Goal: Task Accomplishment & Management: Manage account settings

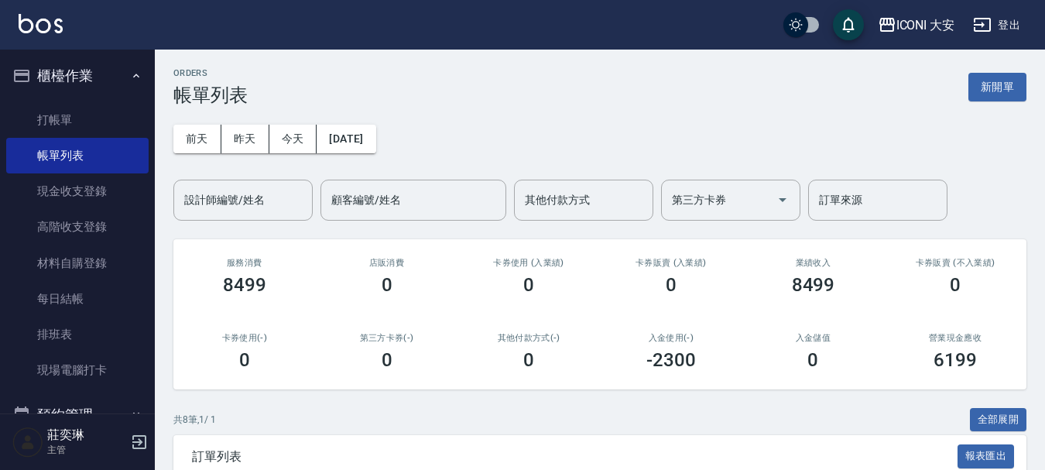
scroll to position [310, 0]
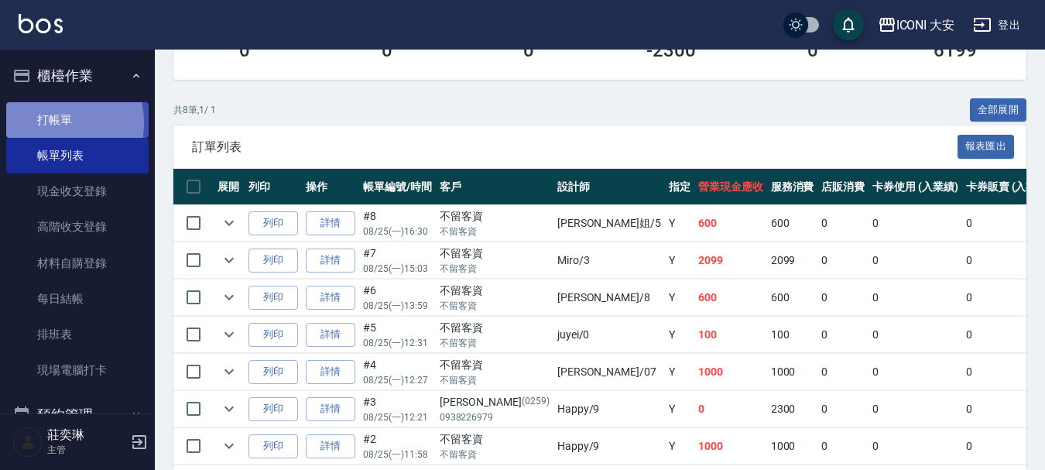
click at [46, 122] on link "打帳單" at bounding box center [77, 120] width 142 height 36
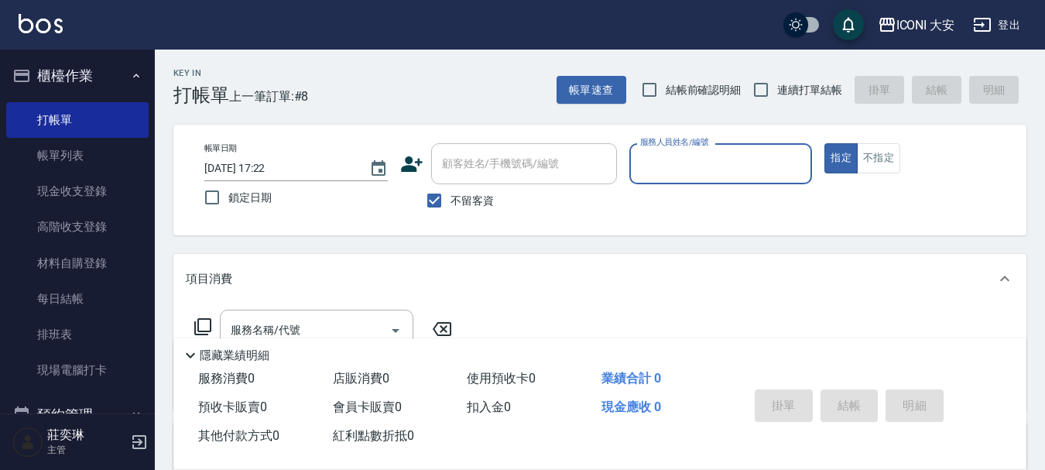
click at [702, 156] on input "服務人員姓名/編號" at bounding box center [722, 163] width 170 height 27
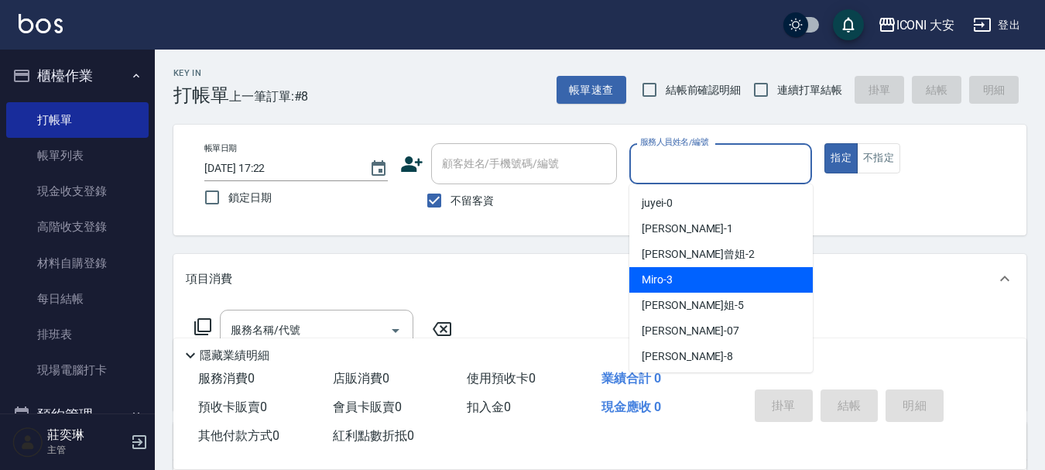
scroll to position [29, 0]
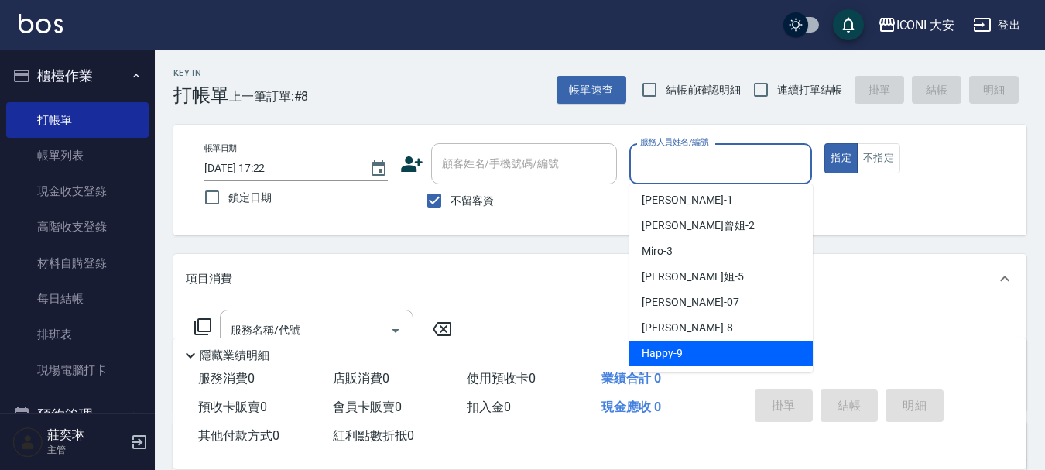
click at [681, 355] on span "Happy -9" at bounding box center [662, 353] width 41 height 16
type input "Happy-9"
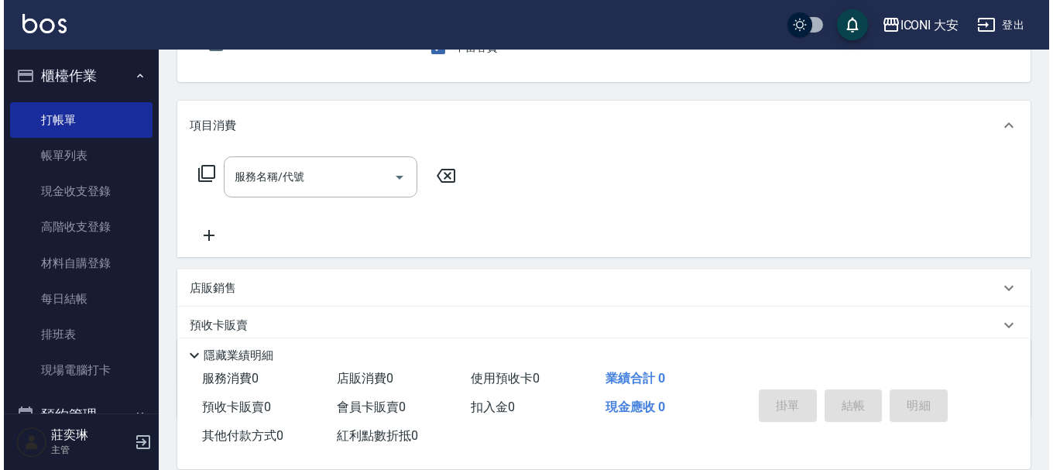
scroll to position [155, 0]
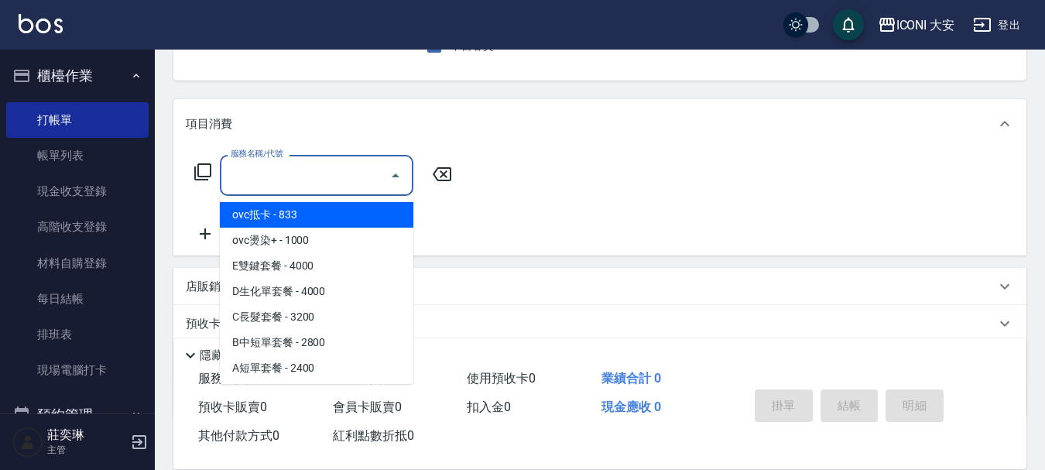
click at [324, 175] on input "服務名稱/代號" at bounding box center [305, 175] width 156 height 27
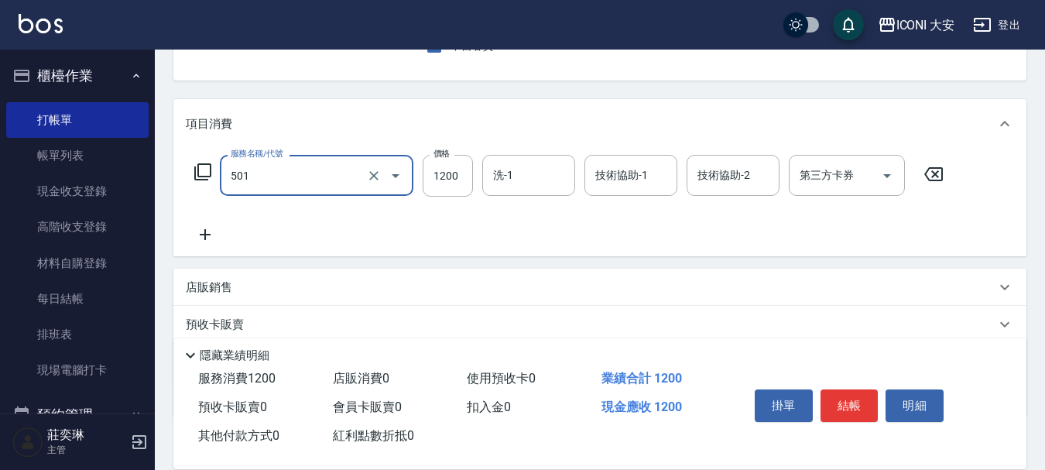
type input "染髮(501)"
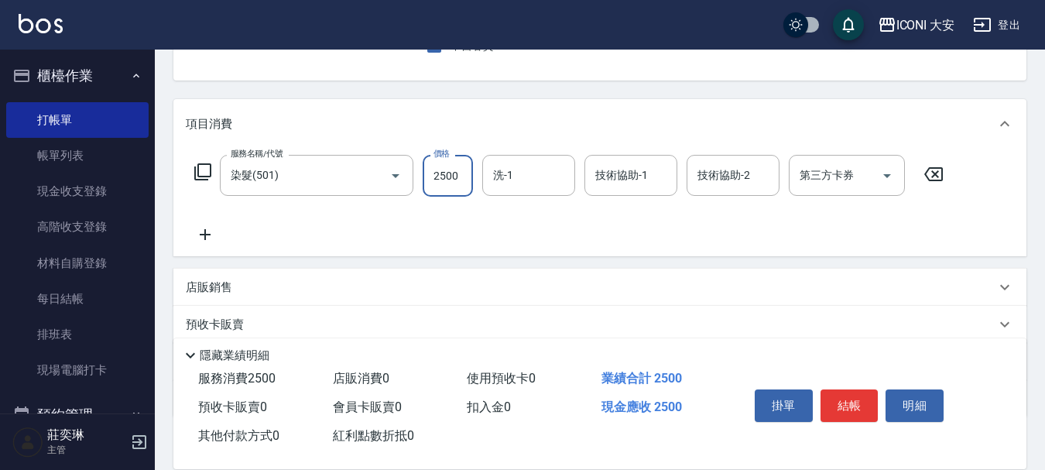
type input "2500"
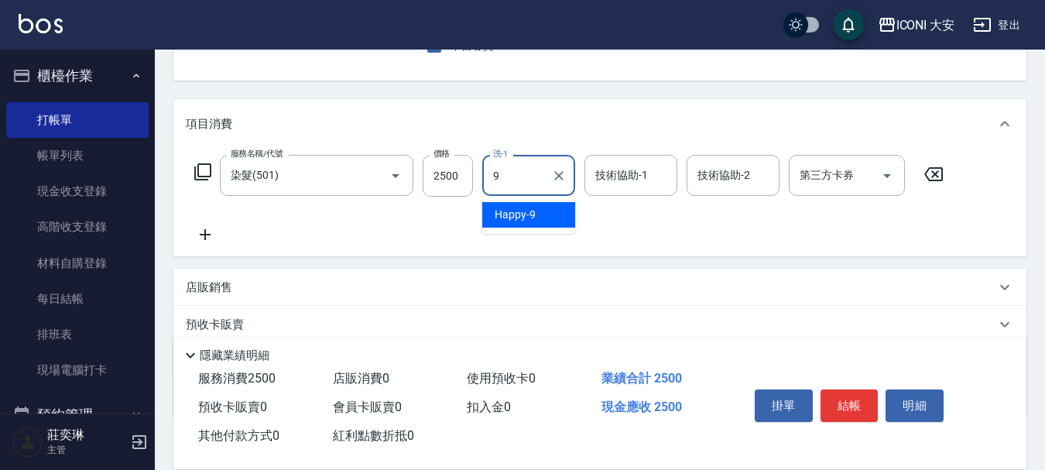
type input "Happy-9"
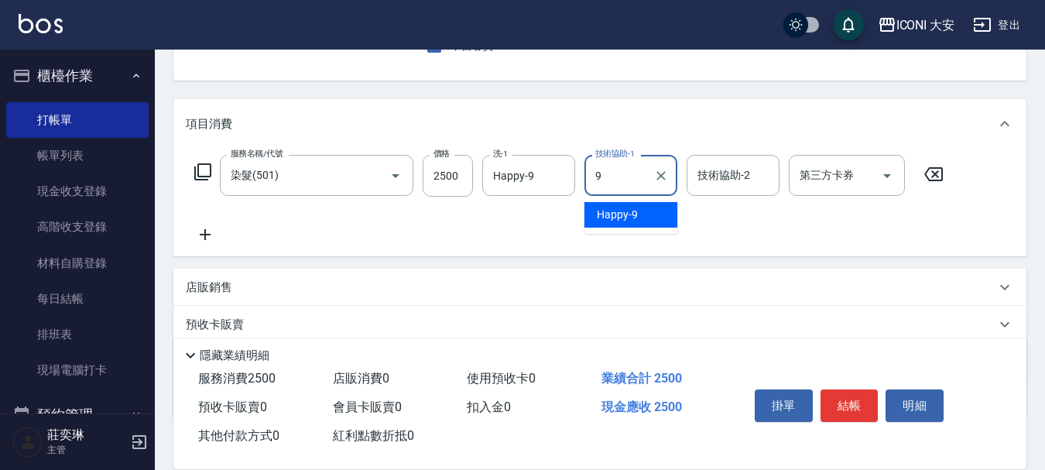
type input "Happy-9"
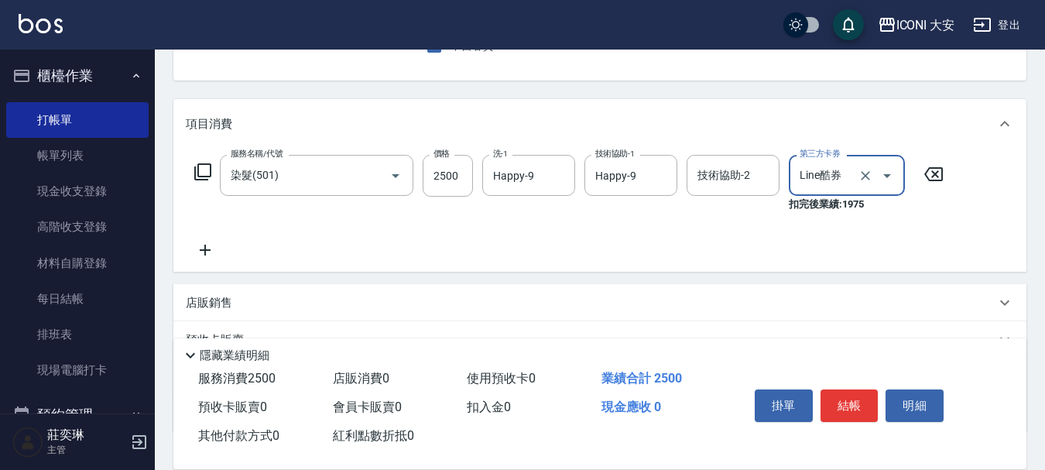
type input "Line酷券"
click at [928, 170] on icon at bounding box center [934, 174] width 19 height 14
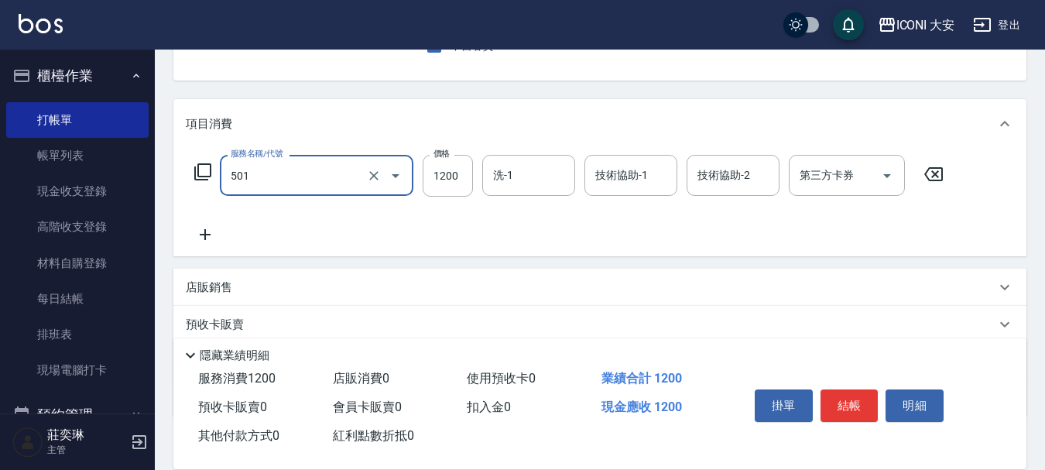
type input "染髮(501)"
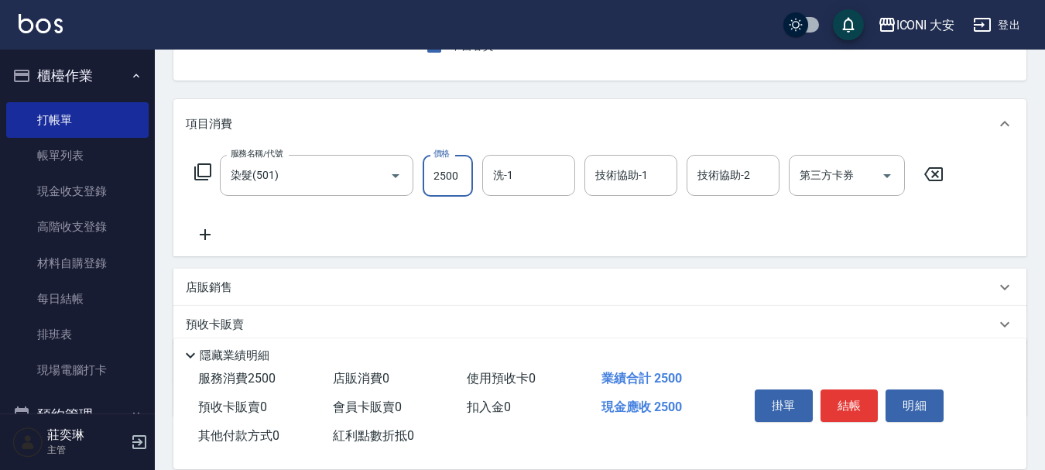
type input "2500"
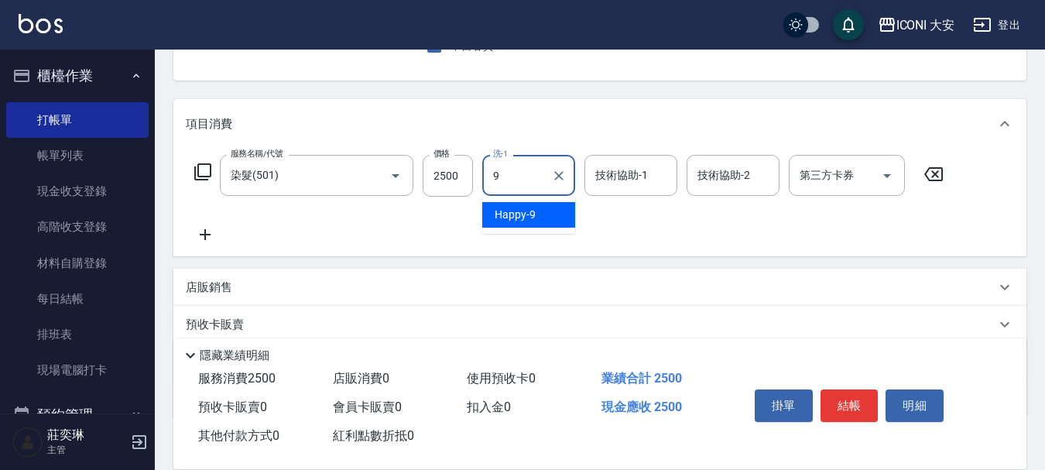
type input "Happy-9"
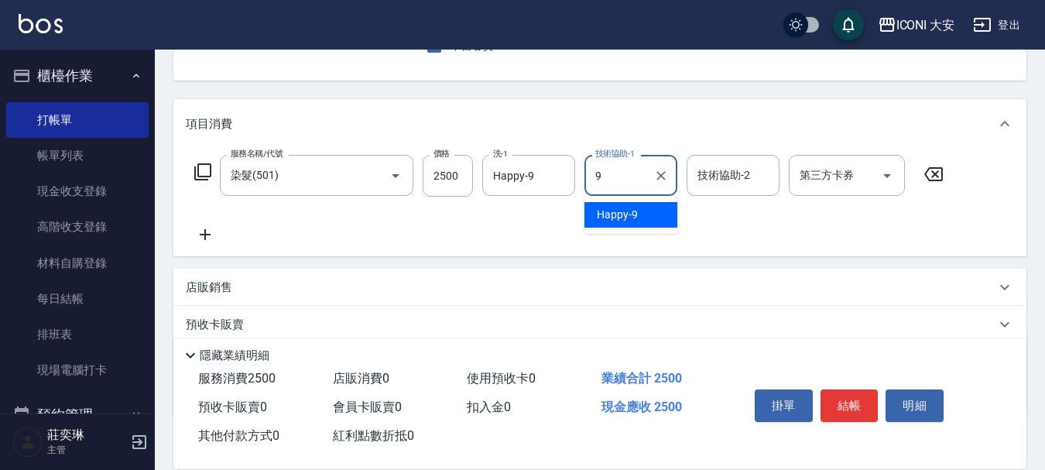
type input "Happy-9"
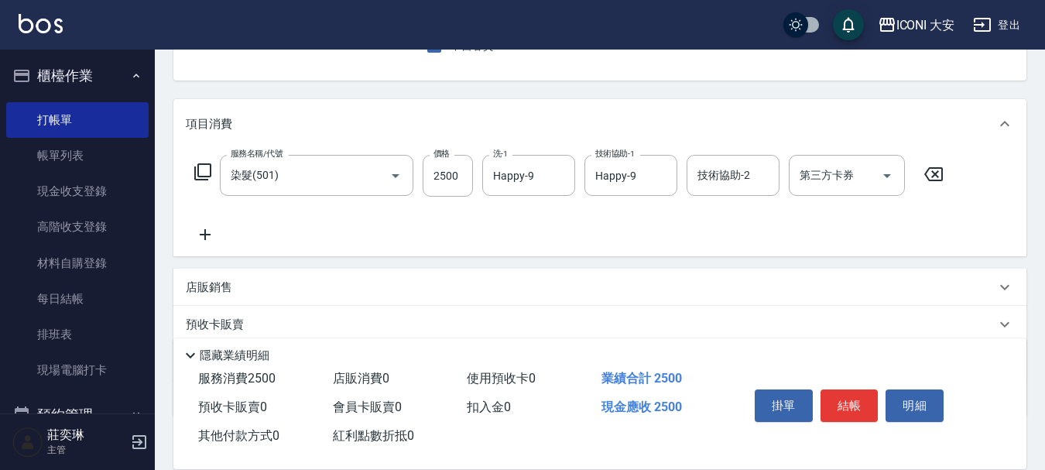
click at [204, 239] on icon at bounding box center [205, 234] width 39 height 19
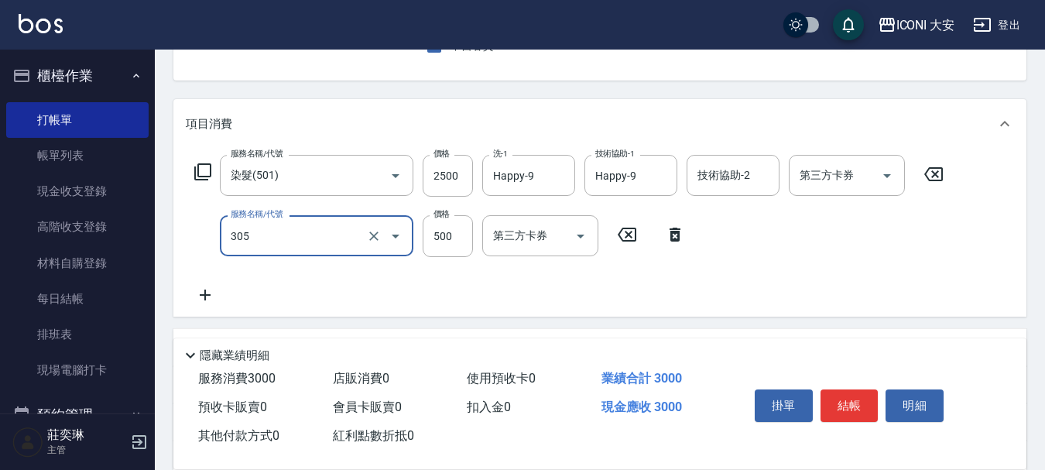
type input "剪髮(305)"
click at [205, 291] on icon at bounding box center [205, 295] width 11 height 11
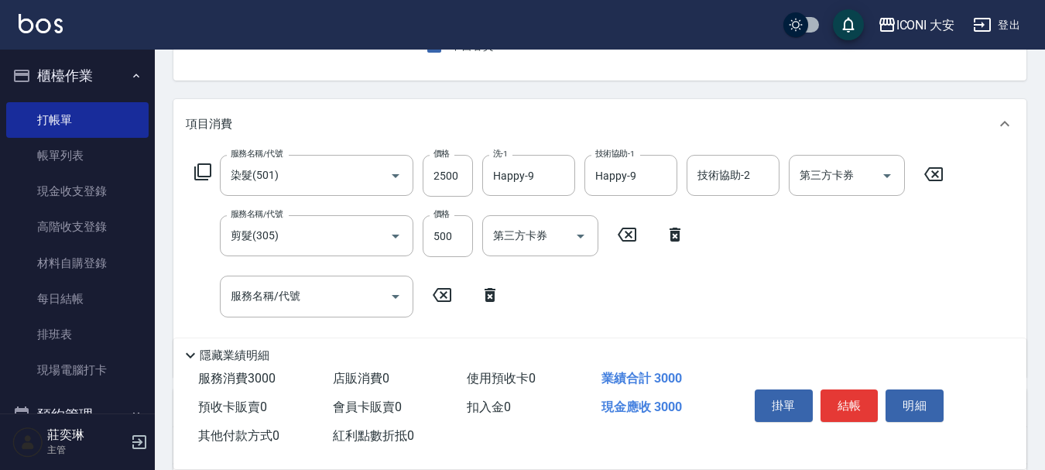
click at [211, 173] on icon at bounding box center [202, 171] width 17 height 17
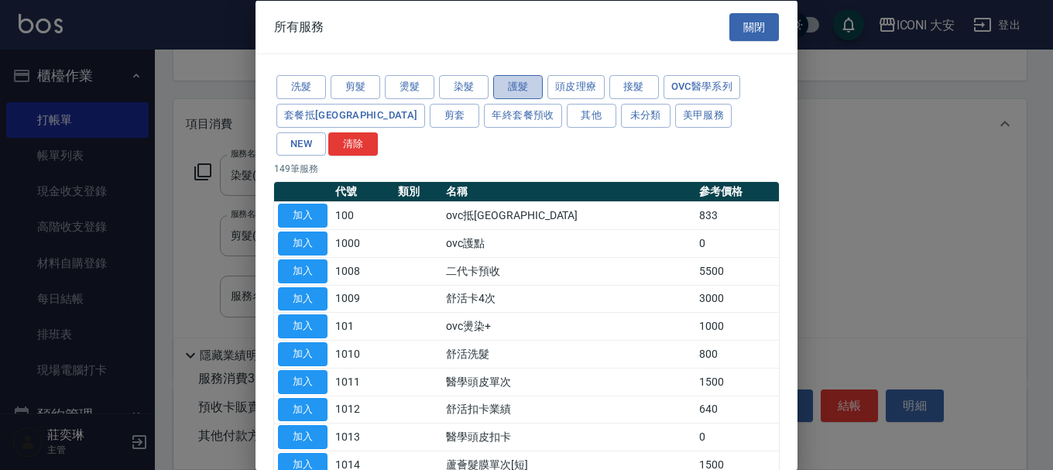
drag, startPoint x: 528, startPoint y: 91, endPoint x: 520, endPoint y: 102, distance: 14.0
click at [527, 91] on button "護髮" at bounding box center [518, 87] width 50 height 24
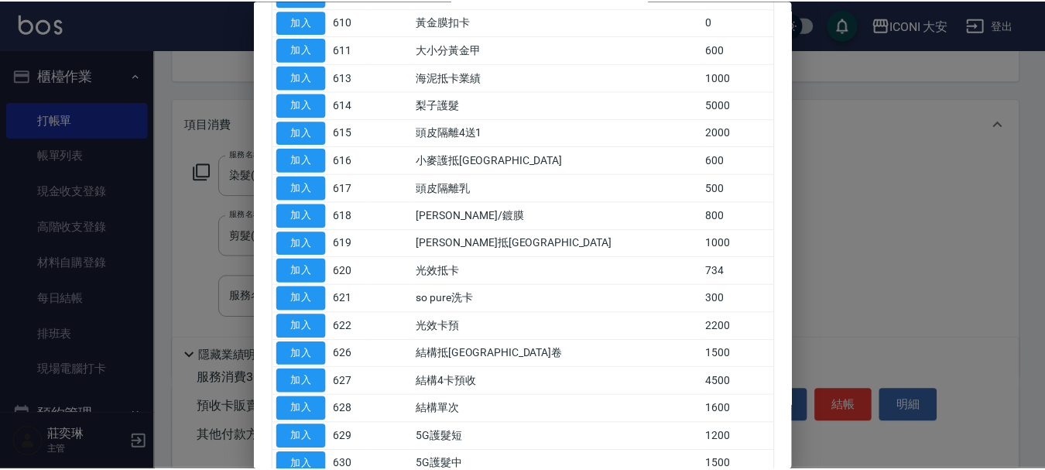
scroll to position [647, 0]
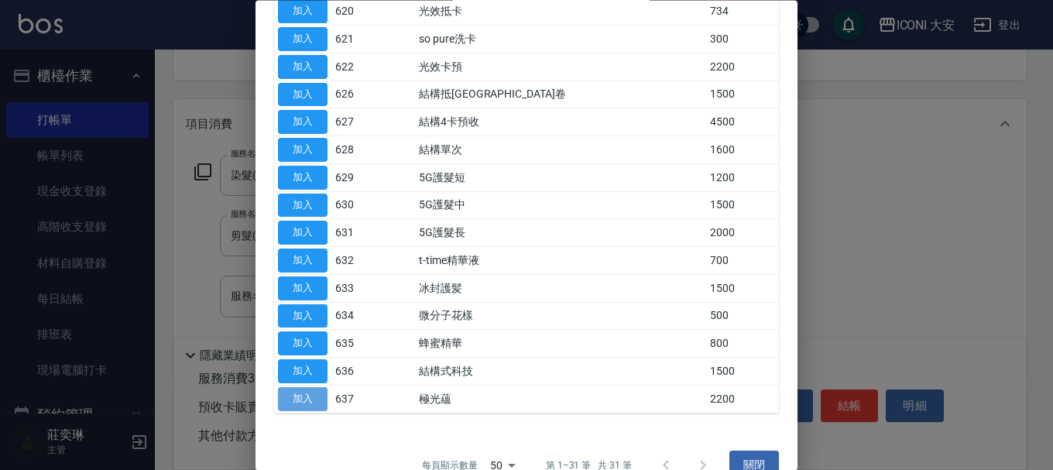
click at [290, 387] on button "加入" at bounding box center [303, 399] width 50 height 24
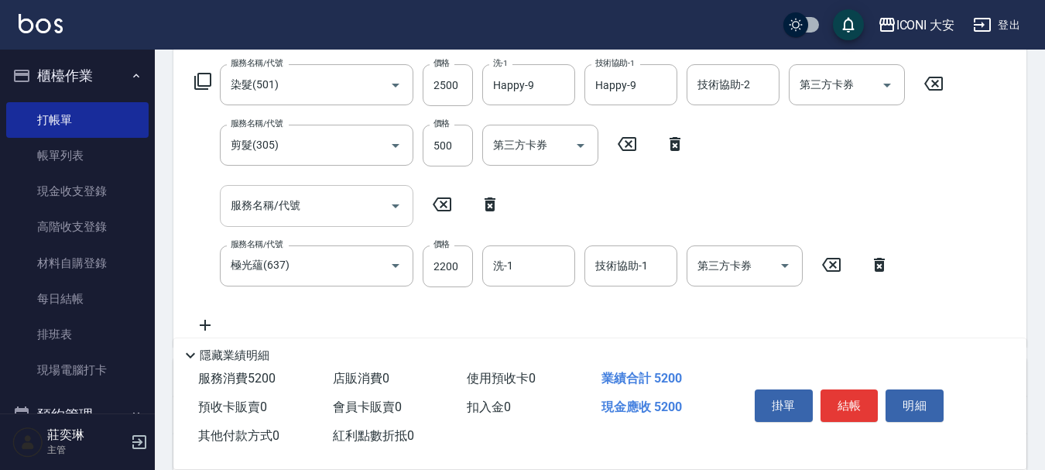
scroll to position [432, 0]
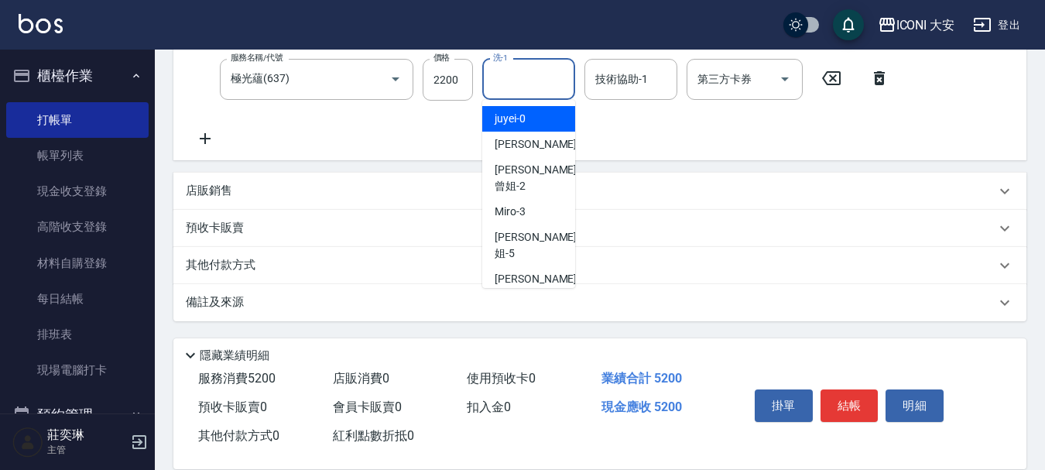
click at [538, 82] on input "洗-1" at bounding box center [528, 79] width 79 height 27
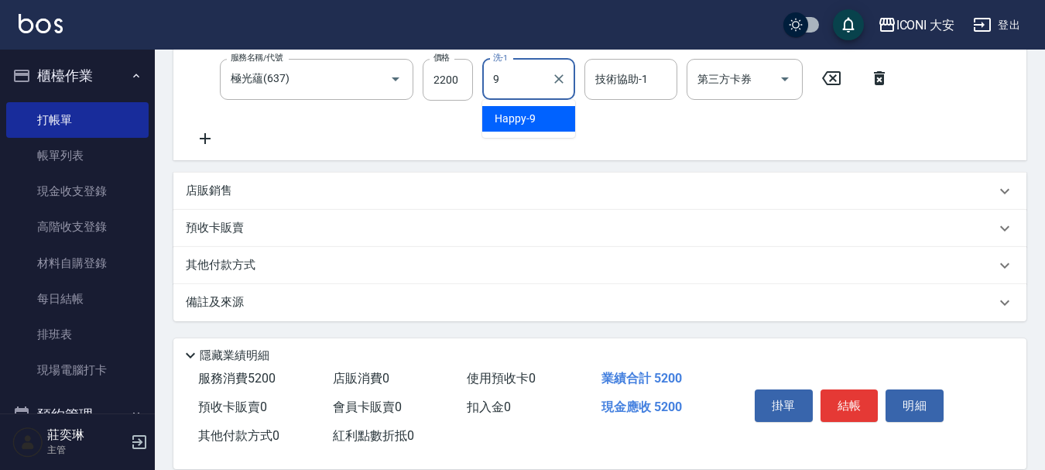
type input "Happy-9"
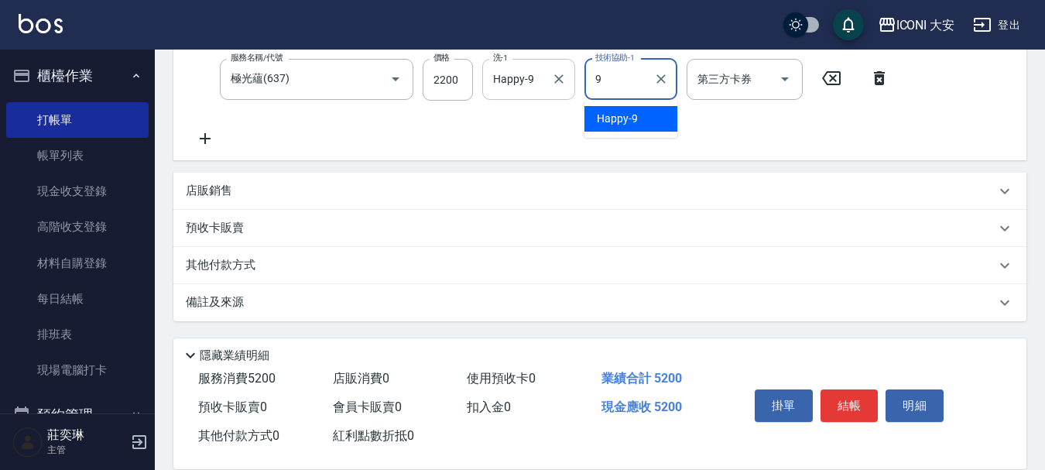
type input "Happy-9"
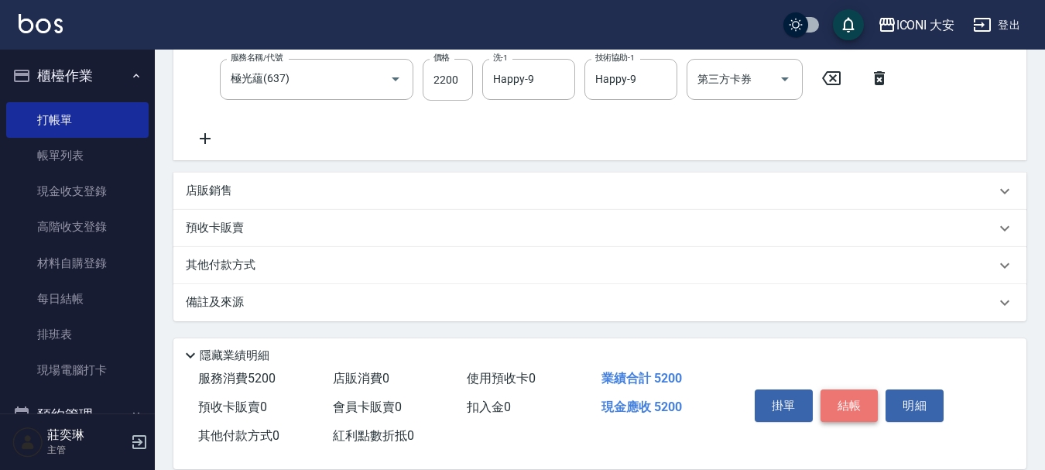
click at [853, 403] on button "結帳" at bounding box center [850, 406] width 58 height 33
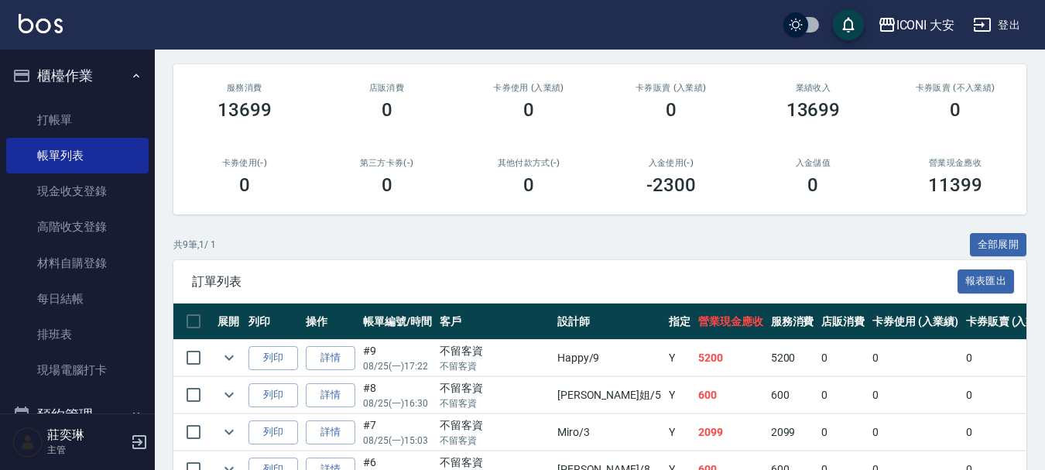
scroll to position [310, 0]
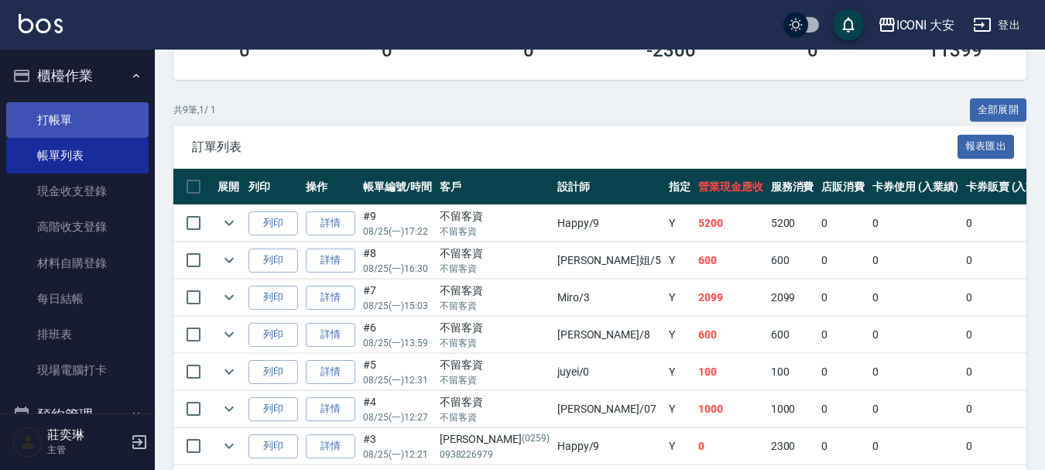
click at [68, 115] on link "打帳單" at bounding box center [77, 120] width 142 height 36
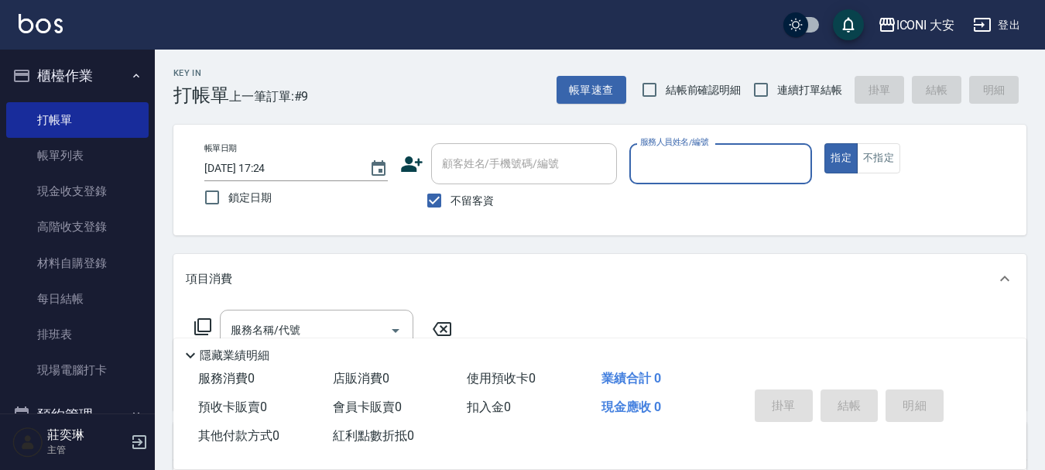
click at [712, 161] on input "服務人員姓名/編號" at bounding box center [722, 163] width 170 height 27
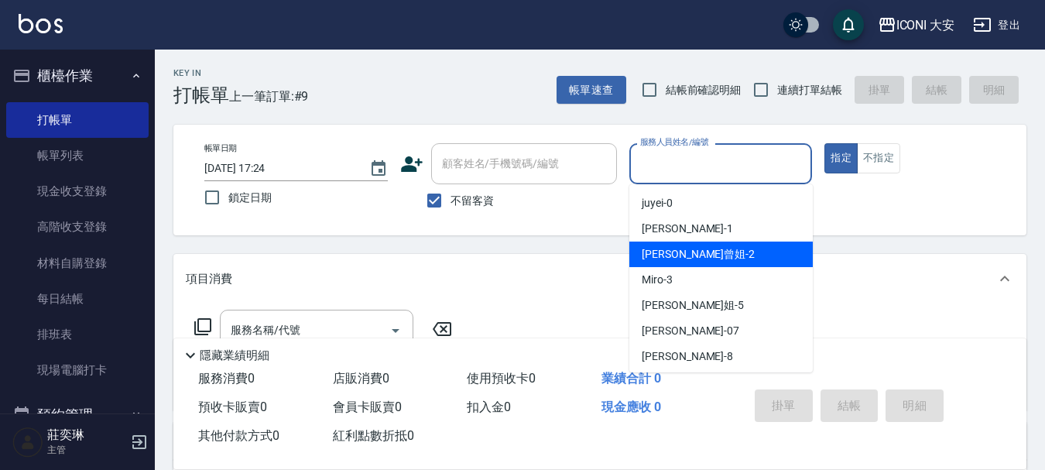
click at [723, 250] on div "[PERSON_NAME]曾姐 -2" at bounding box center [722, 255] width 184 height 26
type input "[PERSON_NAME]曾姐-2"
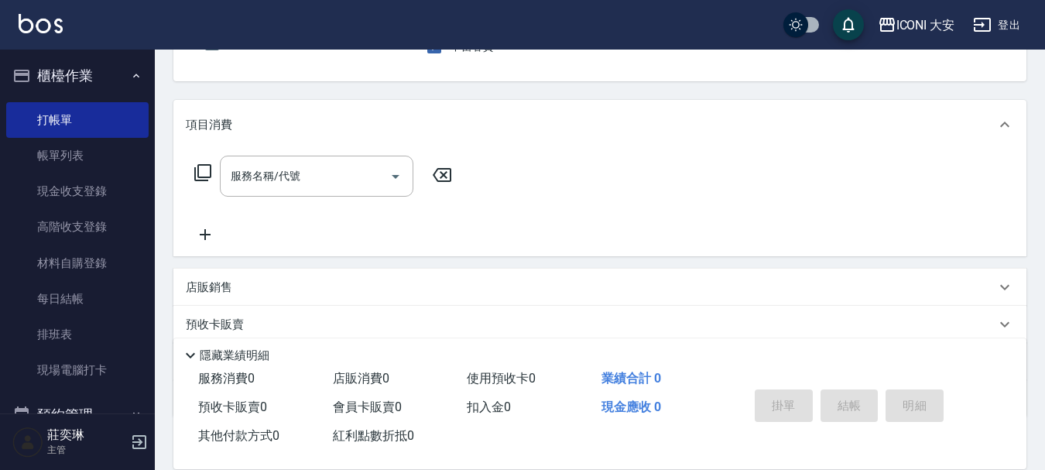
scroll to position [155, 0]
click at [302, 176] on input "服務名稱/代號" at bounding box center [305, 175] width 156 height 27
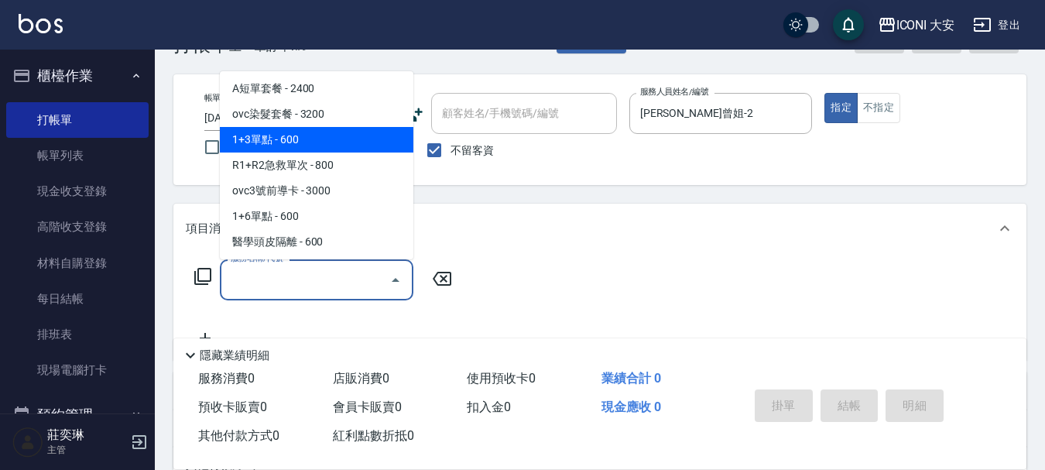
scroll to position [77, 0]
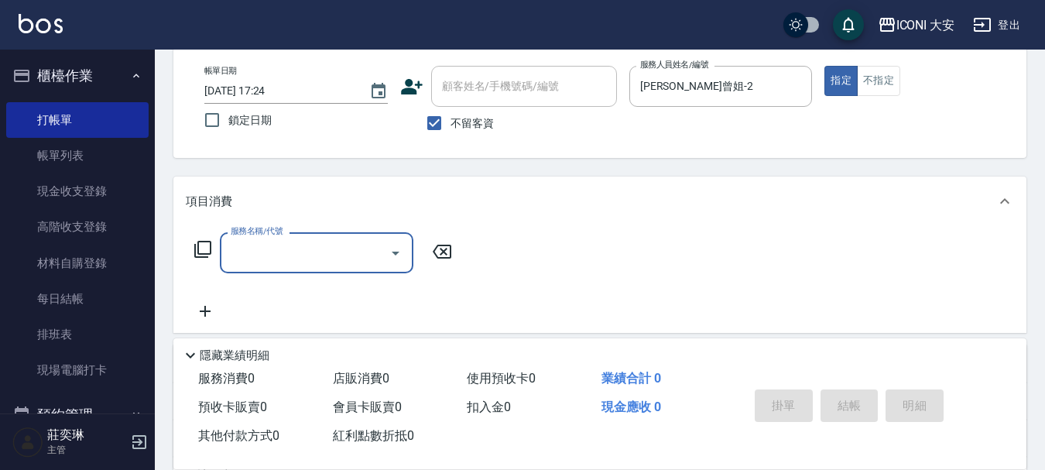
click at [317, 246] on input "服務名稱/代號" at bounding box center [305, 252] width 156 height 27
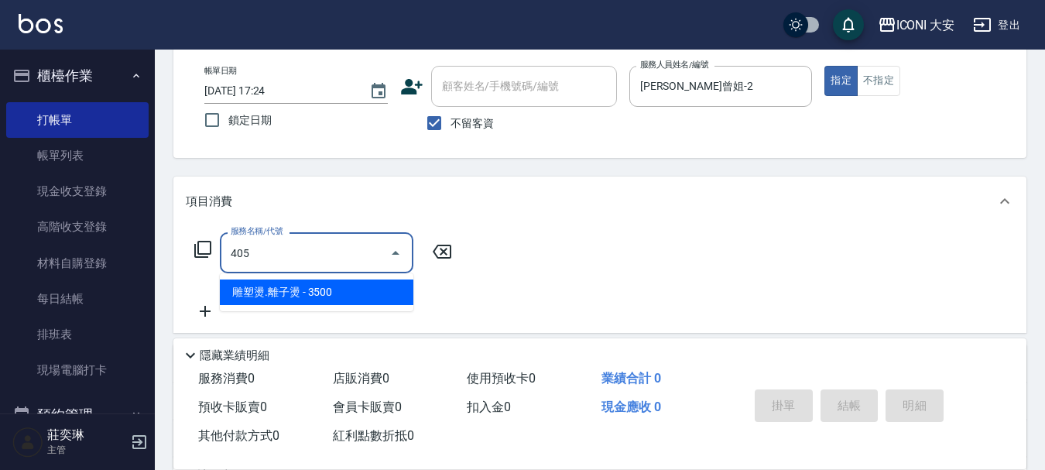
type input "雕塑燙.離子燙(405)"
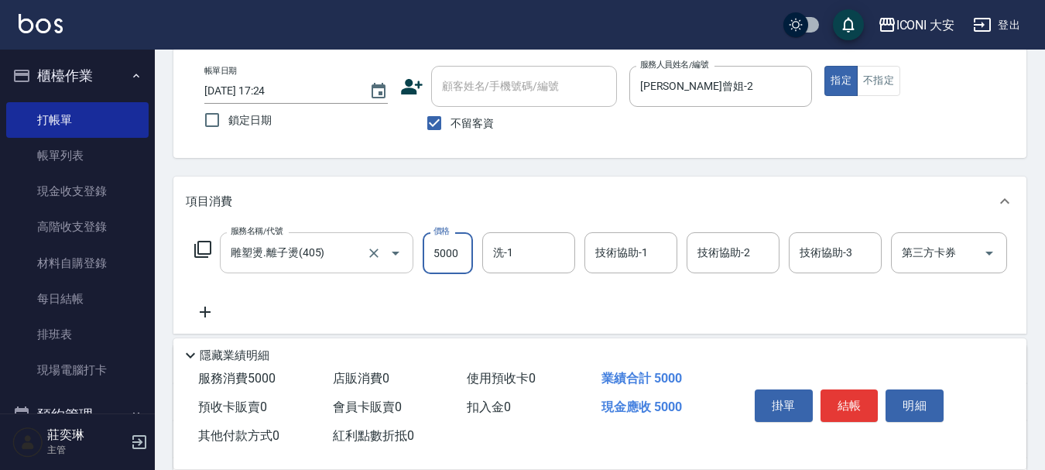
type input "5000"
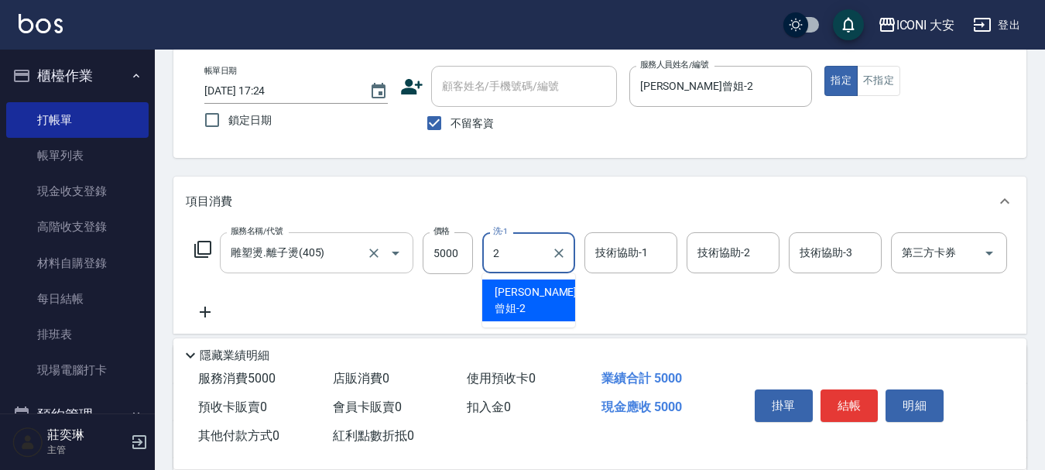
type input "[PERSON_NAME]曾姐-2"
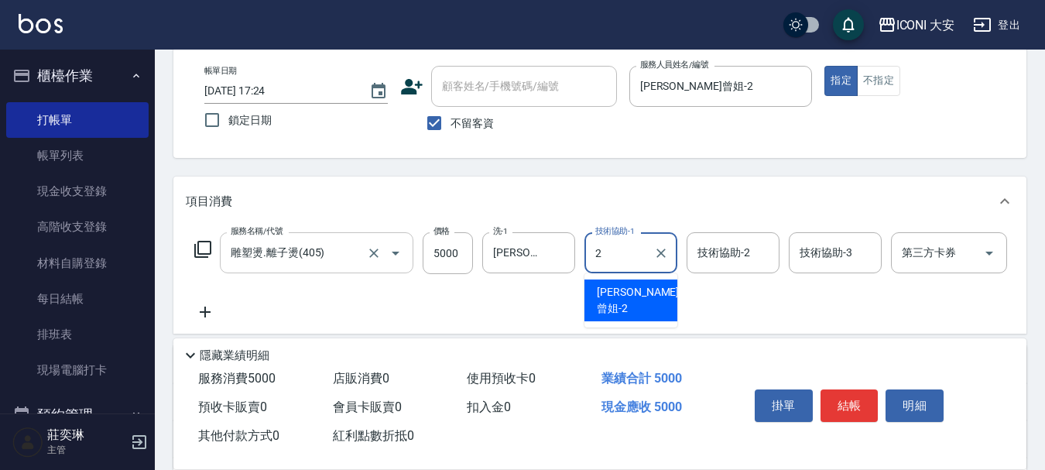
type input "[PERSON_NAME]曾姐-2"
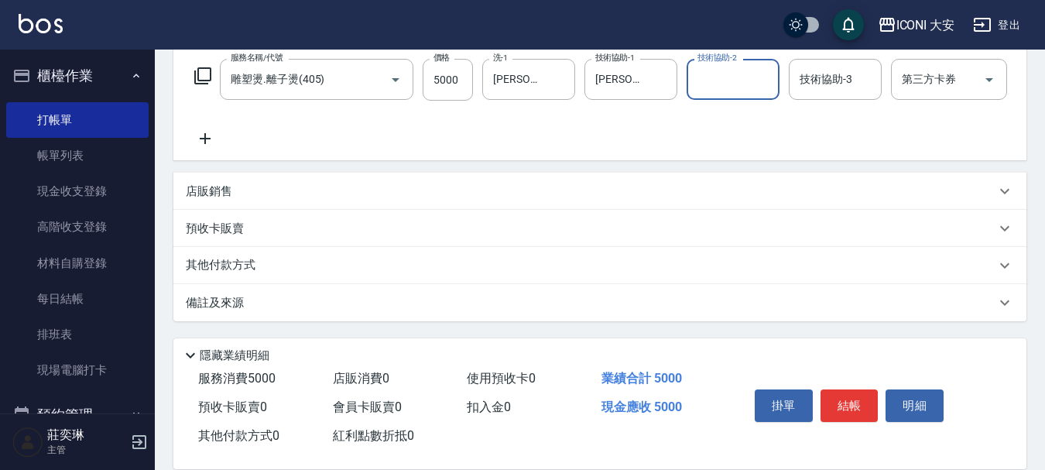
scroll to position [263, 0]
click at [208, 129] on icon at bounding box center [205, 138] width 39 height 19
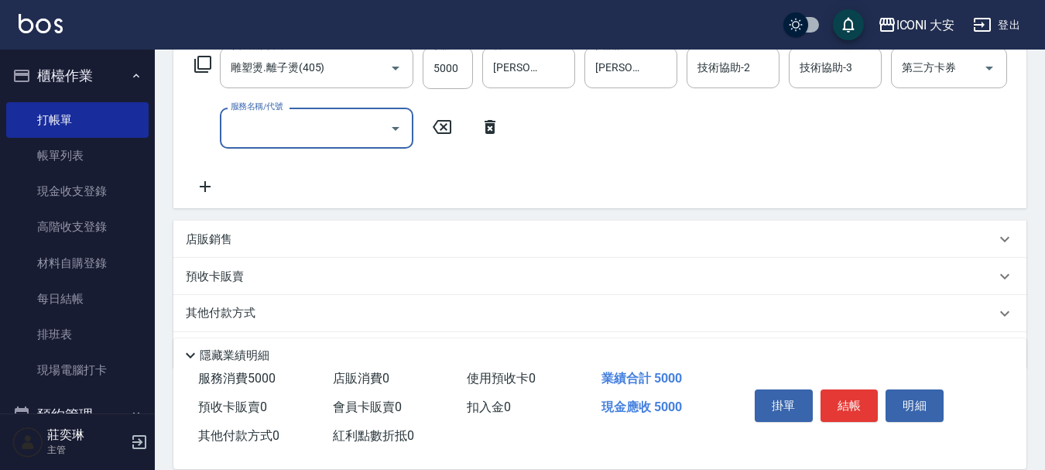
click at [204, 59] on icon at bounding box center [203, 64] width 19 height 19
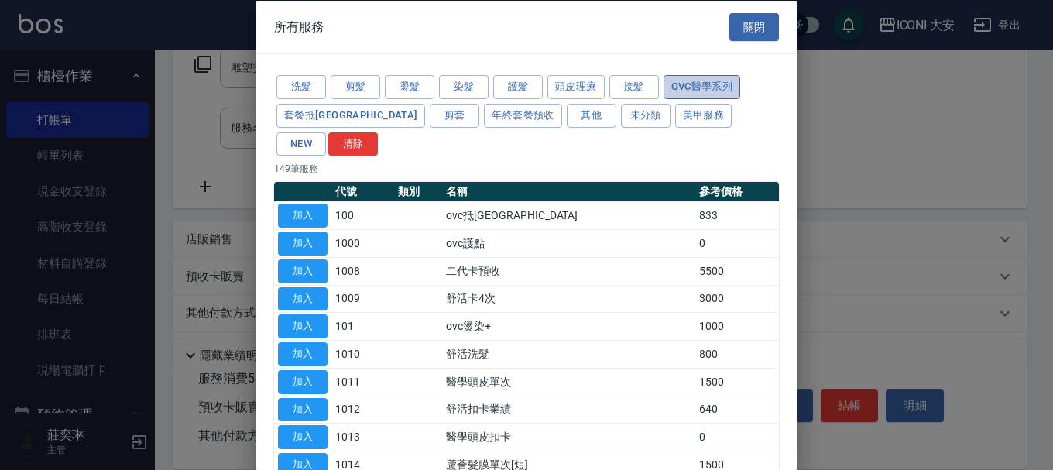
drag, startPoint x: 695, startPoint y: 84, endPoint x: 697, endPoint y: 92, distance: 8.1
click at [696, 84] on button "ovc醫學系列" at bounding box center [702, 87] width 77 height 24
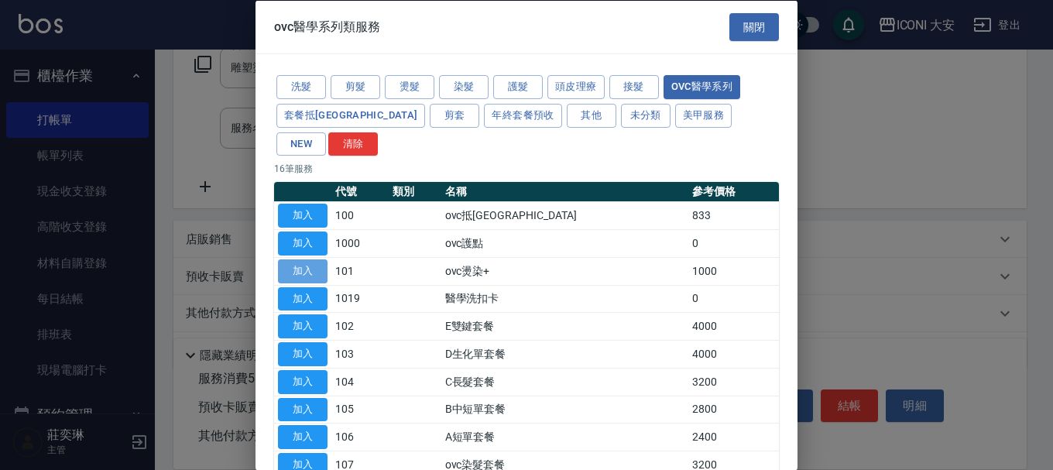
click at [300, 259] on button "加入" at bounding box center [303, 271] width 50 height 24
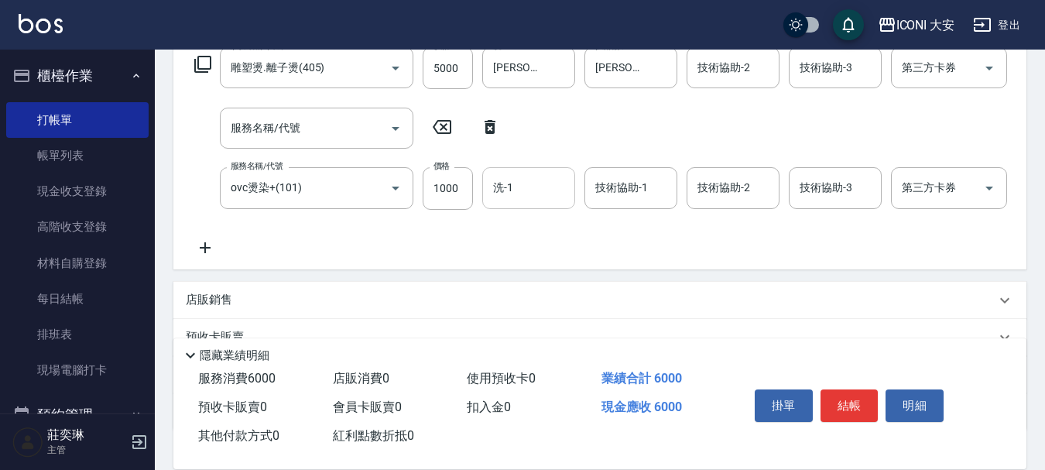
click at [553, 187] on input "洗-1" at bounding box center [528, 187] width 79 height 27
type input "[PERSON_NAME]曾姐-2"
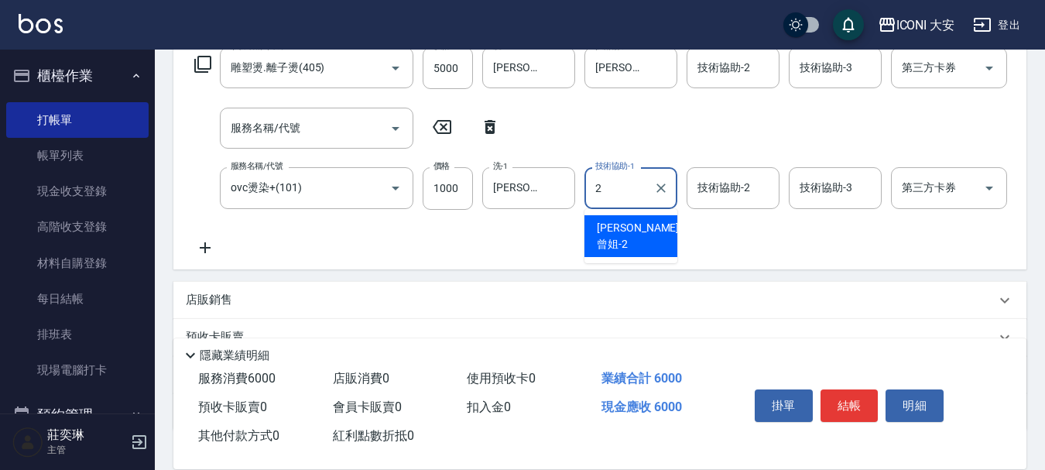
type input "[PERSON_NAME]曾姐-2"
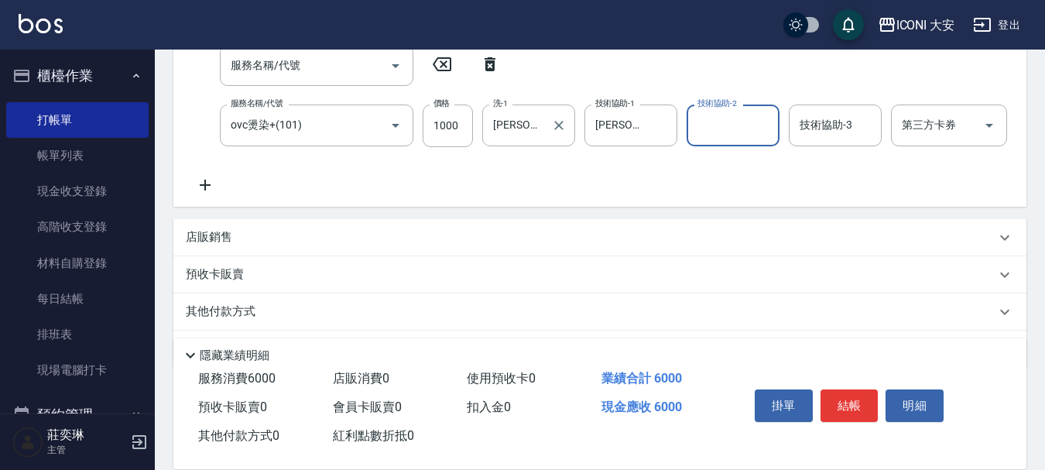
scroll to position [383, 0]
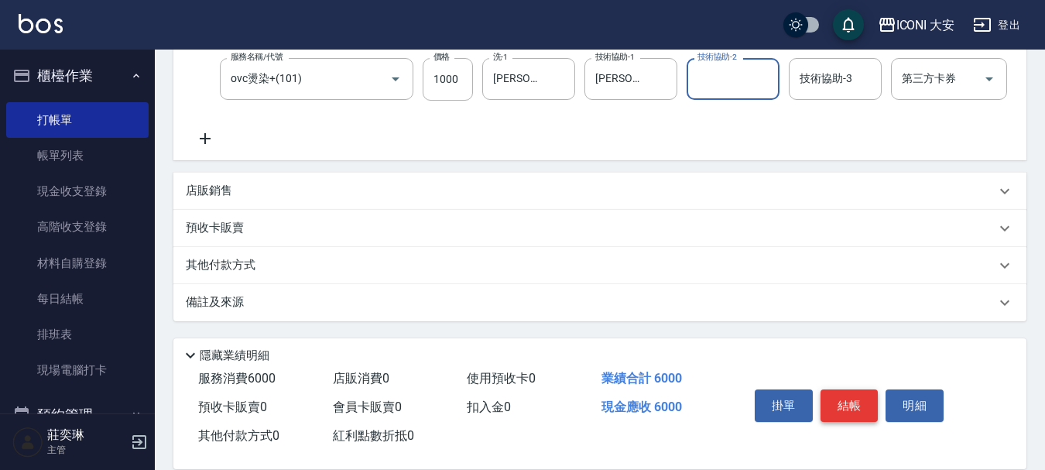
click at [854, 397] on button "結帳" at bounding box center [850, 406] width 58 height 33
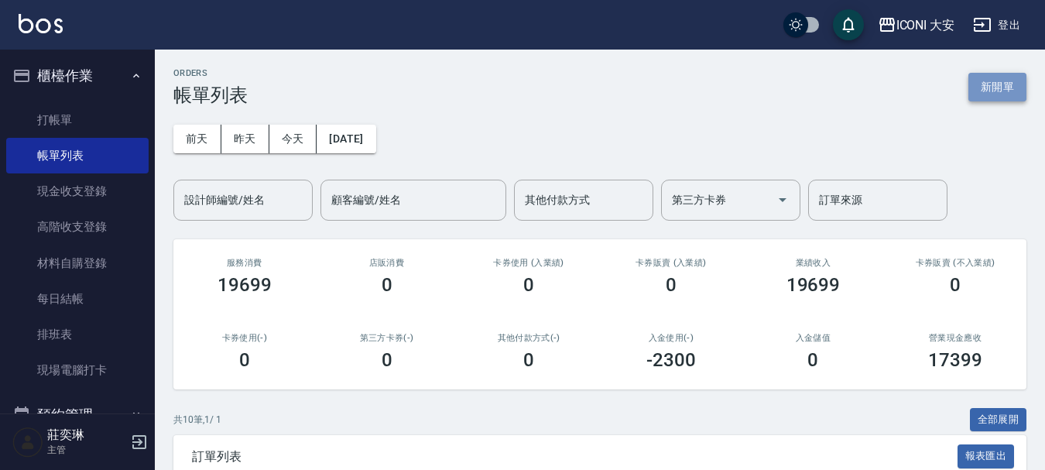
click at [997, 83] on button "新開單" at bounding box center [998, 87] width 58 height 29
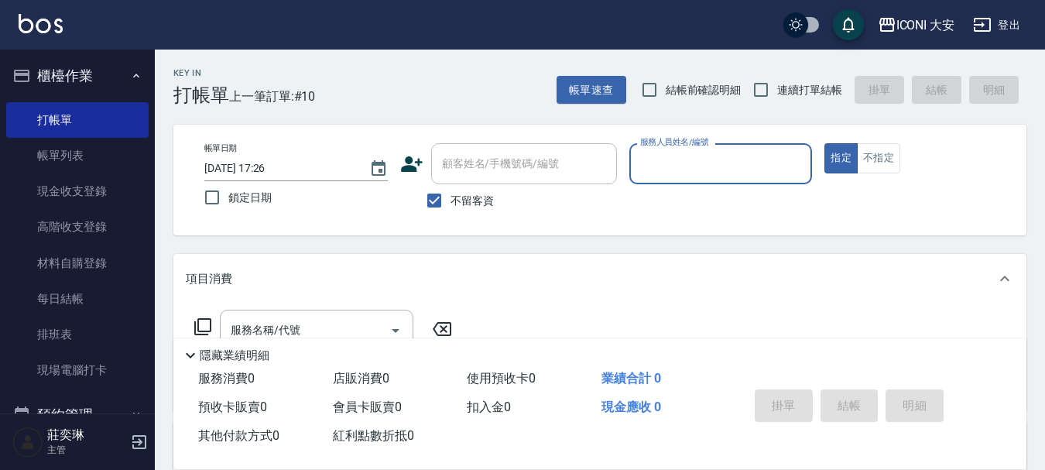
click at [696, 170] on input "服務人員姓名/編號" at bounding box center [722, 163] width 170 height 27
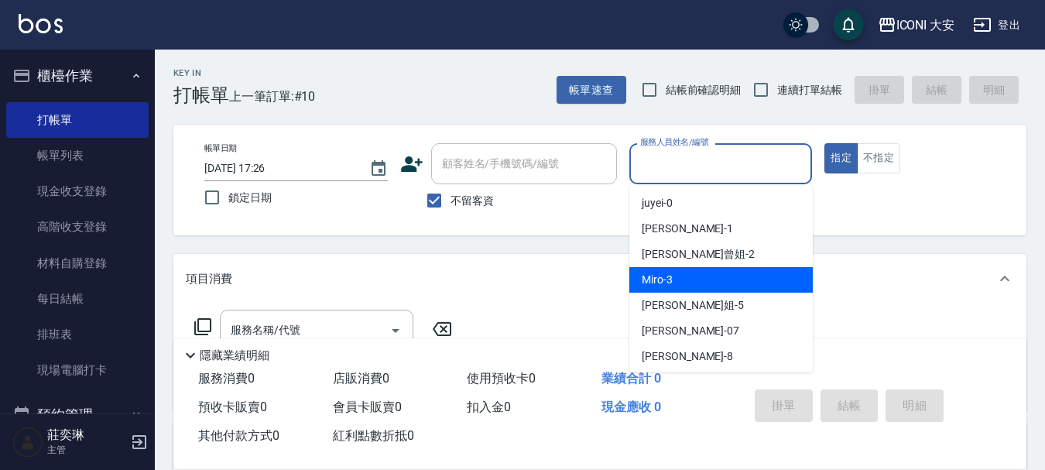
click at [733, 276] on div "Miro -3" at bounding box center [722, 280] width 184 height 26
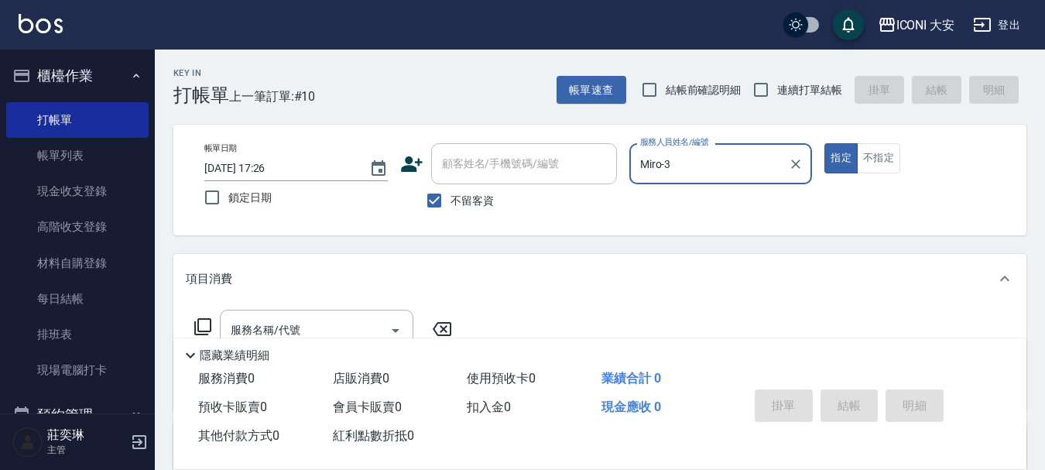
type input "Miro-3"
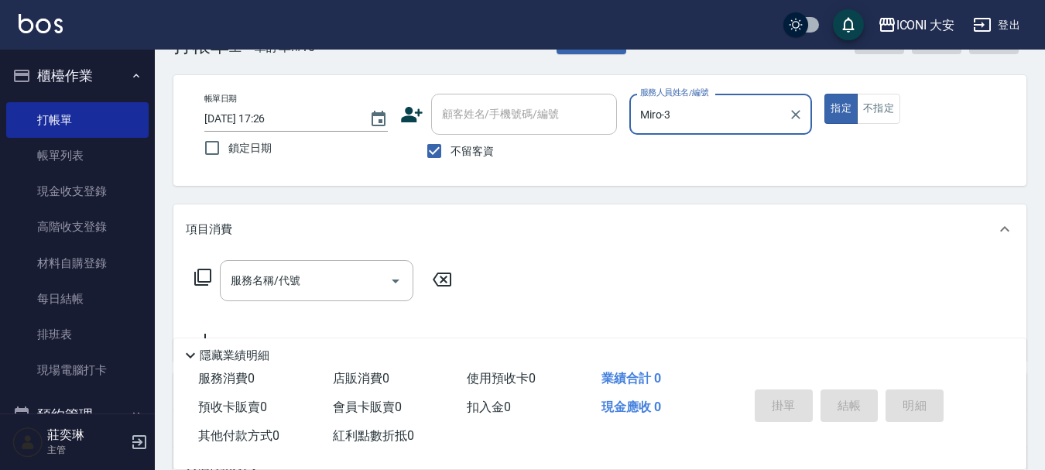
scroll to position [77, 0]
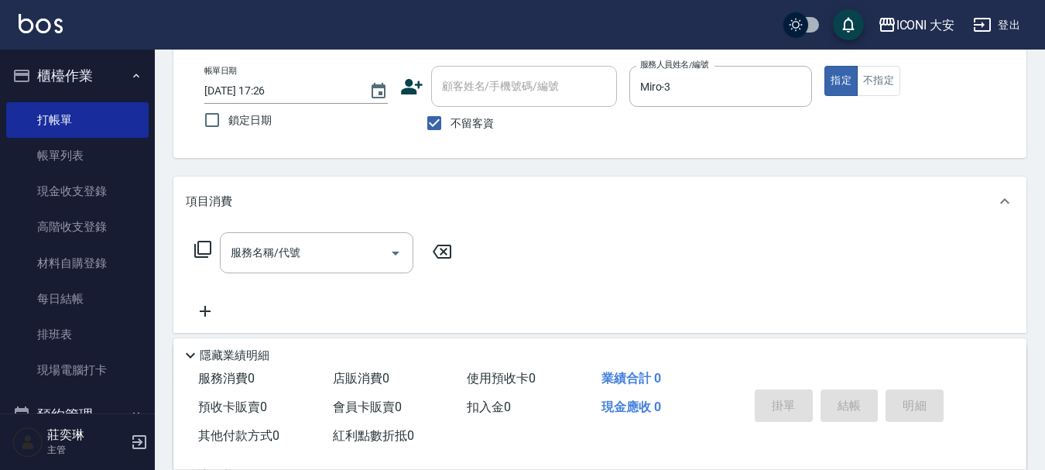
click at [208, 249] on icon at bounding box center [203, 249] width 19 height 19
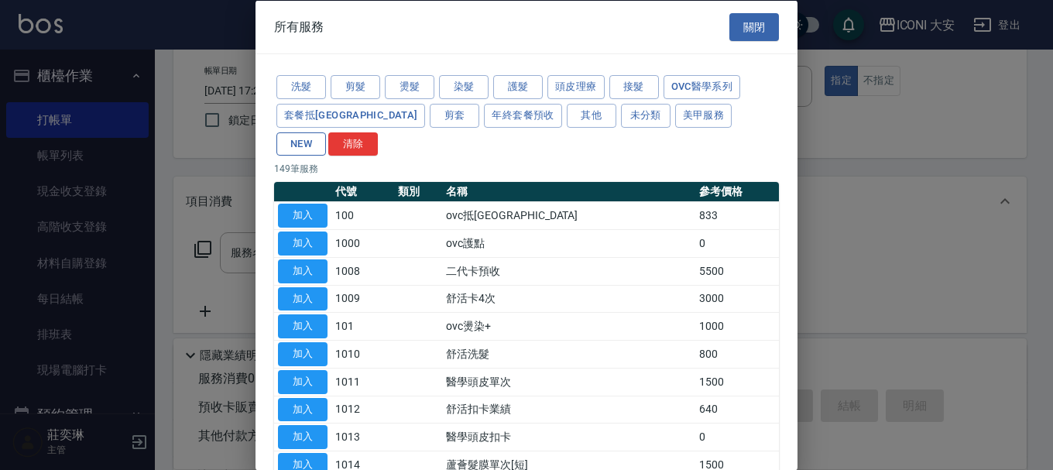
click at [326, 132] on button "NEW" at bounding box center [301, 144] width 50 height 24
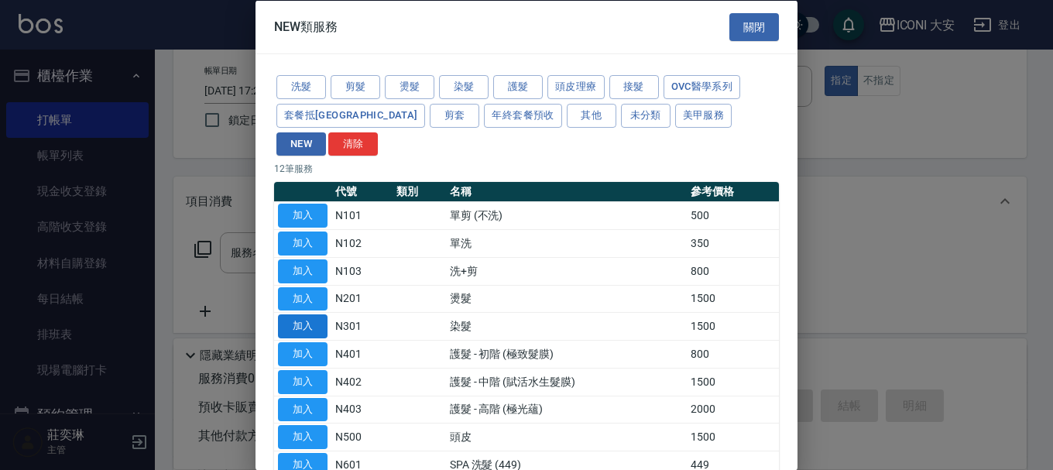
click at [317, 314] on button "加入" at bounding box center [303, 326] width 50 height 24
type input "染髮(N301)"
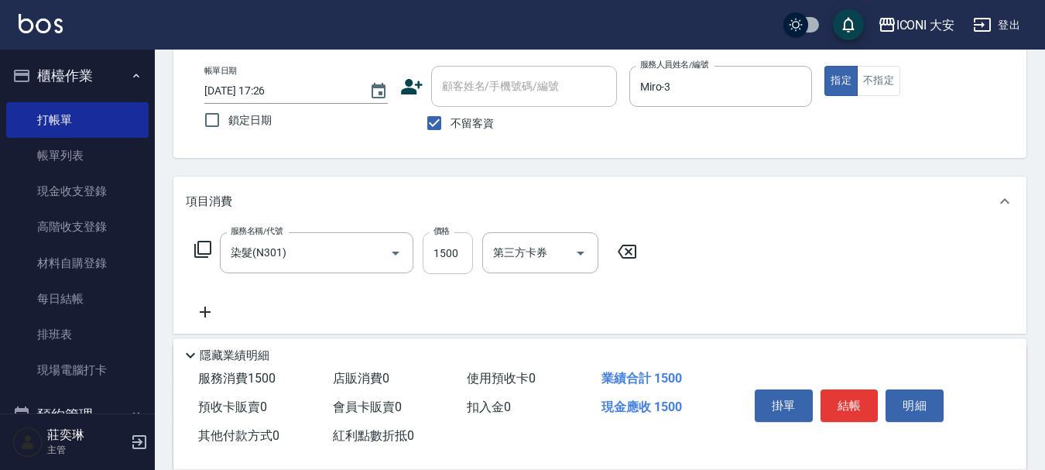
click at [462, 261] on input "1500" at bounding box center [448, 253] width 50 height 42
type input "2100"
click at [849, 400] on button "結帳" at bounding box center [850, 406] width 58 height 33
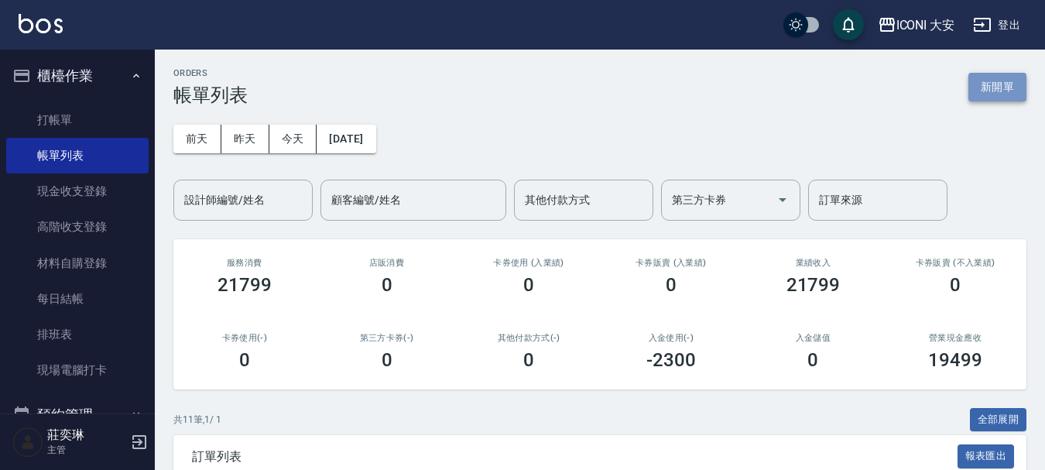
click at [981, 84] on button "新開單" at bounding box center [998, 87] width 58 height 29
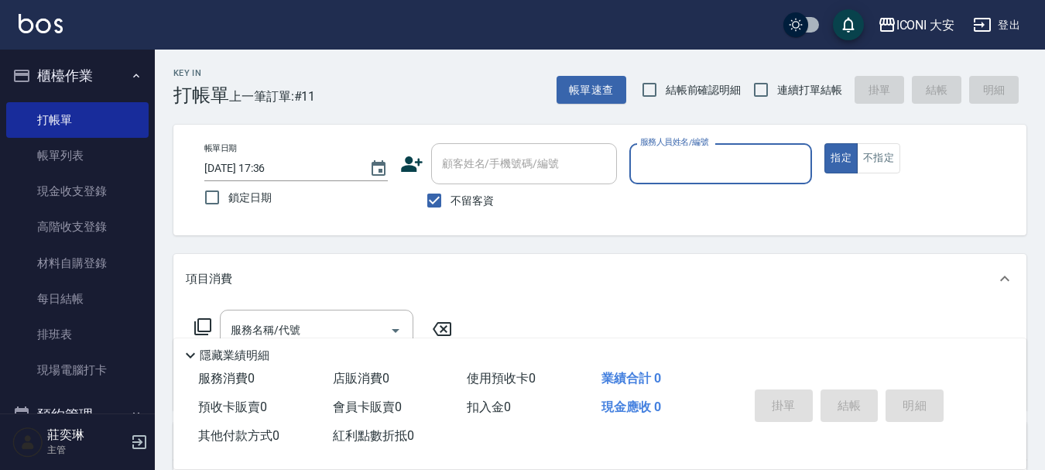
click at [648, 166] on input "服務人員姓名/編號" at bounding box center [722, 163] width 170 height 27
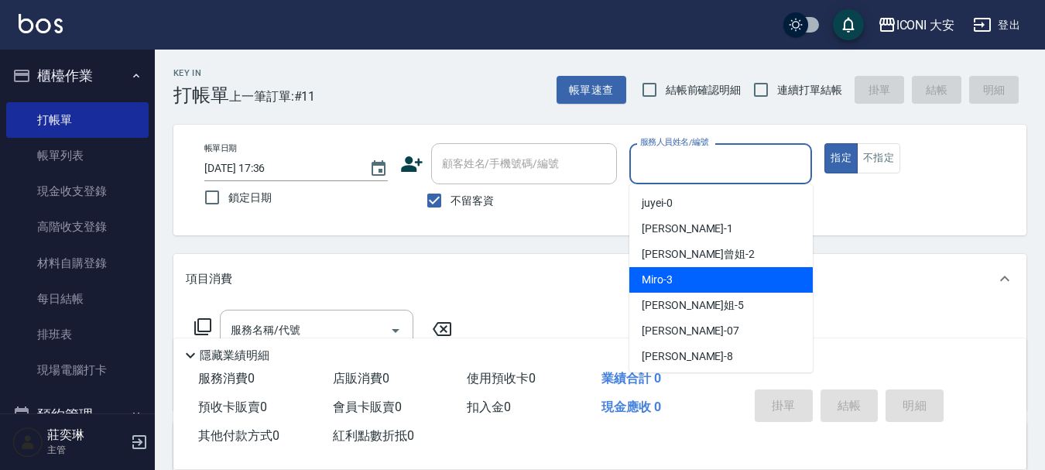
click at [685, 276] on div "Miro -3" at bounding box center [722, 280] width 184 height 26
type input "Miro-3"
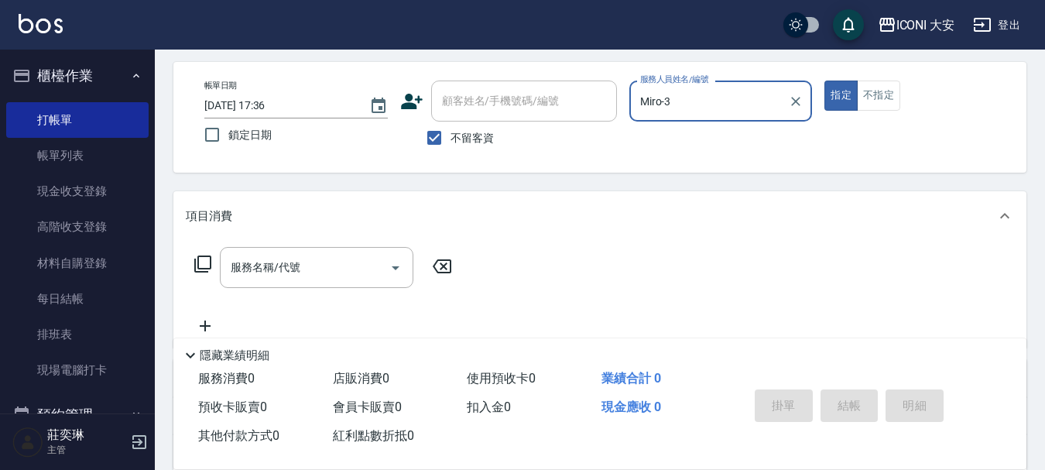
scroll to position [155, 0]
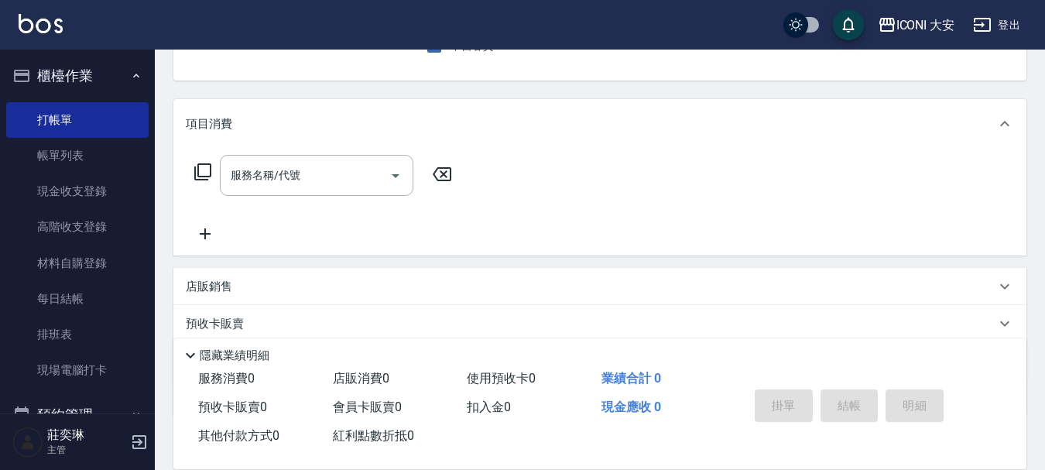
click at [204, 177] on icon at bounding box center [202, 171] width 17 height 17
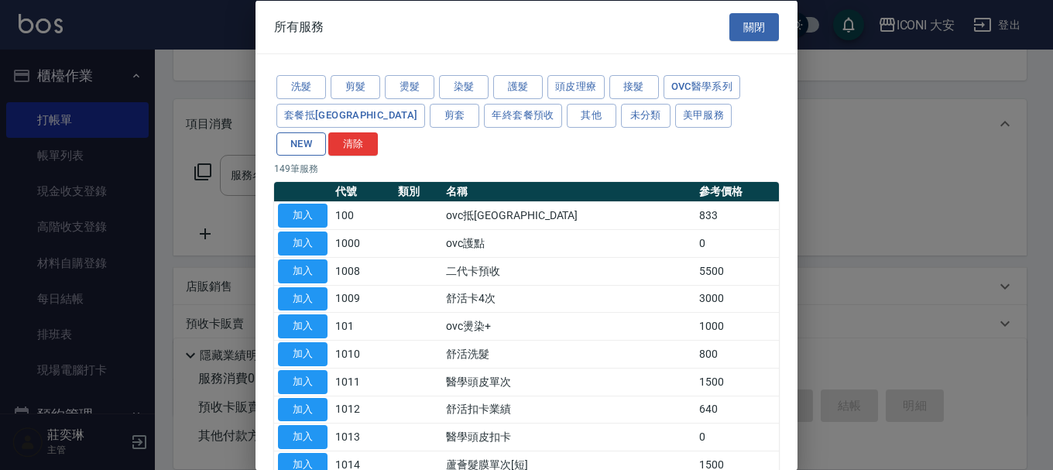
click at [326, 132] on button "NEW" at bounding box center [301, 144] width 50 height 24
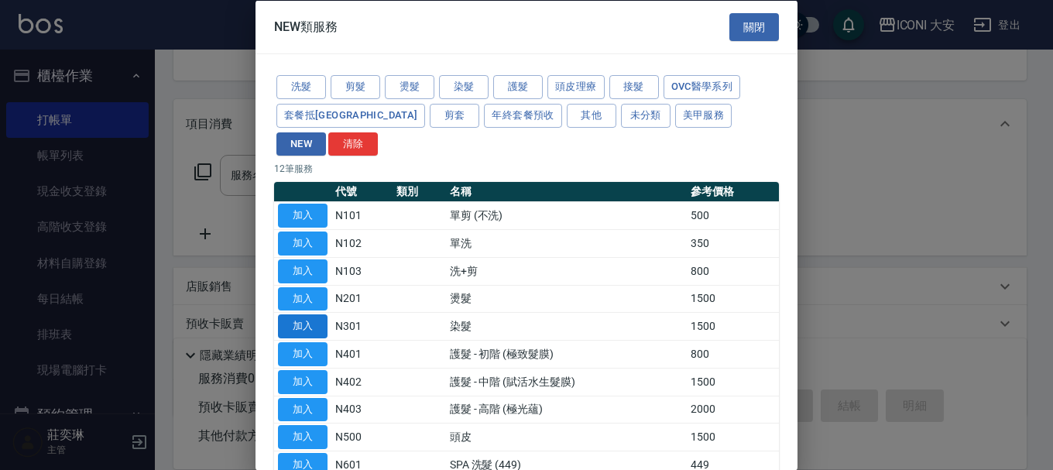
click at [303, 314] on button "加入" at bounding box center [303, 326] width 50 height 24
type input "染髮(N301)"
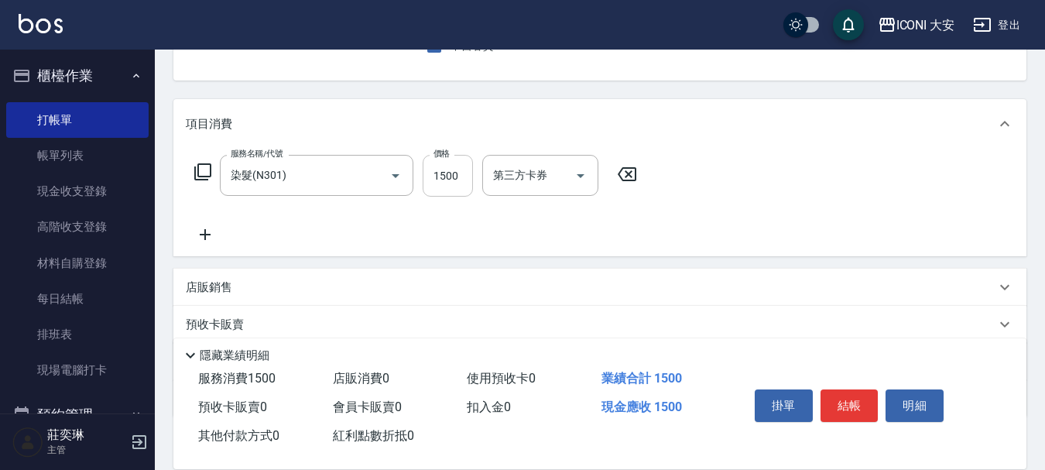
click at [453, 179] on input "1500" at bounding box center [448, 176] width 50 height 42
type input "1299"
click at [857, 405] on button "結帳" at bounding box center [850, 406] width 58 height 33
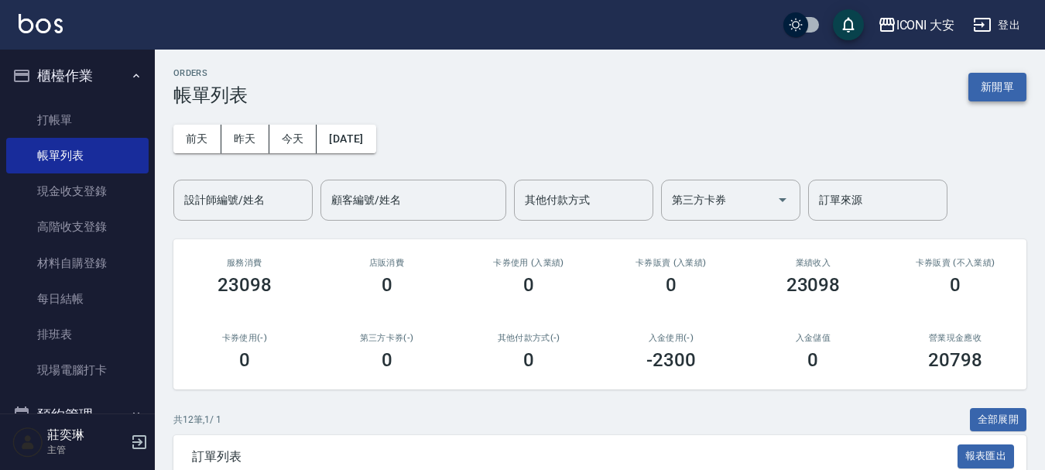
click at [1016, 85] on button "新開單" at bounding box center [998, 87] width 58 height 29
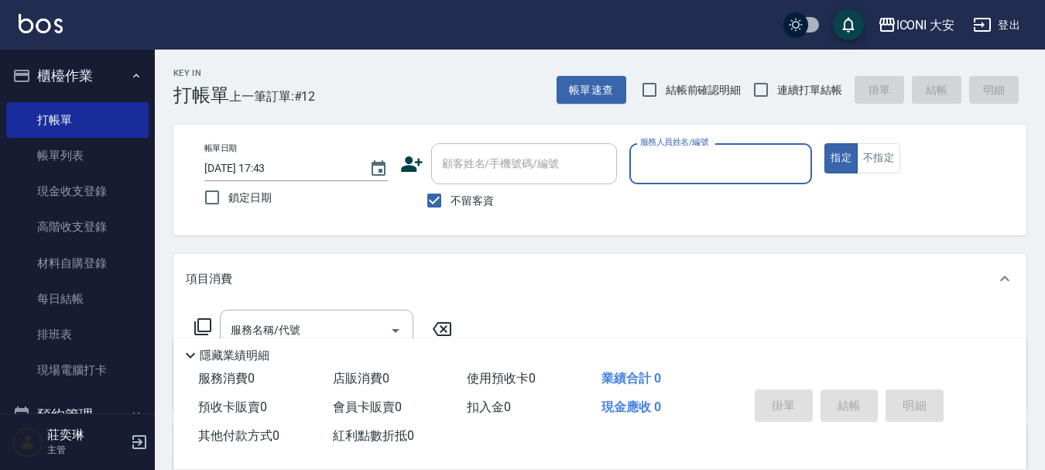
click at [757, 153] on input "服務人員姓名/編號" at bounding box center [722, 163] width 170 height 27
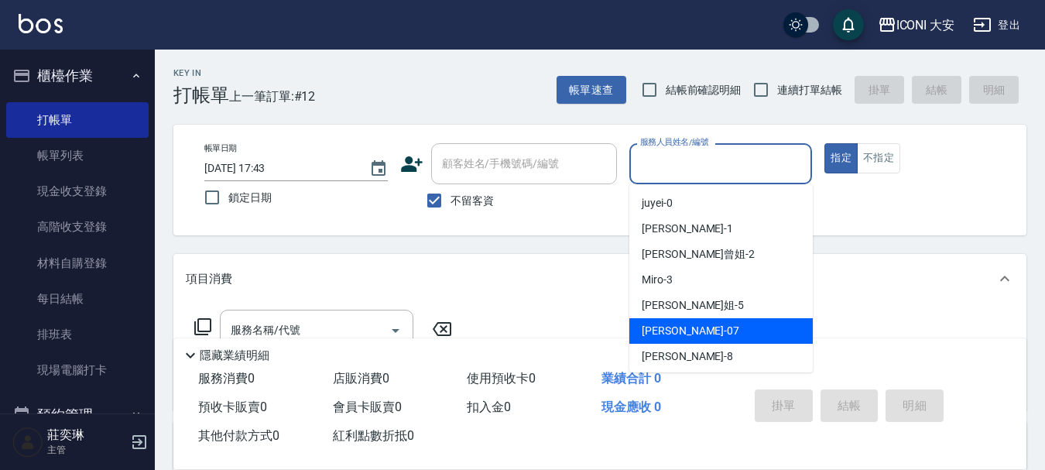
click at [705, 322] on div "[PERSON_NAME] -07" at bounding box center [722, 331] width 184 height 26
type input "[PERSON_NAME]-07"
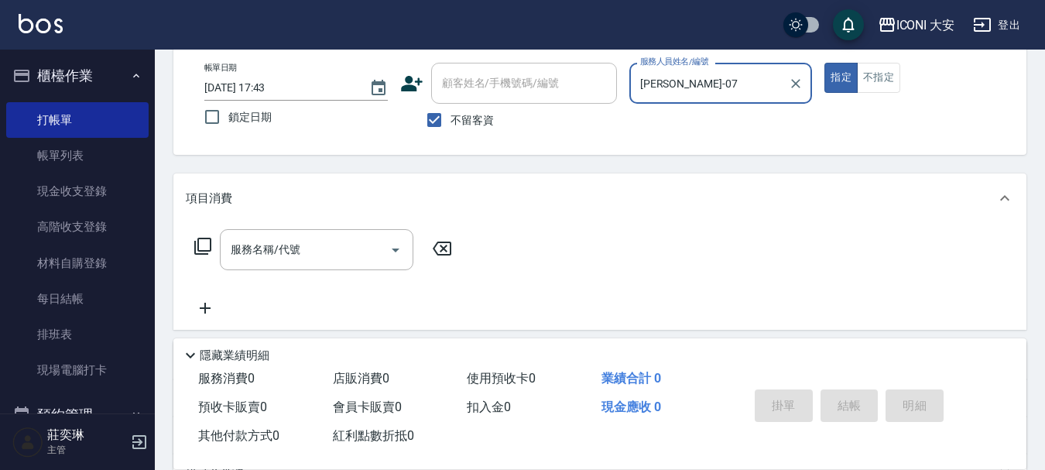
scroll to position [155, 0]
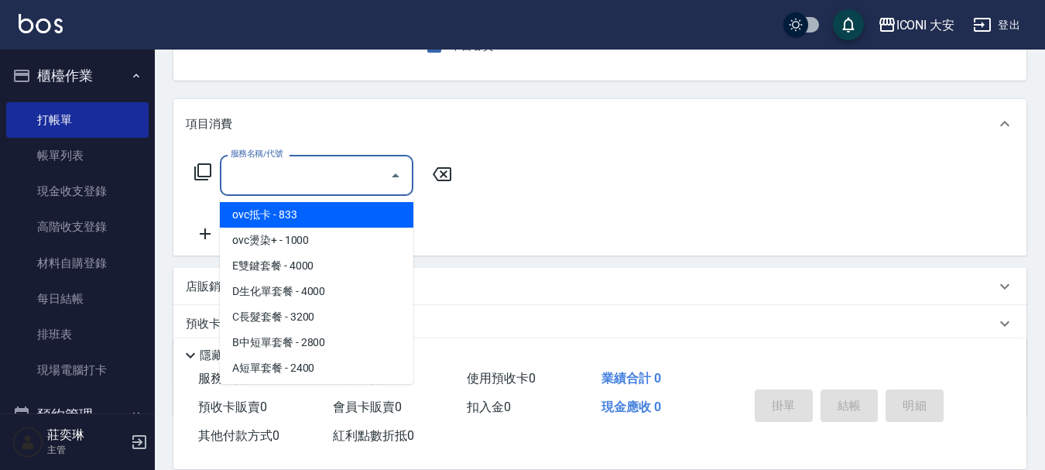
click at [311, 165] on input "服務名稱/代號" at bounding box center [305, 175] width 156 height 27
type input "0"
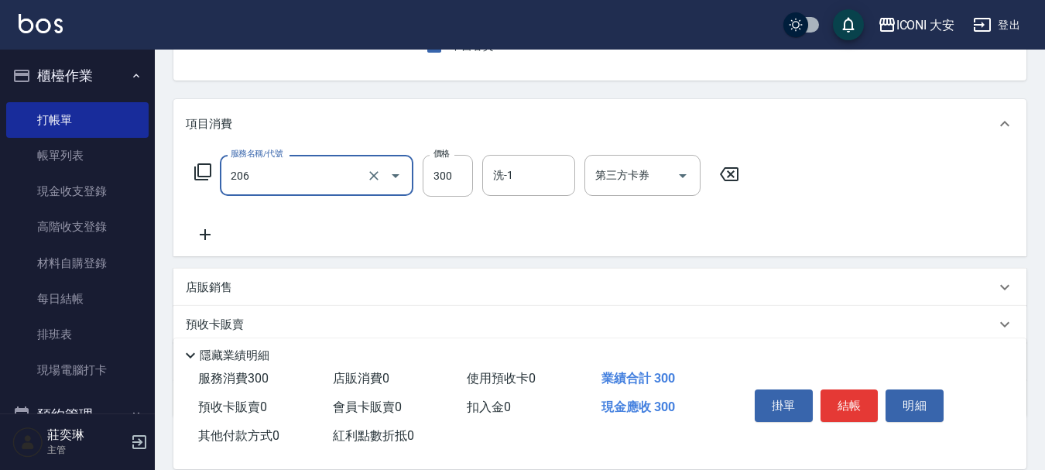
type input "洗髮(206)"
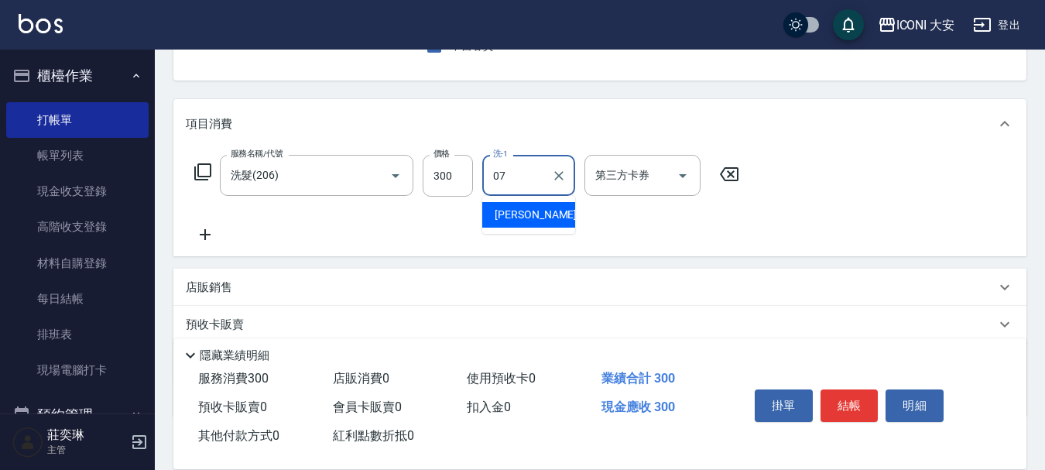
type input "[PERSON_NAME]-07"
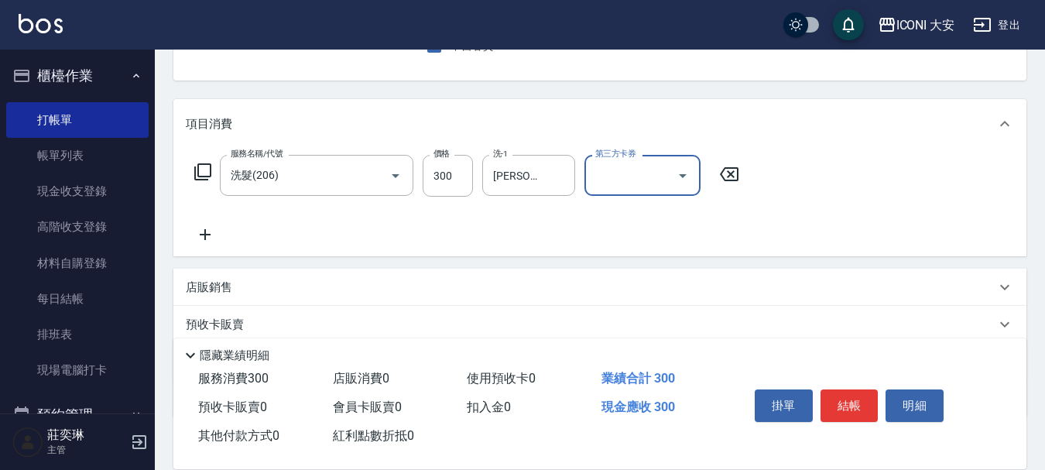
click at [203, 232] on icon at bounding box center [205, 234] width 39 height 19
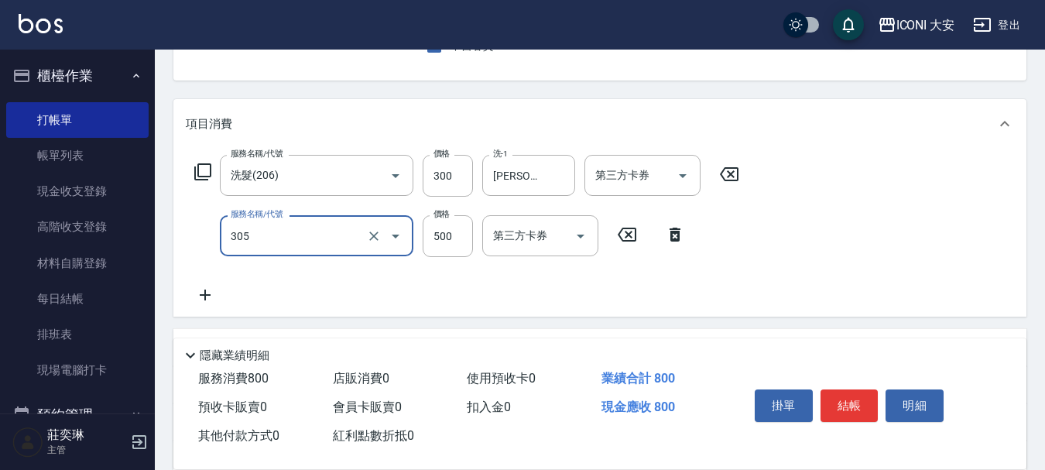
type input "剪髮(305)"
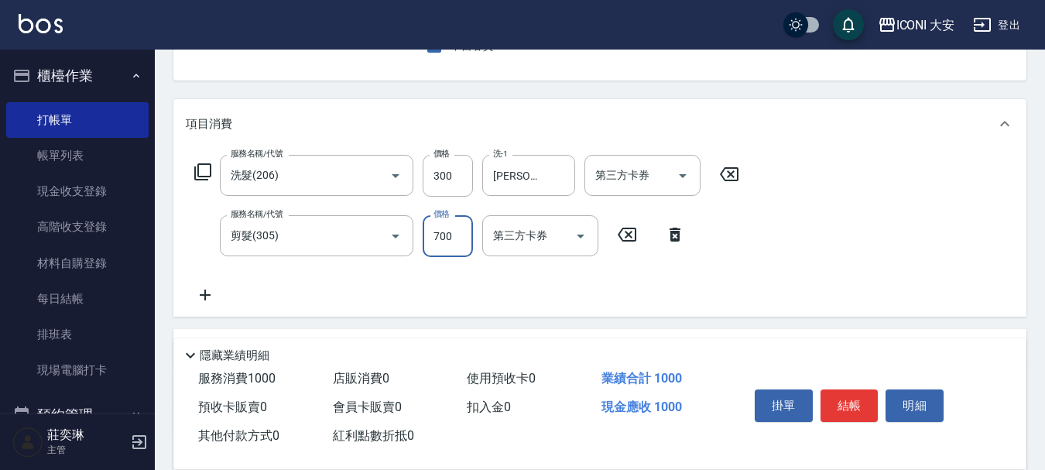
type input "700"
click at [203, 300] on icon at bounding box center [205, 295] width 39 height 19
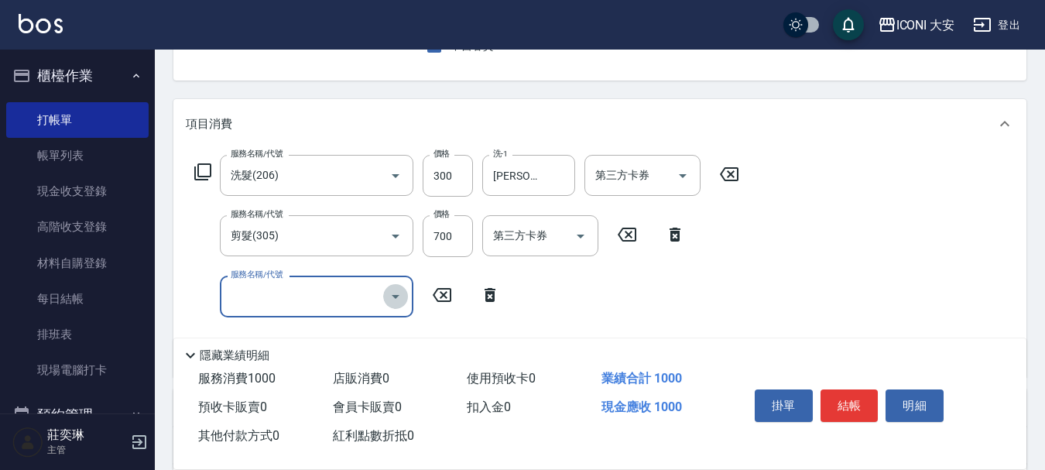
click at [390, 291] on icon "Open" at bounding box center [395, 296] width 19 height 19
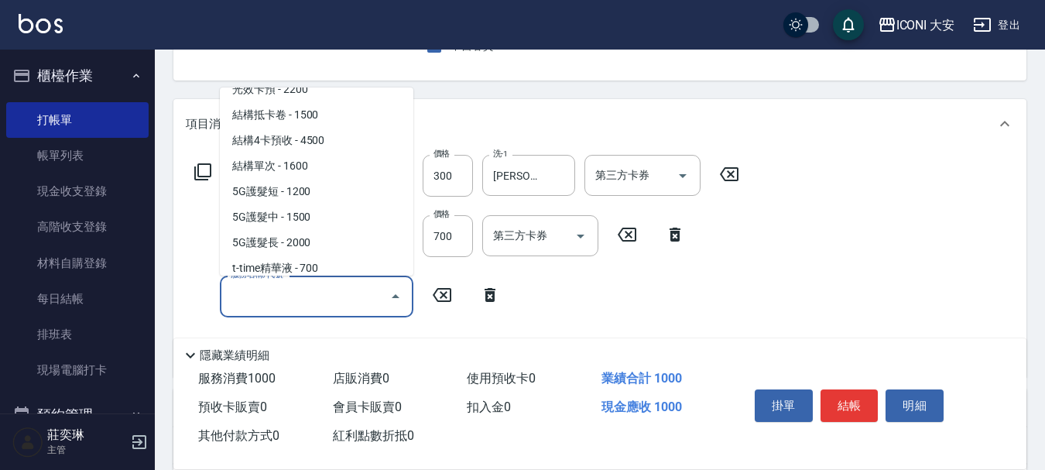
scroll to position [1781, 0]
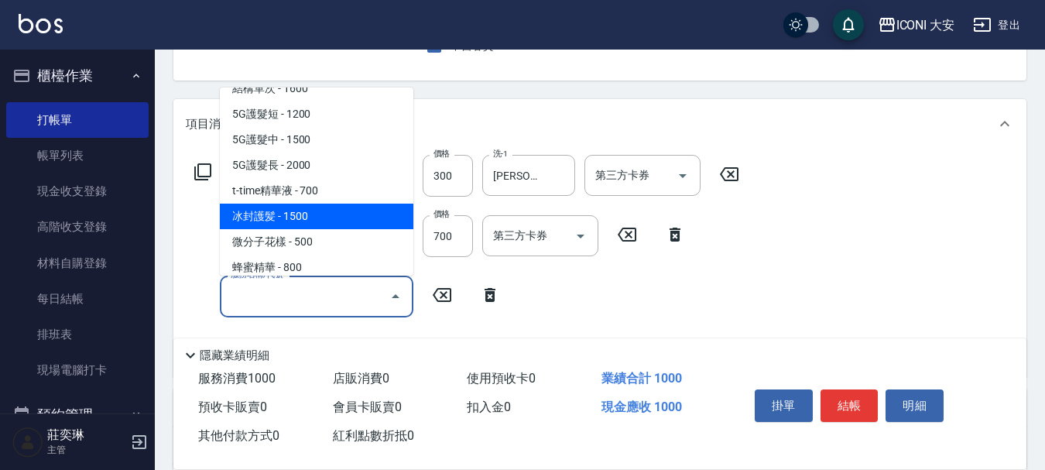
click at [309, 214] on span "冰封護髪 - 1500" at bounding box center [317, 217] width 194 height 26
type input "冰封護髪(633)"
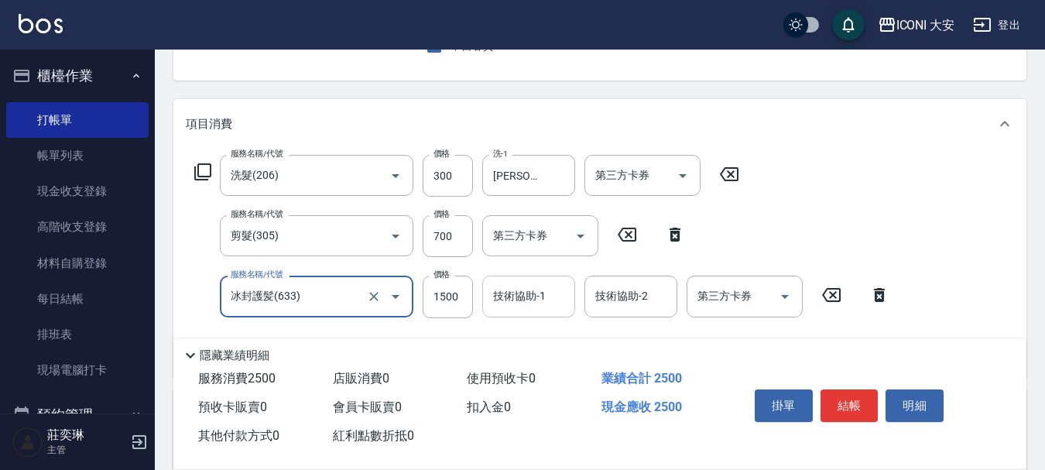
click at [542, 304] on input "技術協助-1" at bounding box center [528, 296] width 79 height 27
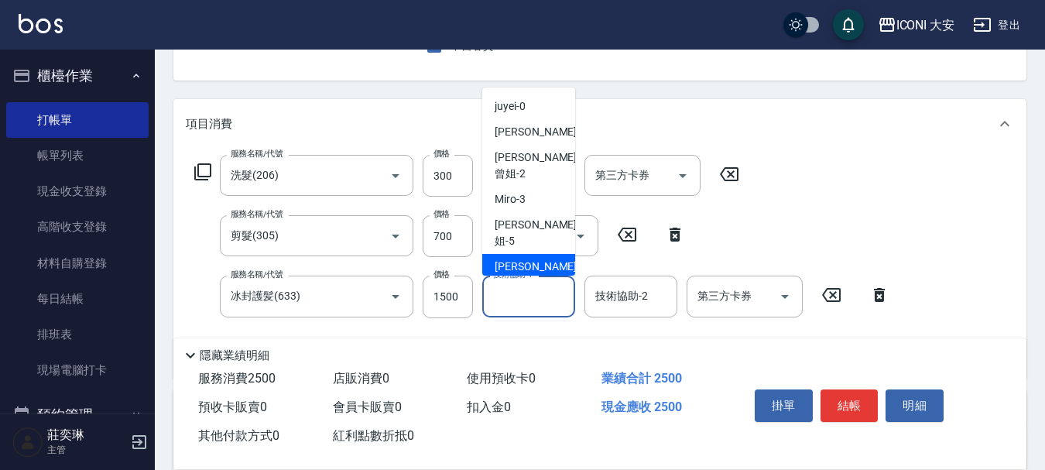
click at [547, 254] on div "[PERSON_NAME] -07" at bounding box center [528, 267] width 93 height 26
type input "[PERSON_NAME]-07"
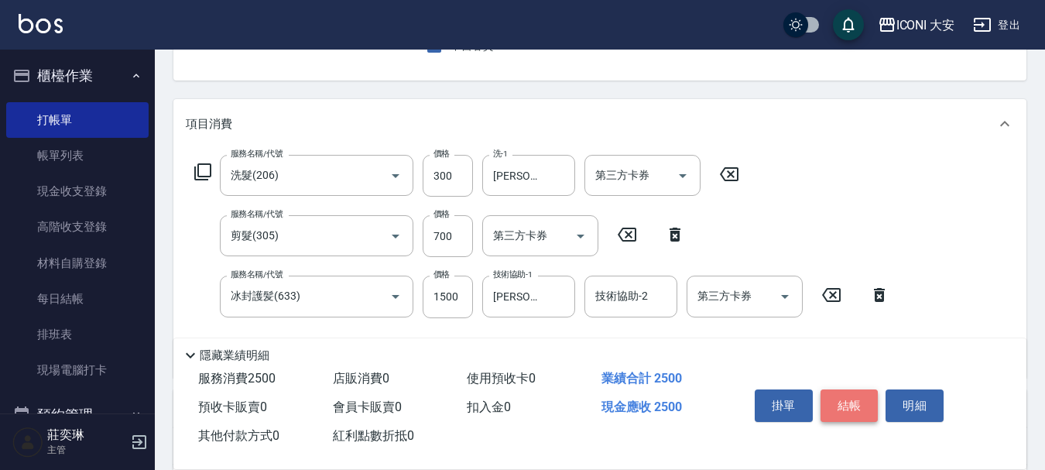
click at [867, 404] on button "結帳" at bounding box center [850, 406] width 58 height 33
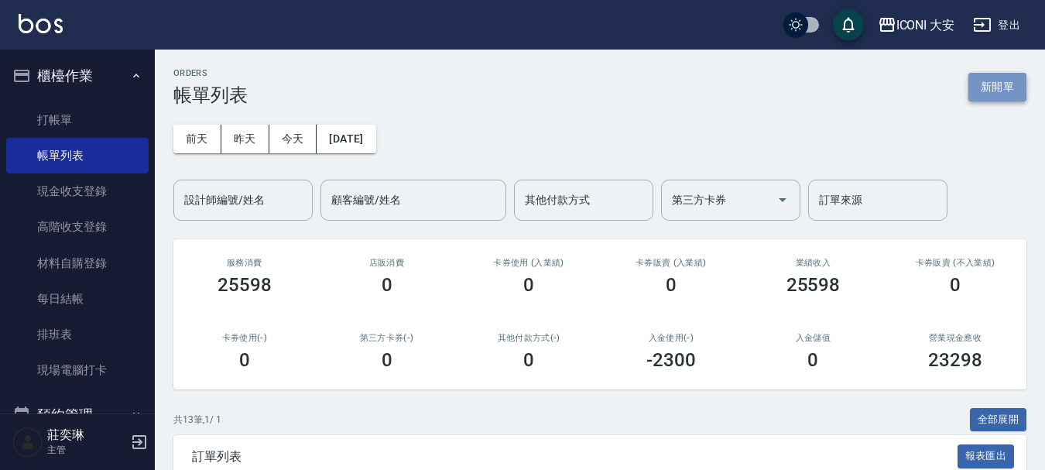
click at [1012, 94] on button "新開單" at bounding box center [998, 87] width 58 height 29
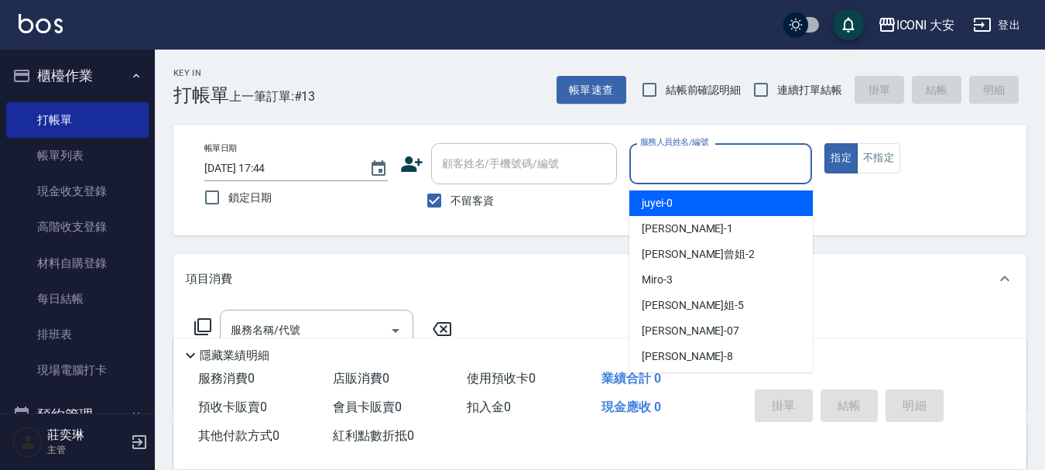
click at [699, 154] on input "服務人員姓名/編號" at bounding box center [722, 163] width 170 height 27
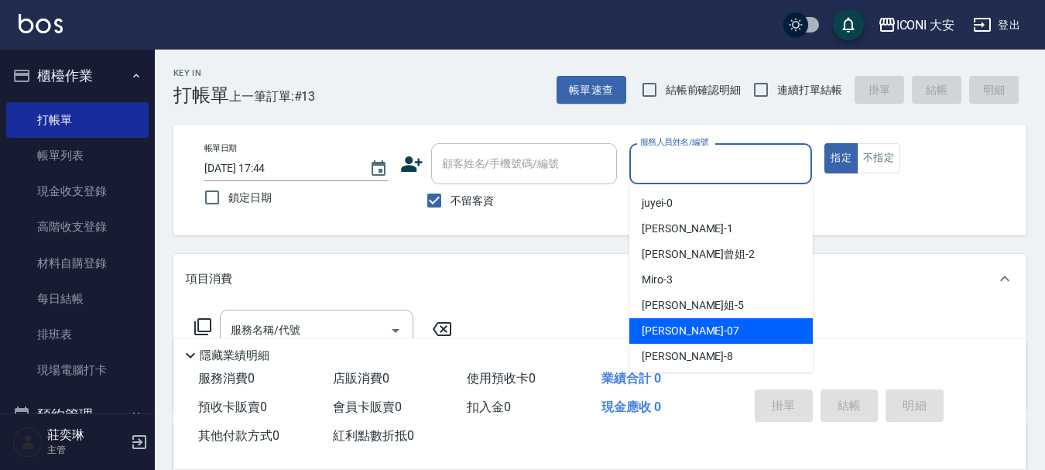
click at [668, 321] on div "[PERSON_NAME] -07" at bounding box center [722, 331] width 184 height 26
type input "[PERSON_NAME]-07"
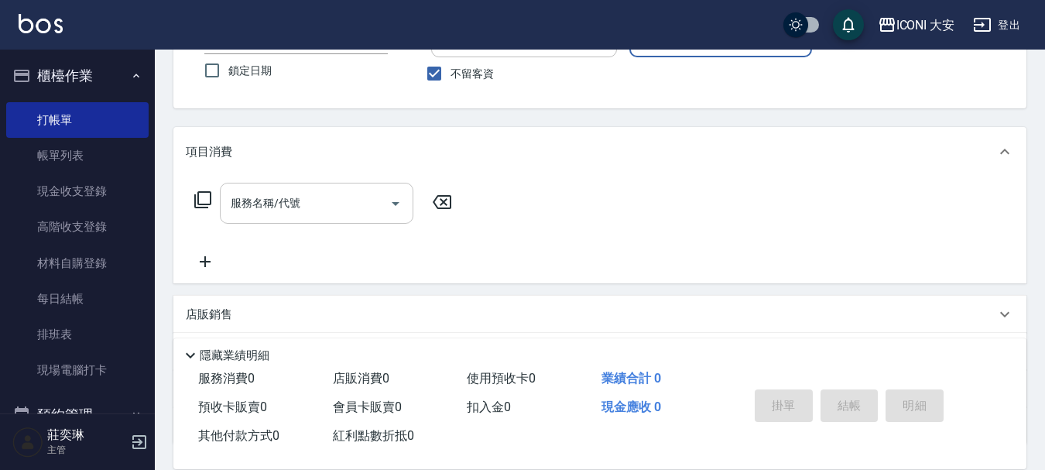
scroll to position [155, 0]
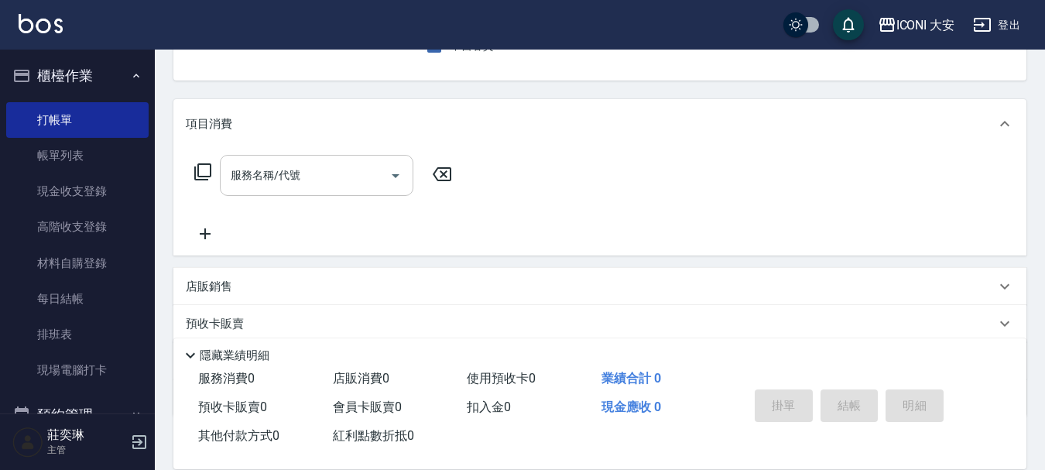
click at [322, 176] on input "服務名稱/代號" at bounding box center [305, 175] width 156 height 27
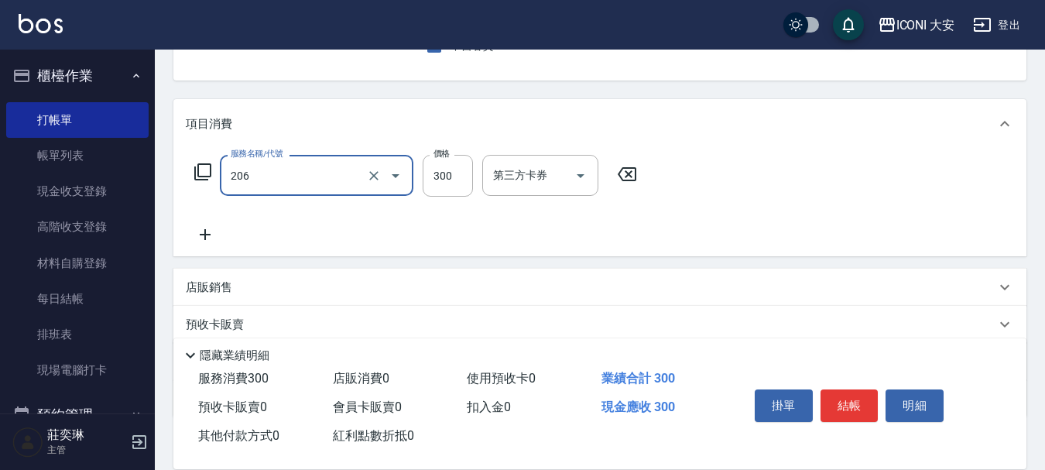
type input "洗髮(206)"
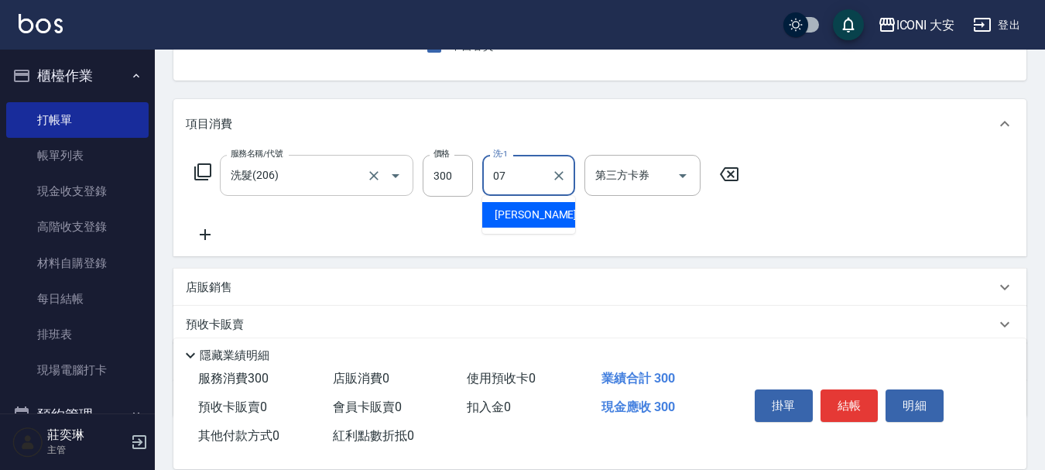
type input "[PERSON_NAME]-07"
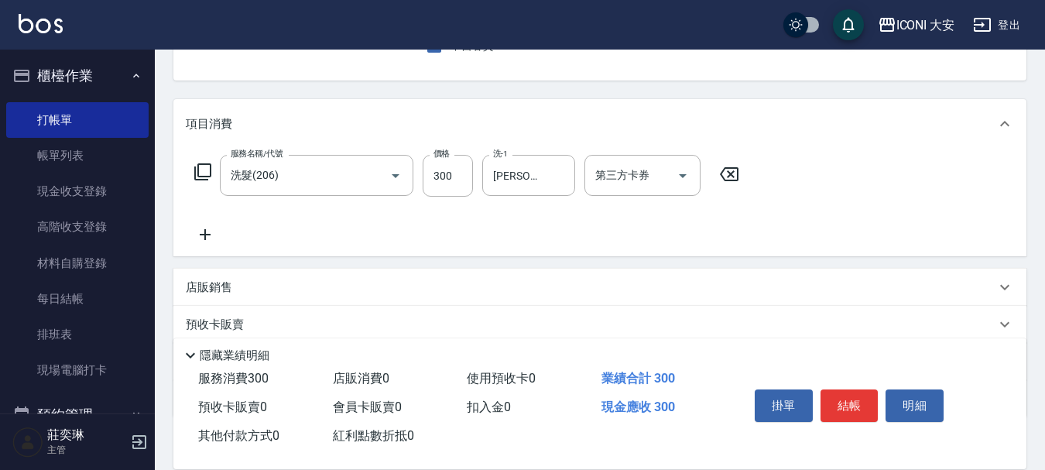
click at [205, 238] on icon at bounding box center [205, 234] width 11 height 11
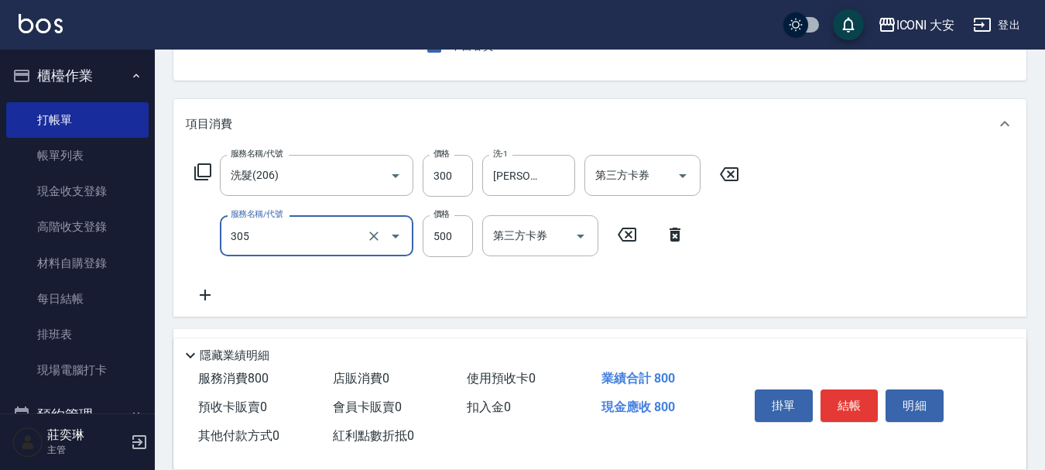
type input "剪髮(305)"
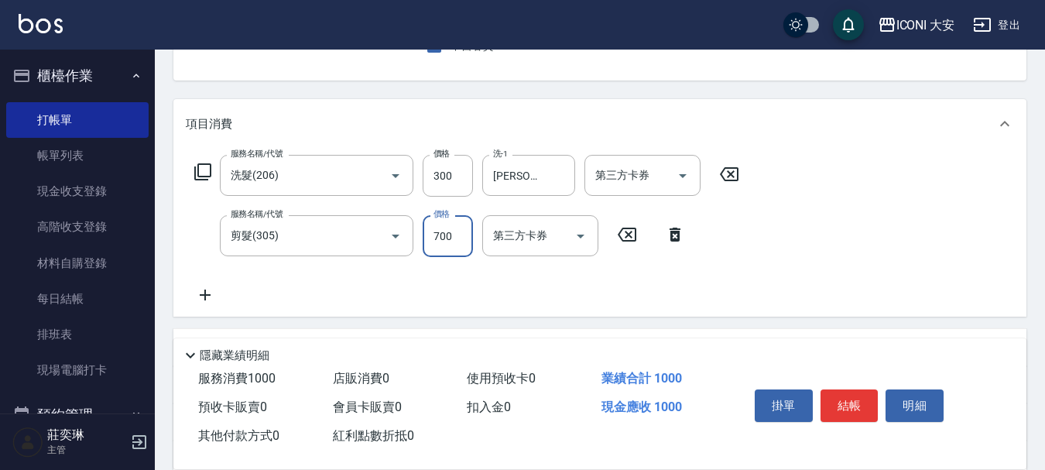
type input "700"
click at [197, 292] on icon at bounding box center [205, 295] width 39 height 19
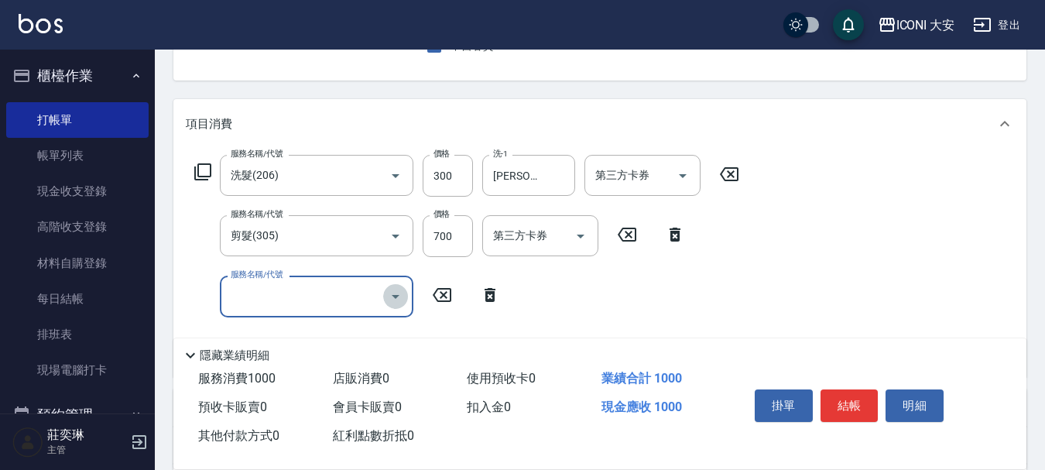
click at [394, 295] on icon "Open" at bounding box center [396, 297] width 8 height 4
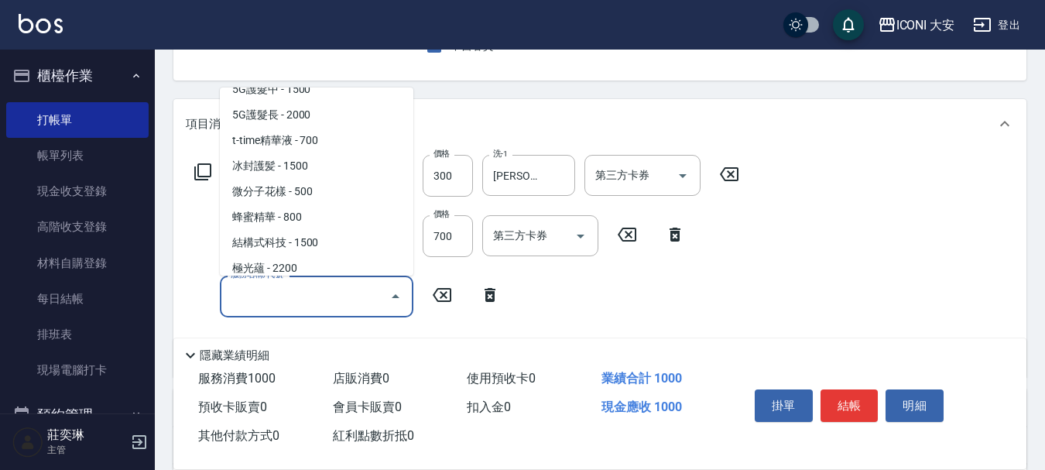
scroll to position [1858, 0]
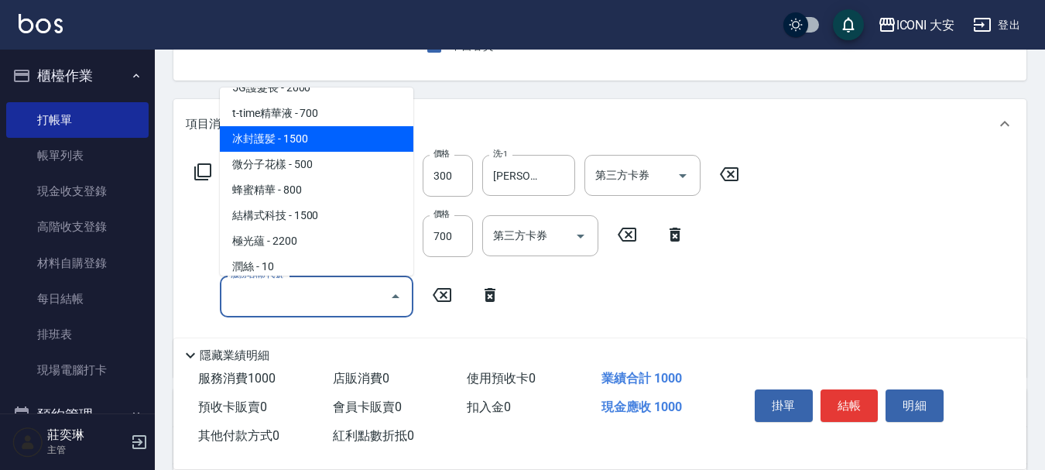
click at [288, 140] on span "冰封護髪 - 1500" at bounding box center [317, 139] width 194 height 26
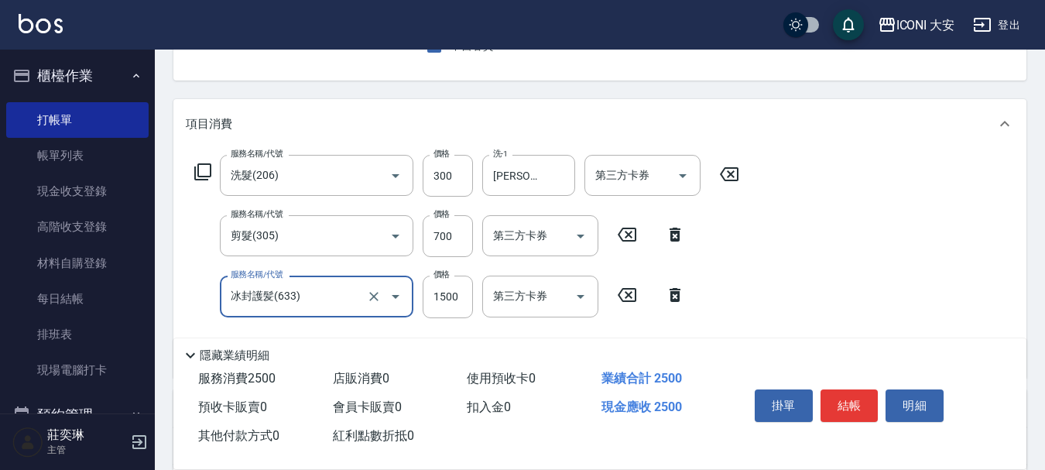
type input "冰封護髪(633)"
click at [535, 297] on div "技術協助-1 技術協助-1" at bounding box center [528, 296] width 93 height 41
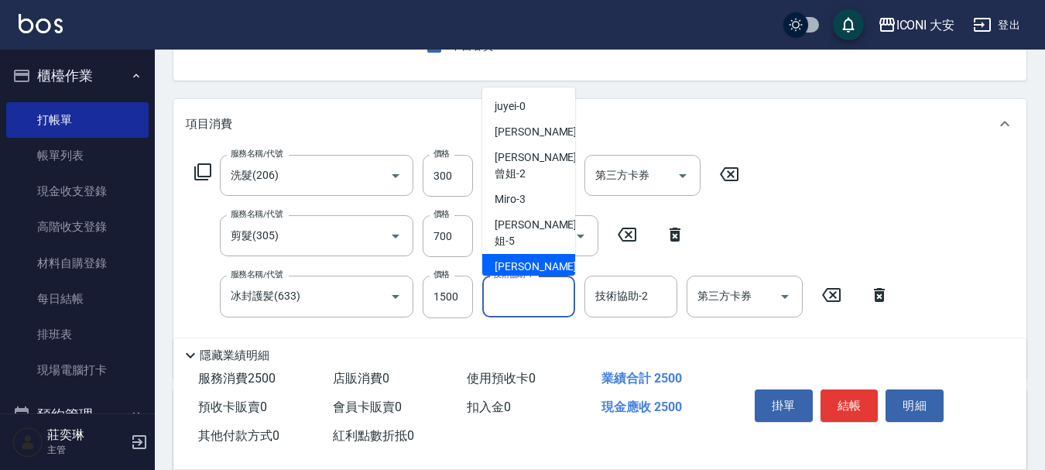
click at [540, 259] on span "[PERSON_NAME] -07" at bounding box center [544, 267] width 98 height 16
type input "[PERSON_NAME]-07"
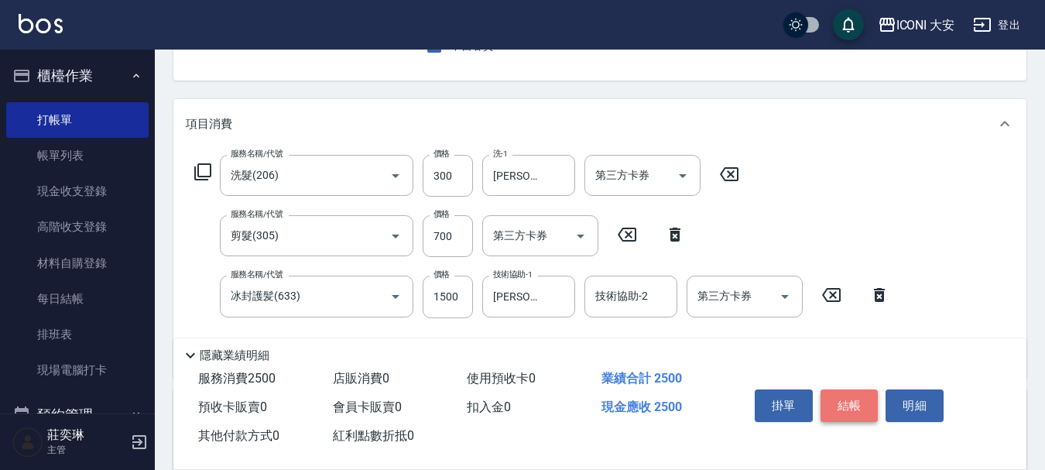
click at [851, 399] on button "結帳" at bounding box center [850, 406] width 58 height 33
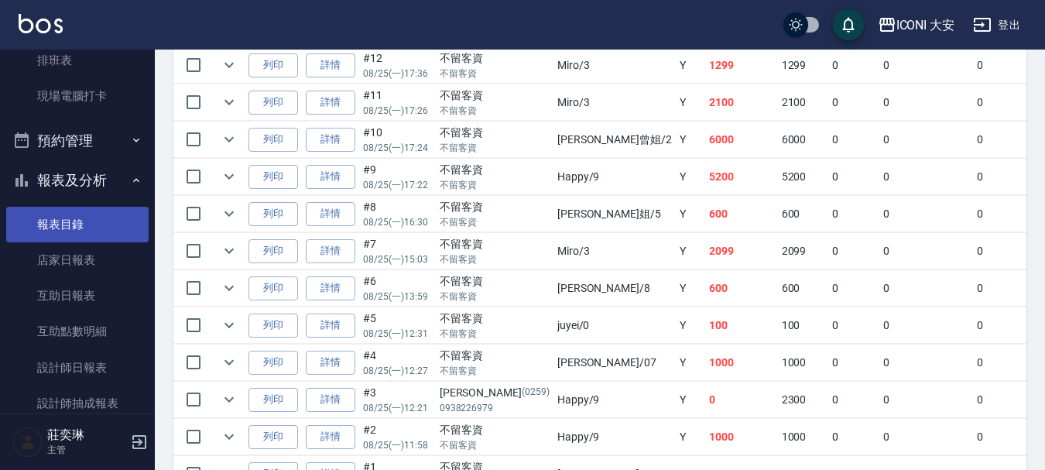
scroll to position [310, 0]
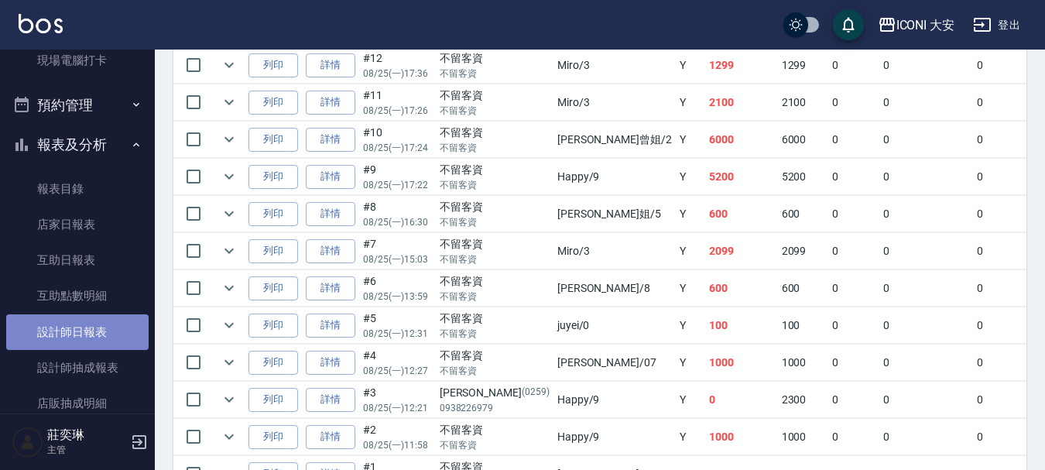
click at [94, 332] on link "設計師日報表" at bounding box center [77, 332] width 142 height 36
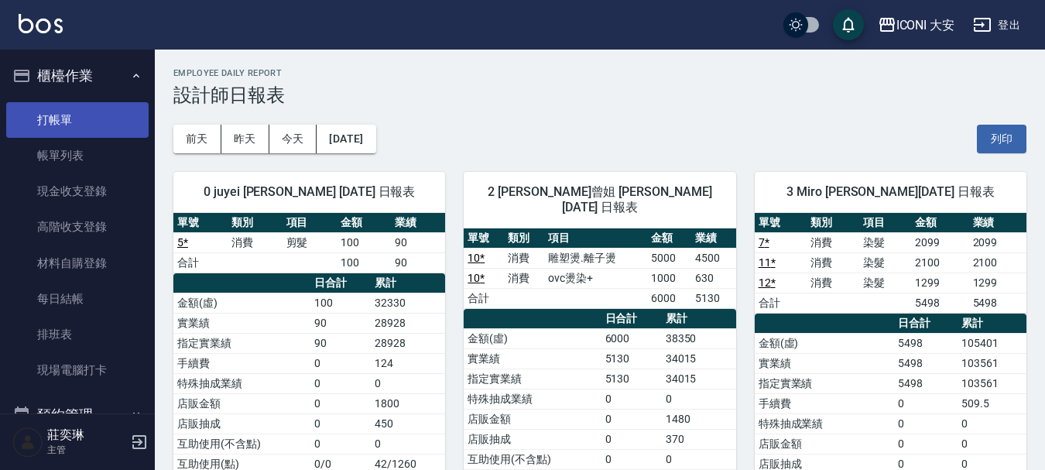
click at [74, 108] on link "打帳單" at bounding box center [77, 120] width 142 height 36
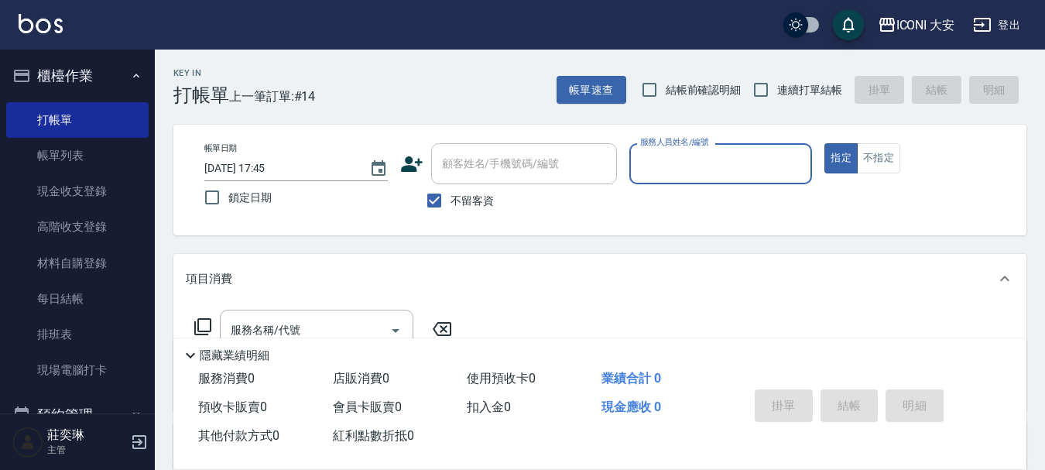
click at [681, 164] on input "服務人員姓名/編號" at bounding box center [722, 163] width 170 height 27
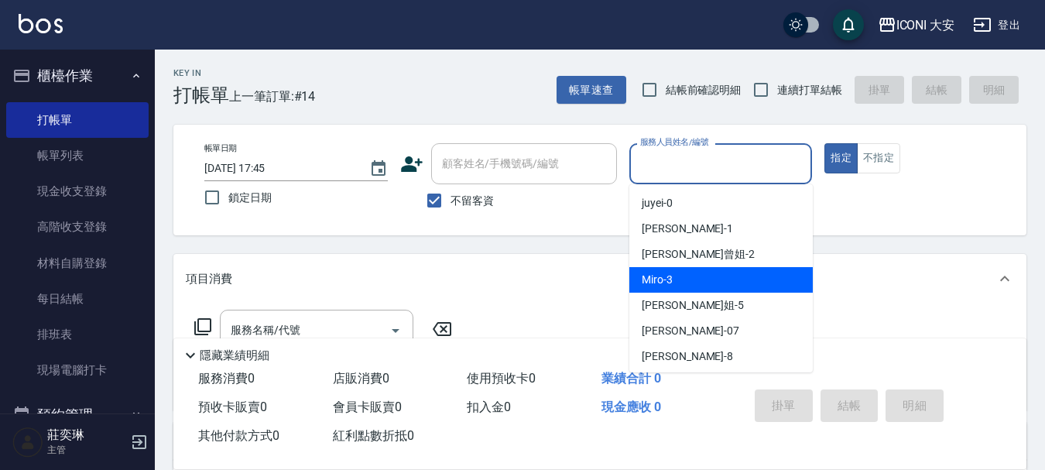
click at [671, 275] on span "Miro -3" at bounding box center [657, 280] width 31 height 16
type input "Miro-3"
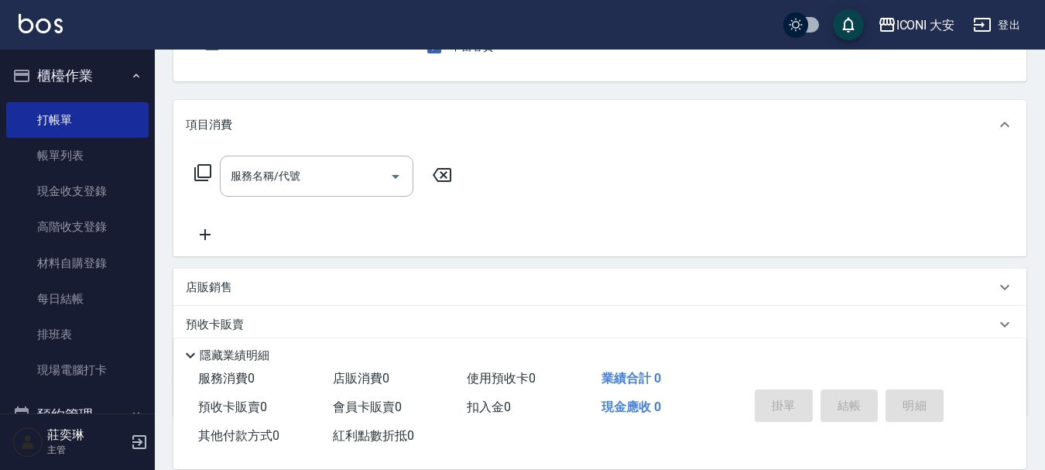
scroll to position [155, 0]
click at [211, 174] on icon at bounding box center [202, 171] width 17 height 17
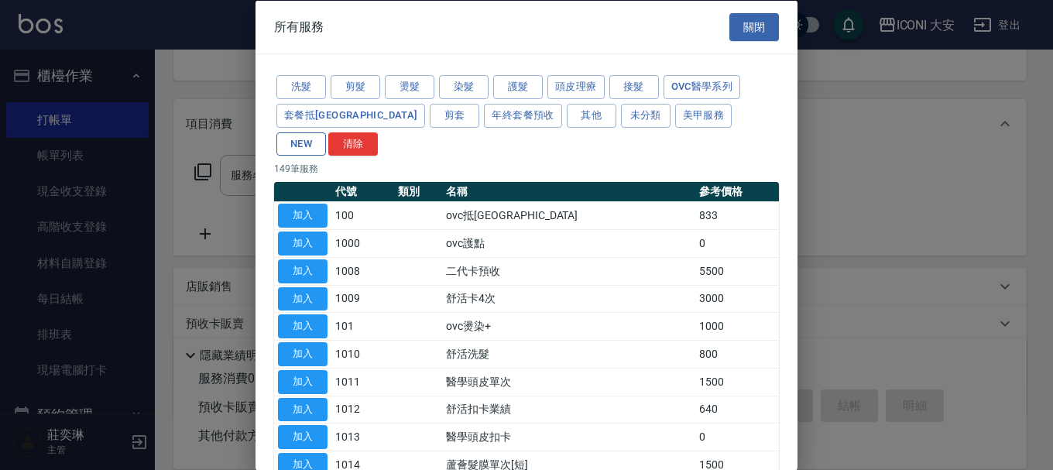
click at [326, 132] on button "NEW" at bounding box center [301, 144] width 50 height 24
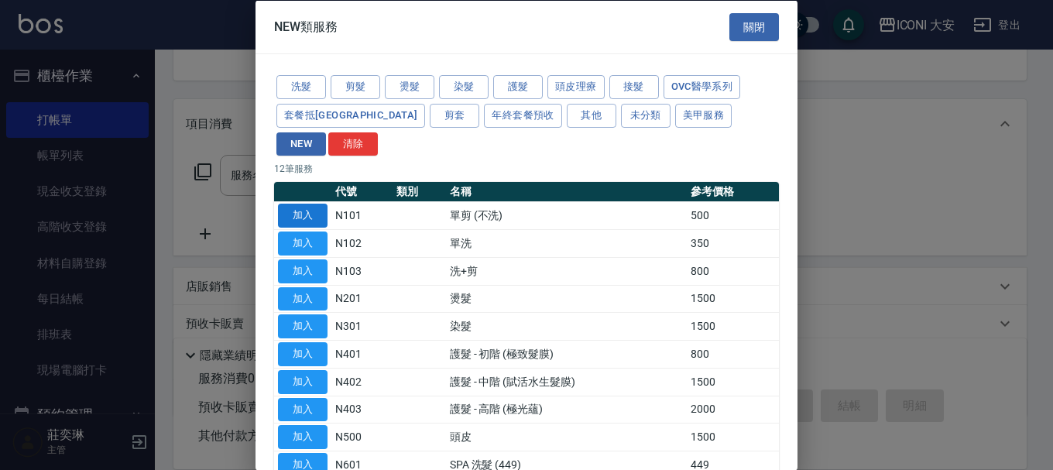
click at [307, 204] on button "加入" at bounding box center [303, 216] width 50 height 24
type input "單剪 (不洗)(N101)"
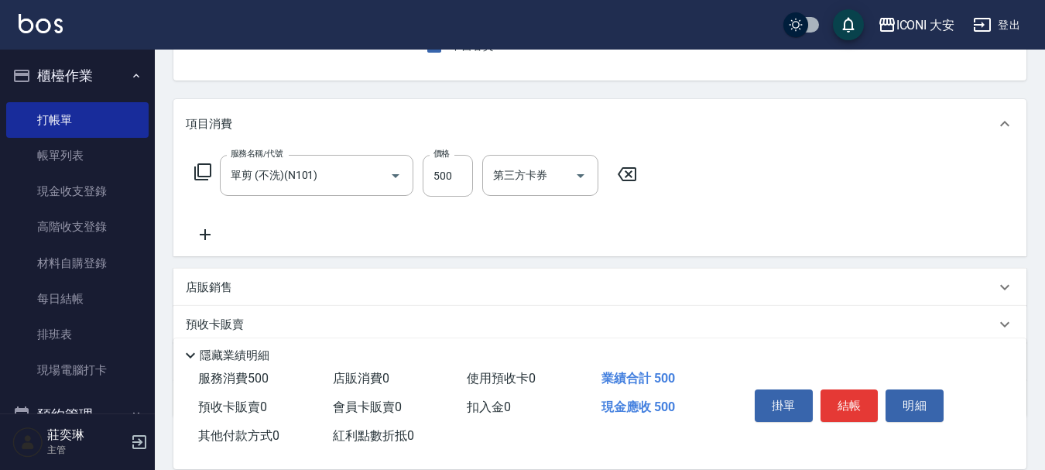
click at [417, 162] on div "服務名稱/代號 單剪 (不洗)(N101) 服務名稱/代號 價格 500 價格 第三方卡券 第三方卡券" at bounding box center [416, 176] width 461 height 42
click at [422, 163] on div "服務名稱/代號 單剪 (不洗)(N101) 服務名稱/代號 價格 500 價格 第三方卡券 第三方卡券" at bounding box center [416, 176] width 461 height 42
click at [441, 170] on input "500" at bounding box center [448, 176] width 50 height 42
type input "400"
click at [849, 410] on button "結帳" at bounding box center [850, 406] width 58 height 33
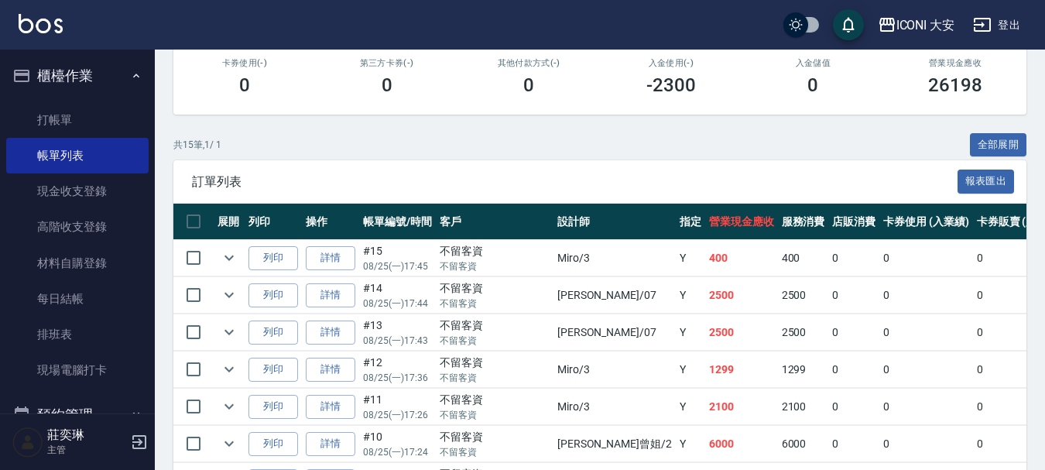
scroll to position [310, 0]
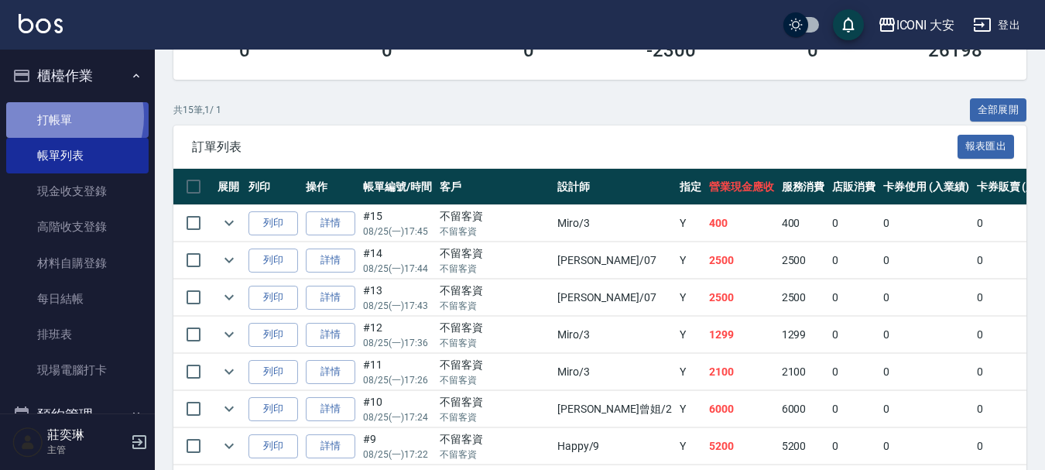
click at [56, 116] on link "打帳單" at bounding box center [77, 120] width 142 height 36
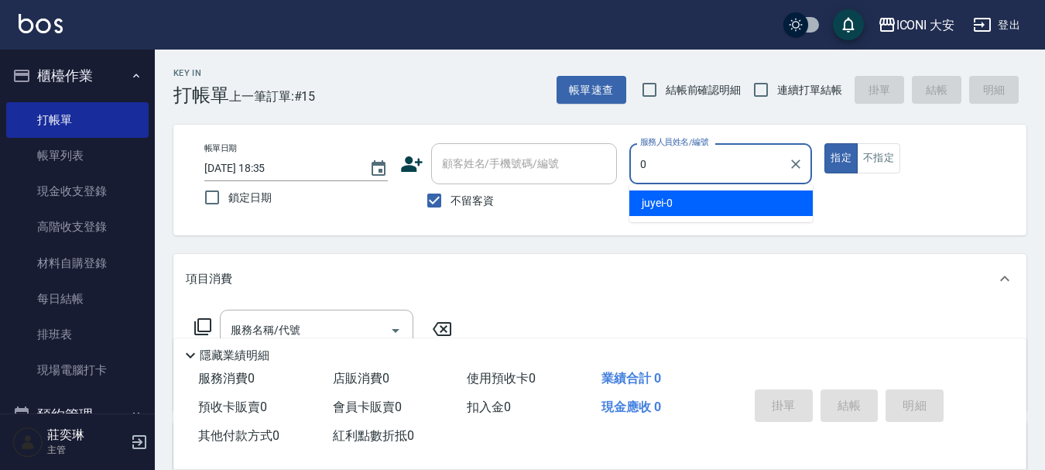
type input "juyei-0"
type button "true"
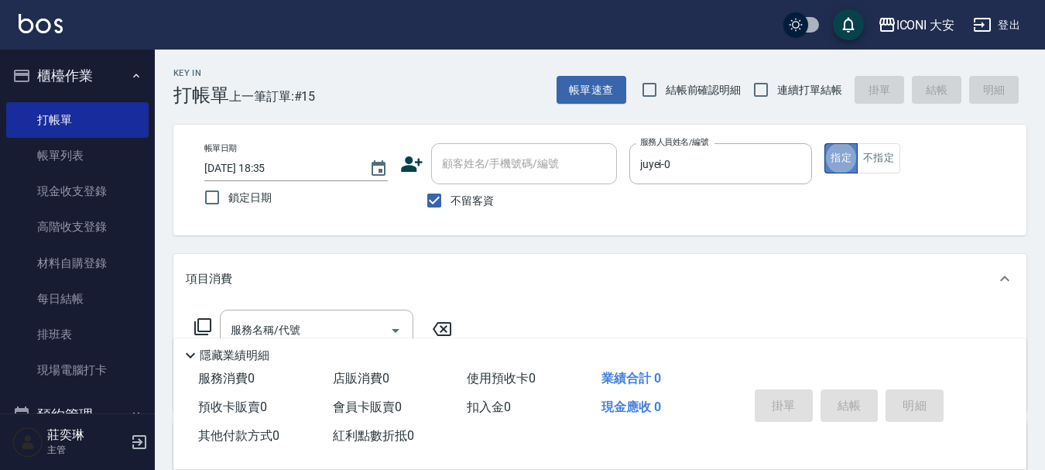
click at [831, 154] on button "指定" at bounding box center [841, 158] width 33 height 30
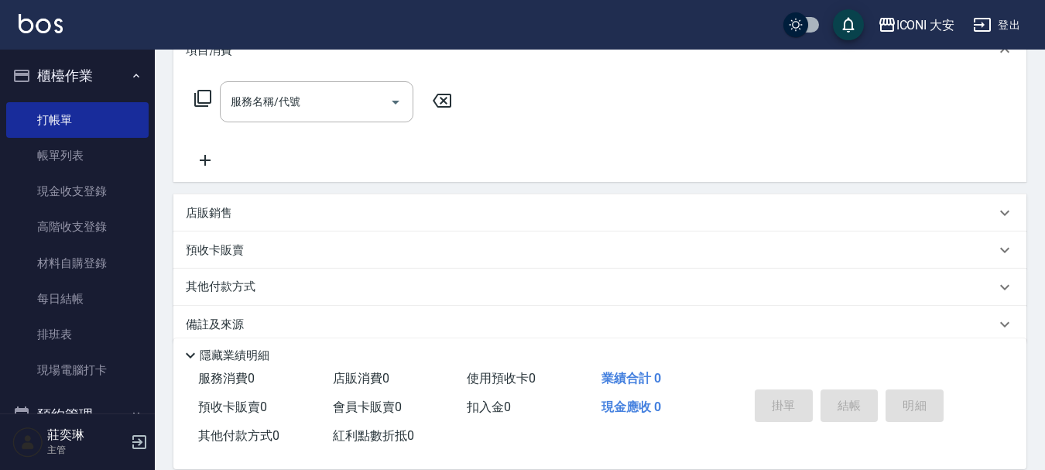
scroll to position [232, 0]
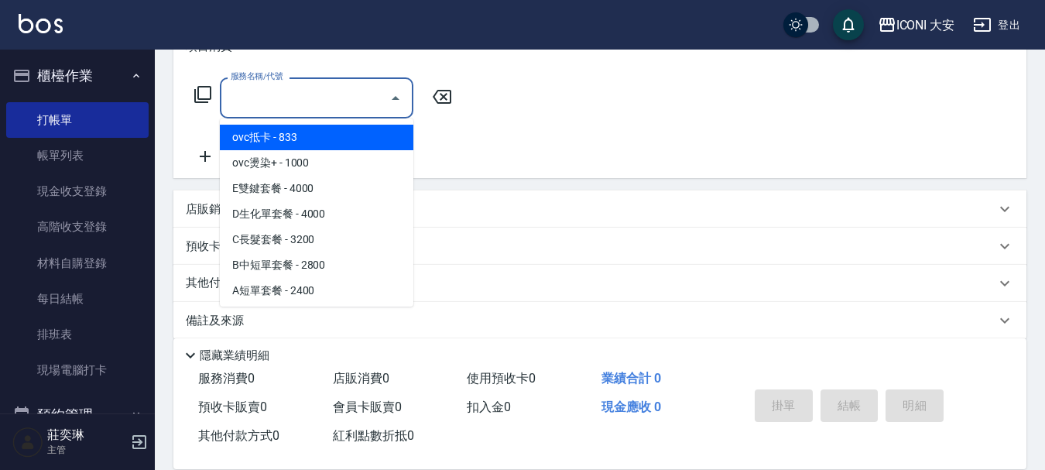
drag, startPoint x: 315, startPoint y: 98, endPoint x: 235, endPoint y: 84, distance: 81.9
click at [315, 98] on input "服務名稱/代號" at bounding box center [305, 97] width 156 height 27
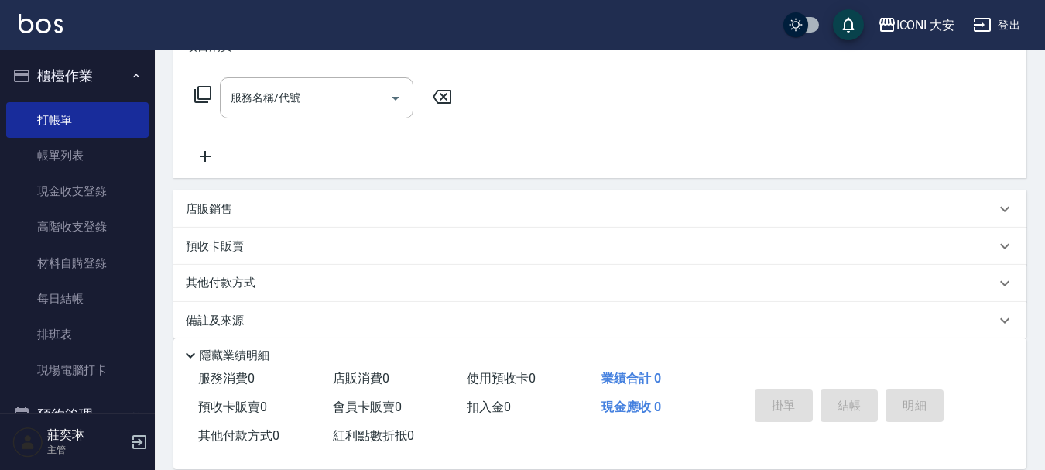
click at [204, 90] on icon at bounding box center [203, 94] width 19 height 19
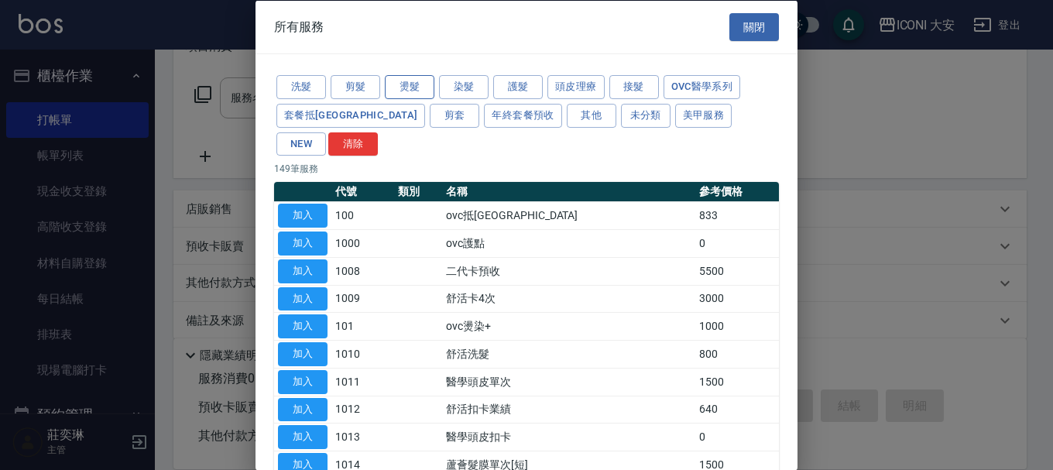
click at [424, 91] on button "燙髮" at bounding box center [410, 87] width 50 height 24
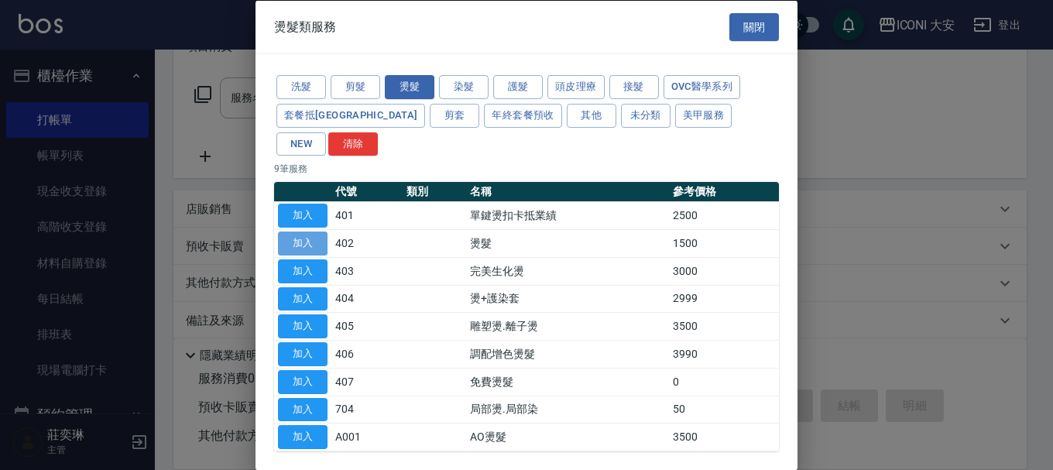
click at [318, 232] on button "加入" at bounding box center [303, 244] width 50 height 24
type input "燙髮(402)"
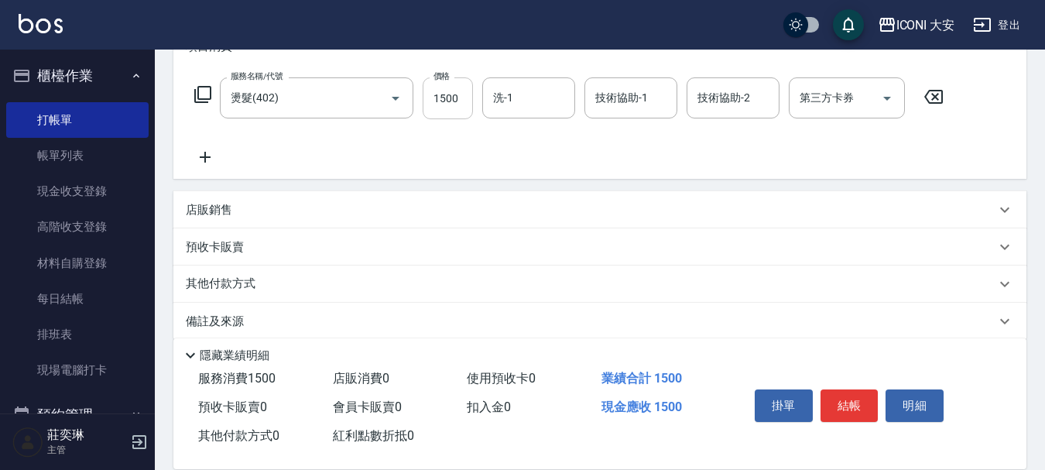
click at [457, 100] on input "1500" at bounding box center [448, 98] width 50 height 42
type input "2400"
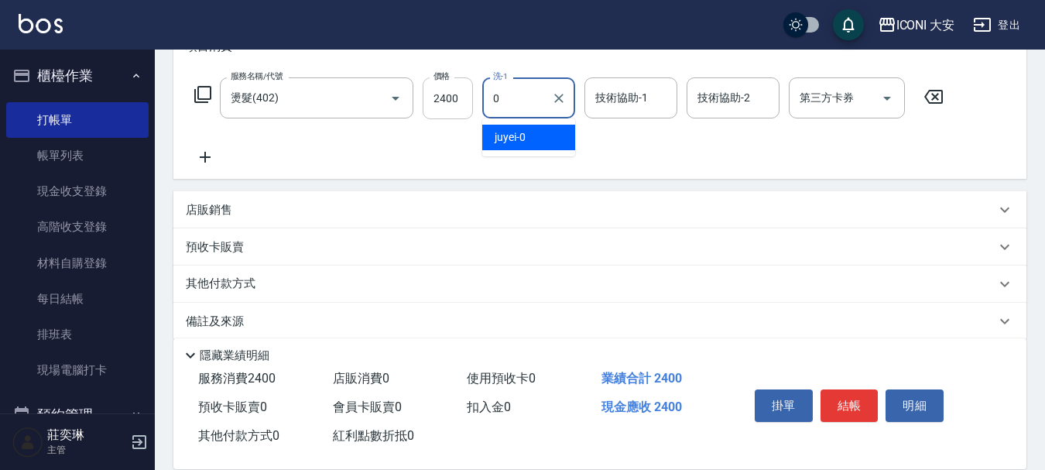
type input "juyei-0"
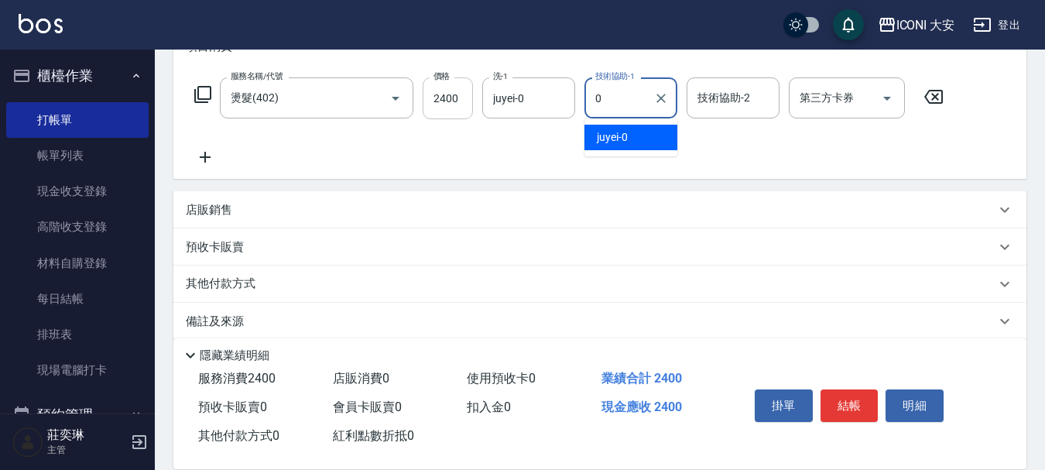
type input "juyei-0"
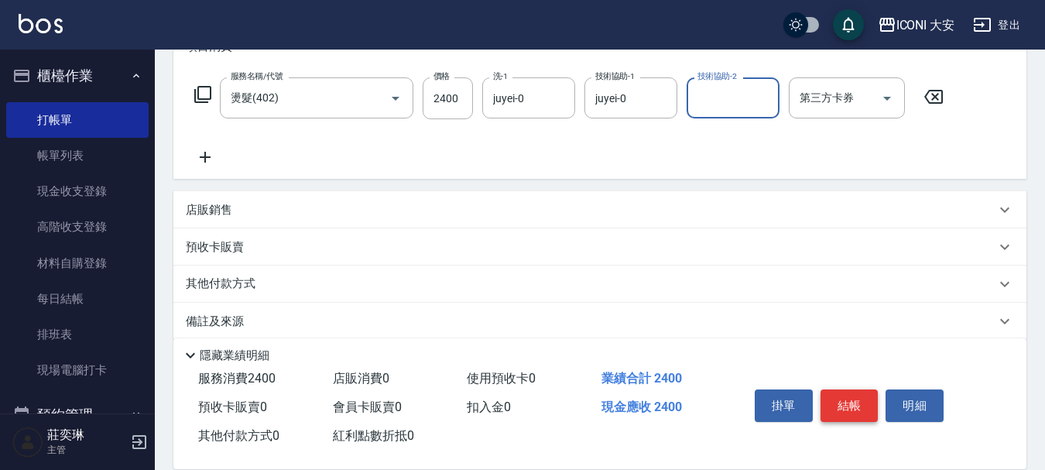
click at [876, 402] on button "結帳" at bounding box center [850, 406] width 58 height 33
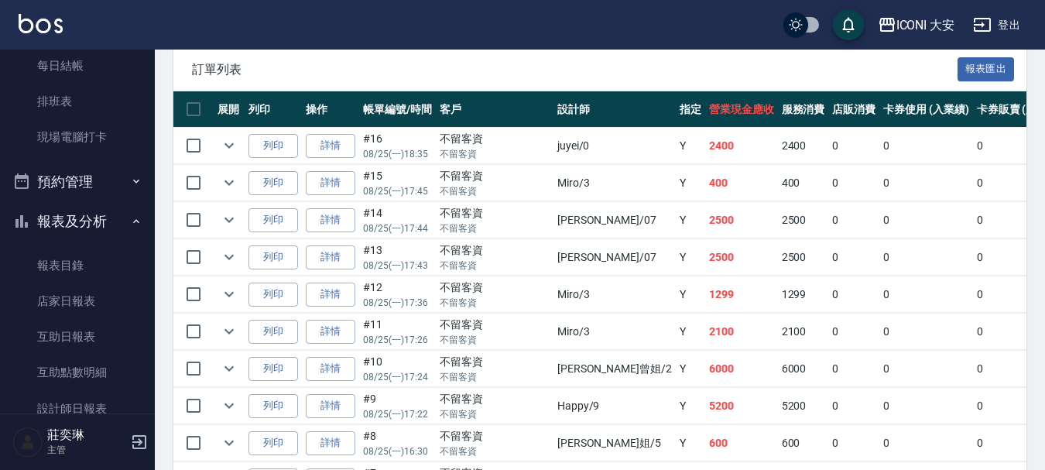
scroll to position [387, 0]
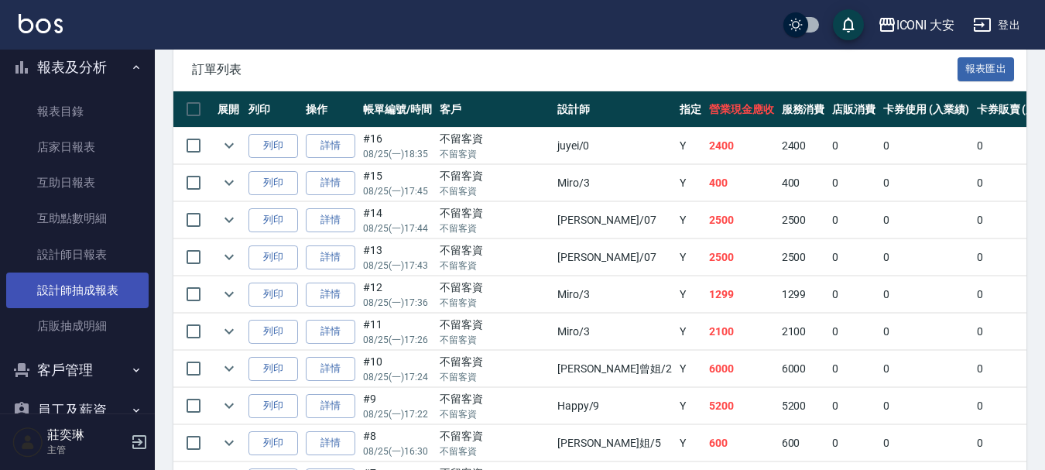
click at [103, 283] on link "設計師抽成報表" at bounding box center [77, 291] width 142 height 36
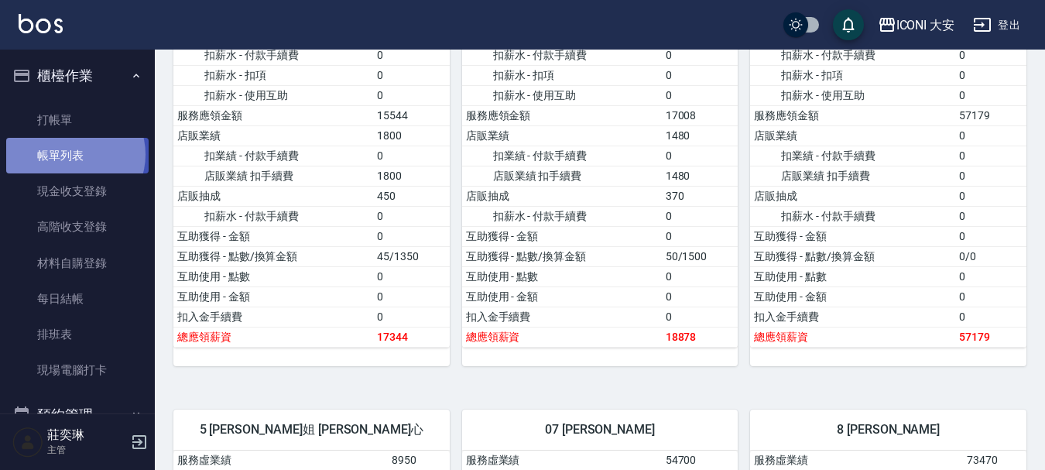
click at [74, 155] on link "帳單列表" at bounding box center [77, 156] width 142 height 36
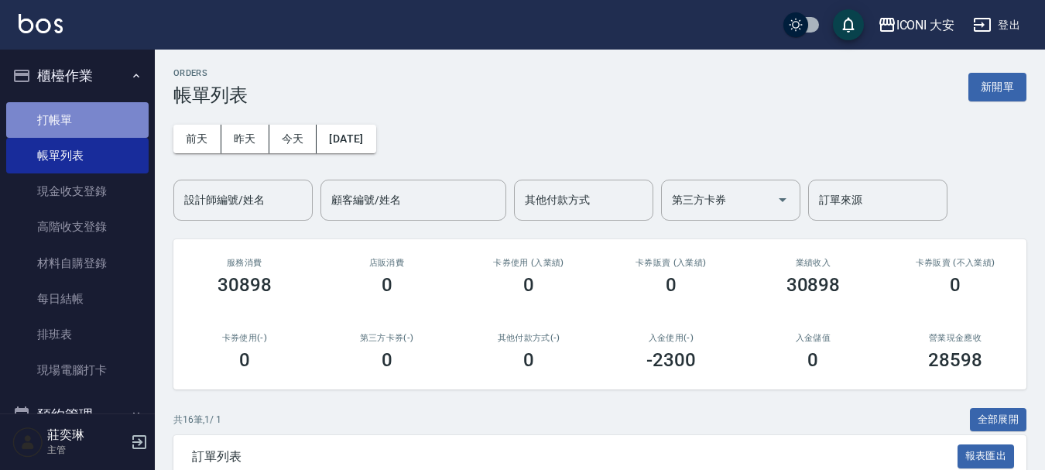
click at [84, 127] on link "打帳單" at bounding box center [77, 120] width 142 height 36
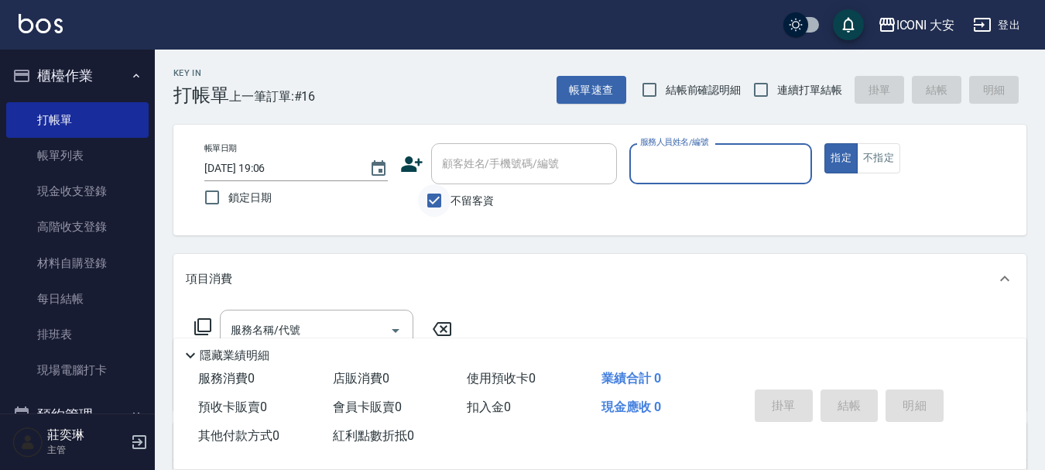
click at [435, 200] on input "不留客資" at bounding box center [434, 200] width 33 height 33
checkbox input "false"
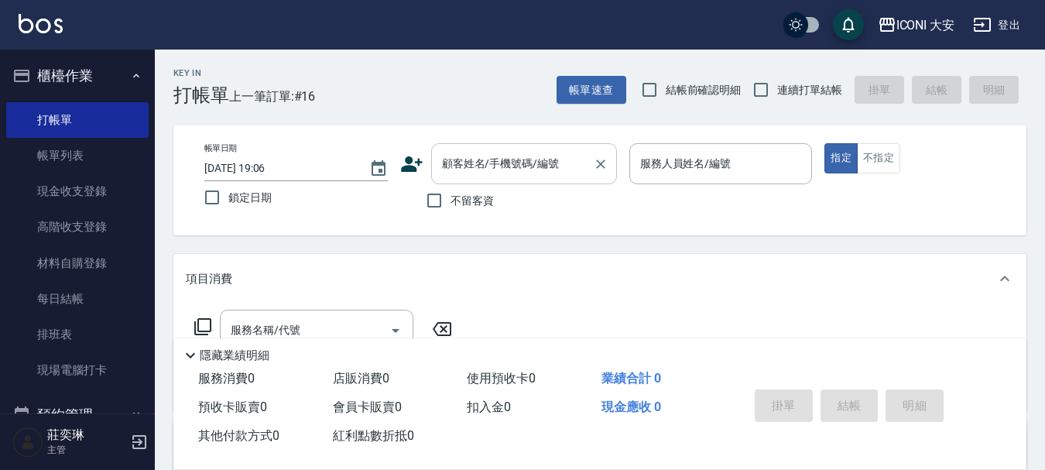
click at [448, 157] on div "顧客姓名/手機號碼/編號 顧客姓名/手機號碼/編號" at bounding box center [524, 163] width 186 height 41
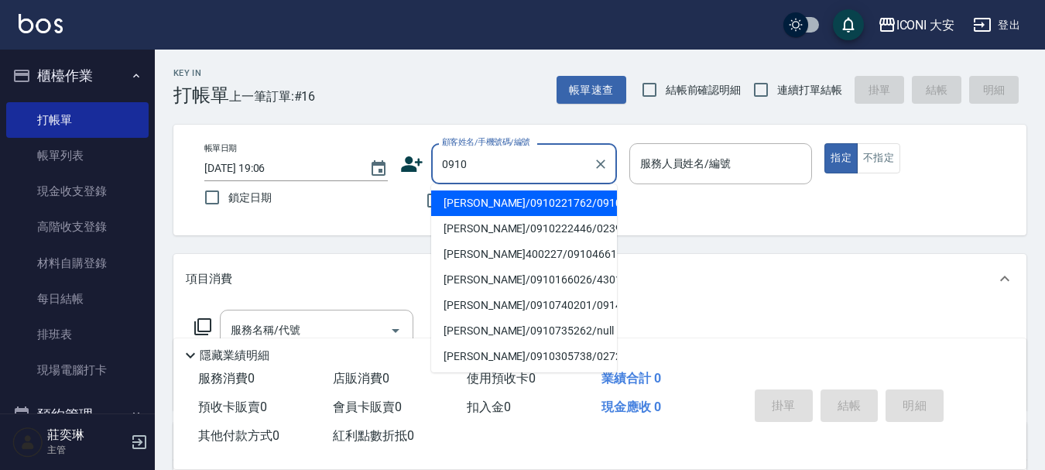
click at [500, 211] on li "[PERSON_NAME]/0910221762/0910" at bounding box center [524, 203] width 186 height 26
type input "[PERSON_NAME]/0910221762/0910"
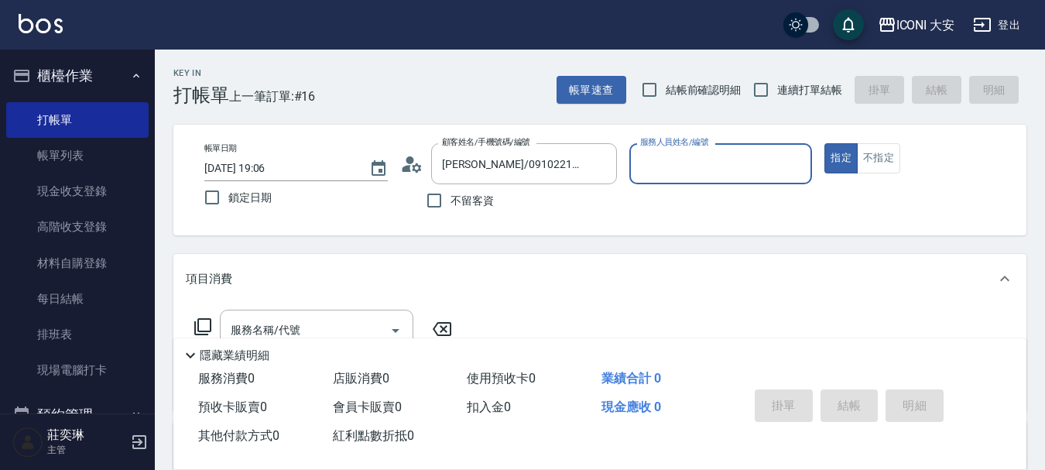
type input "Happy-9"
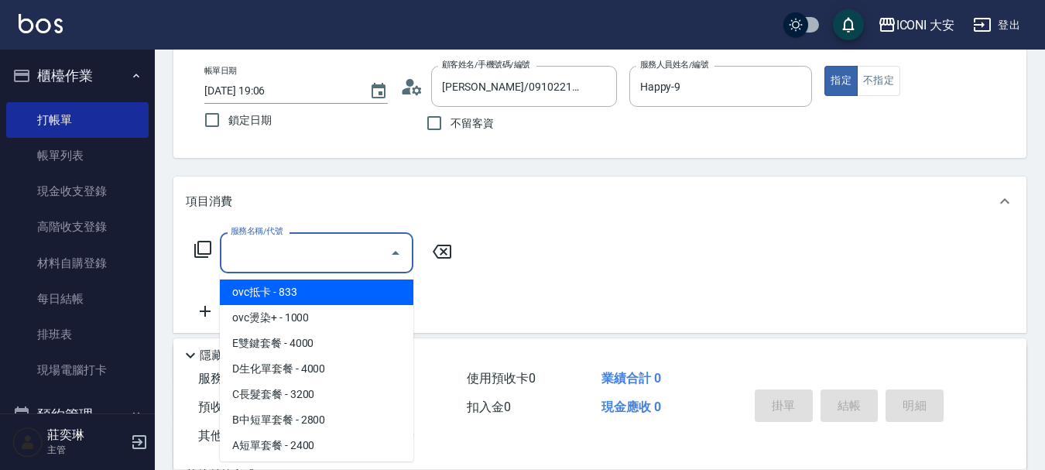
click at [337, 263] on input "服務名稱/代號" at bounding box center [305, 252] width 156 height 27
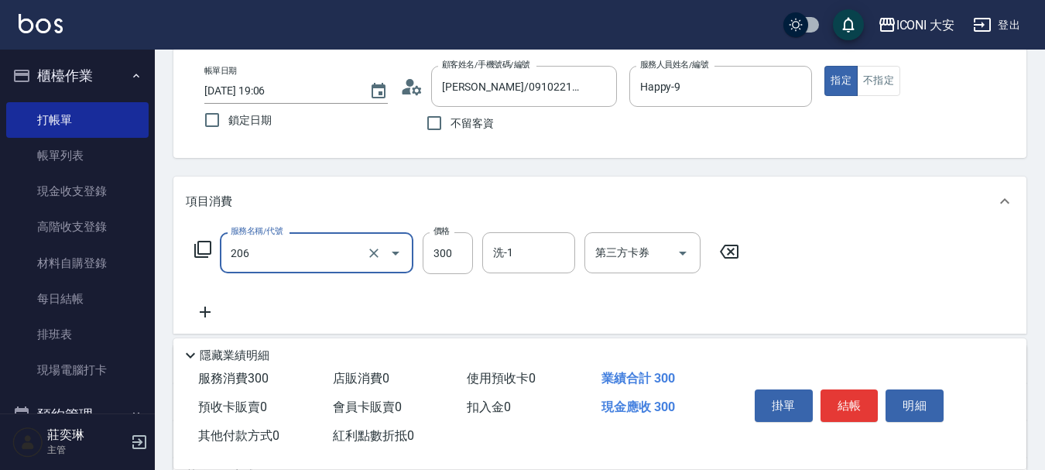
type input "洗髮(206)"
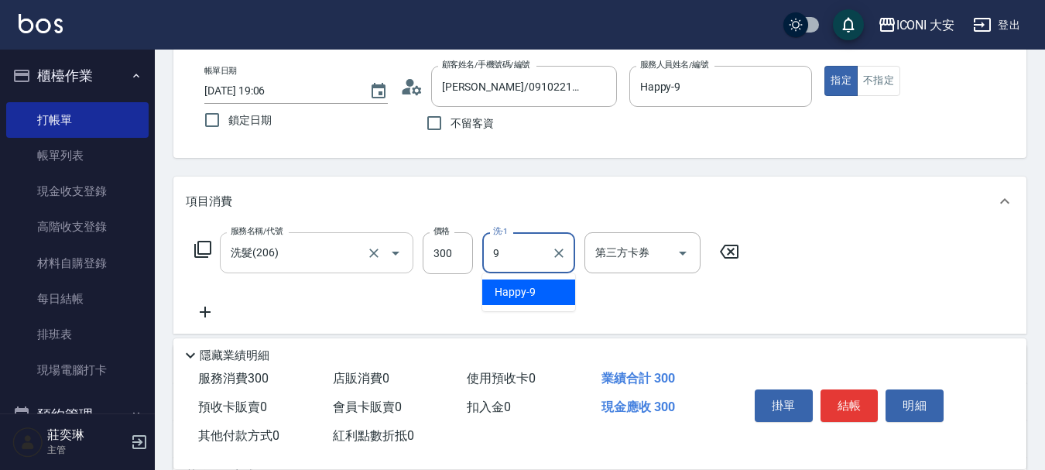
type input "Happy-9"
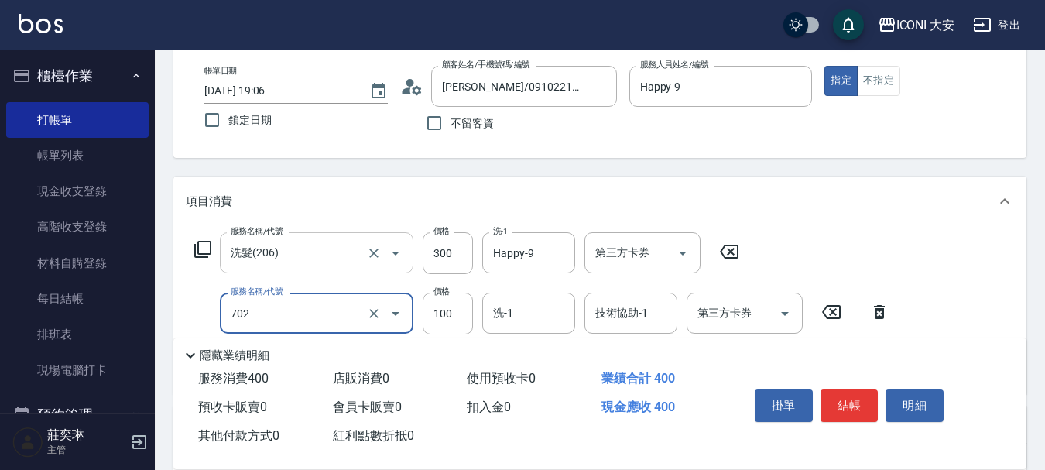
type input "勞水.精油(702)"
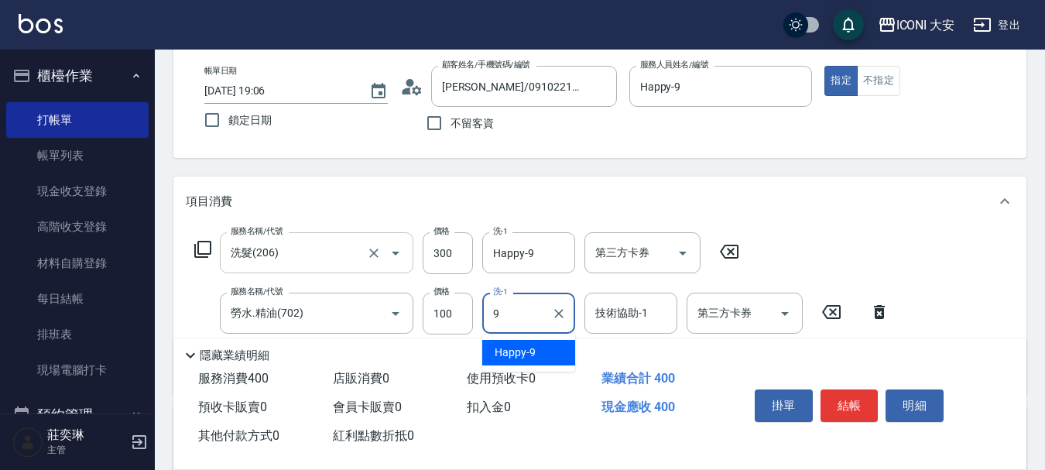
type input "Happy-9"
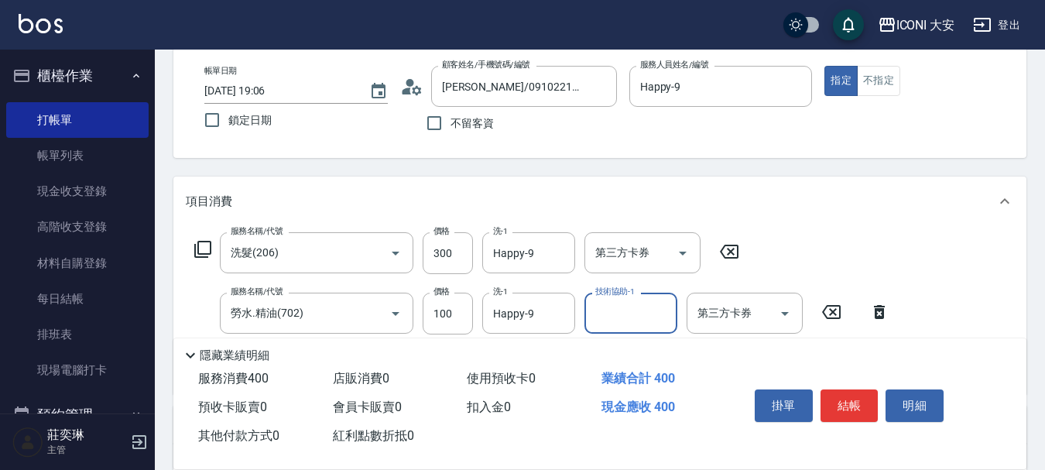
scroll to position [348, 0]
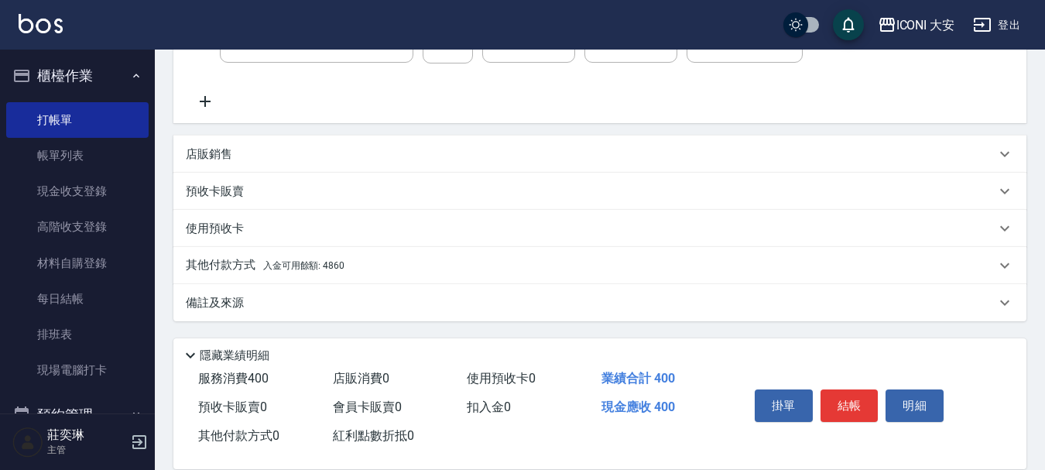
click at [344, 266] on div "其他付款方式 入金可用餘額: 4860" at bounding box center [591, 265] width 810 height 17
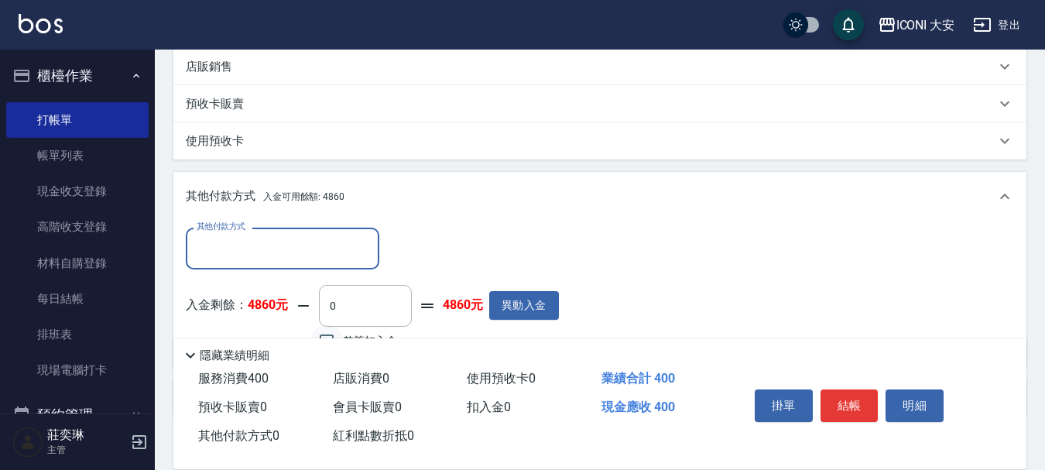
scroll to position [0, 0]
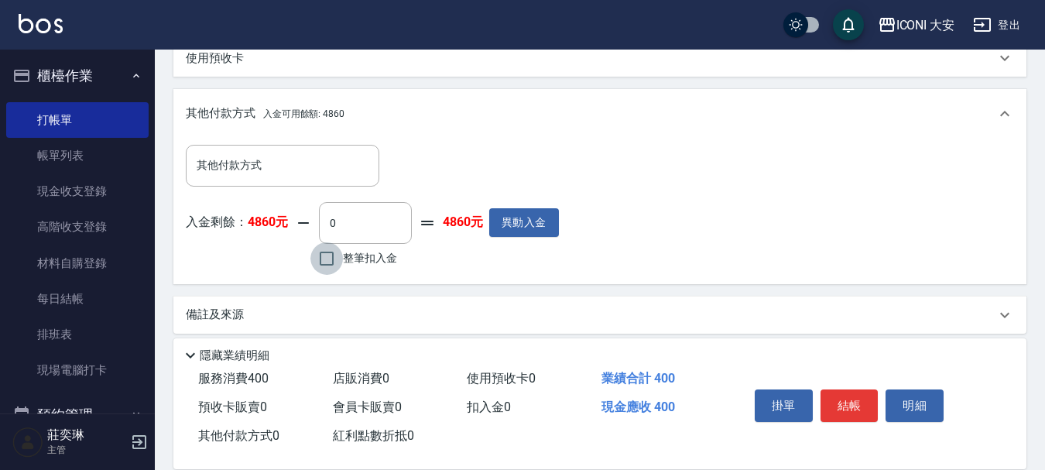
click at [328, 263] on input "整筆扣入金" at bounding box center [327, 258] width 33 height 33
checkbox input "true"
type input "400"
click at [850, 403] on button "結帳" at bounding box center [850, 406] width 58 height 33
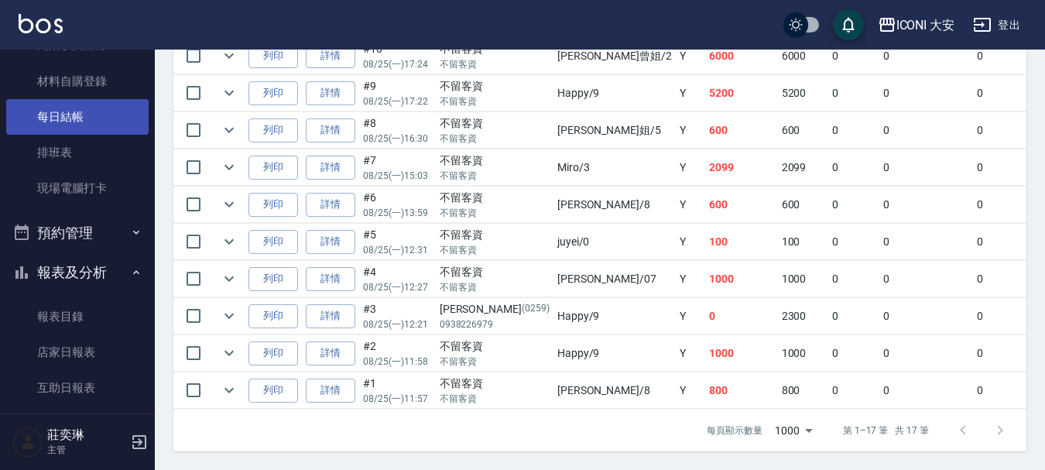
scroll to position [232, 0]
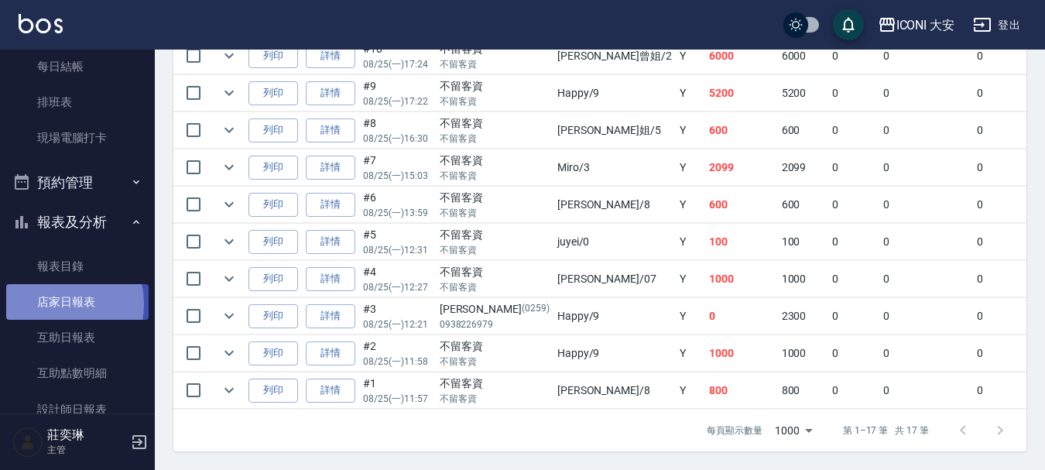
click at [58, 304] on link "店家日報表" at bounding box center [77, 302] width 142 height 36
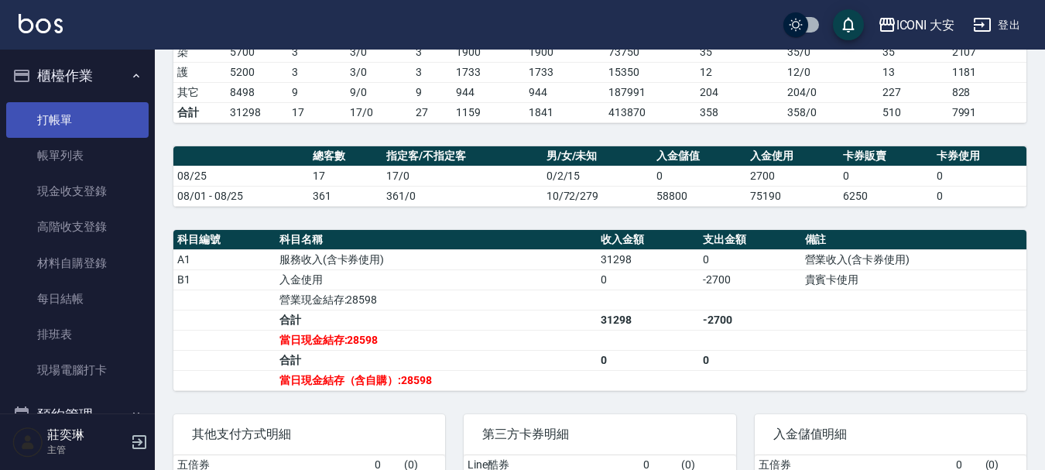
click at [63, 115] on link "打帳單" at bounding box center [77, 120] width 142 height 36
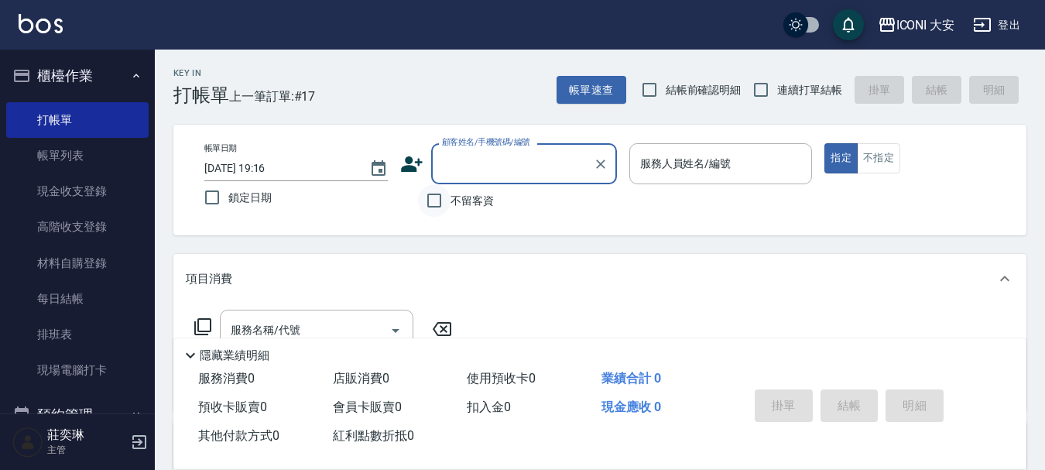
click at [431, 199] on input "不留客資" at bounding box center [434, 200] width 33 height 33
checkbox input "true"
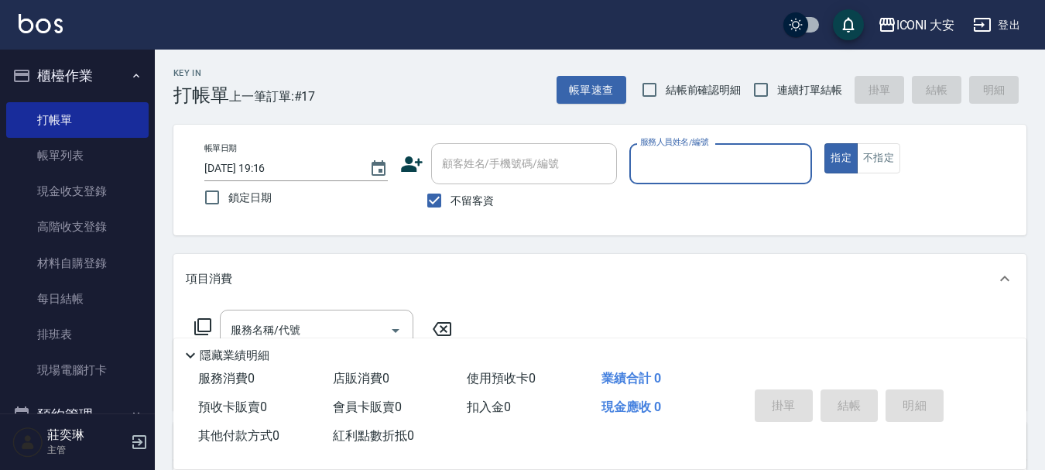
click at [665, 166] on input "服務人員姓名/編號" at bounding box center [722, 163] width 170 height 27
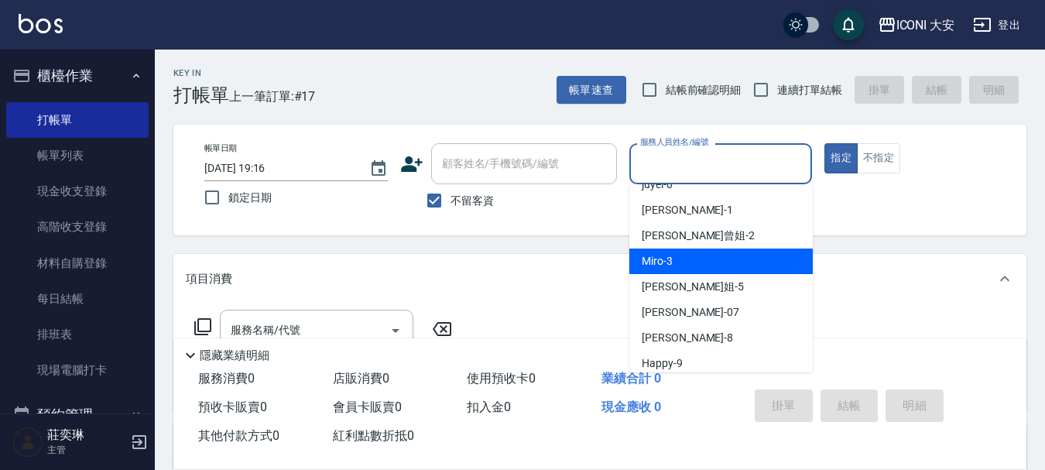
scroll to position [29, 0]
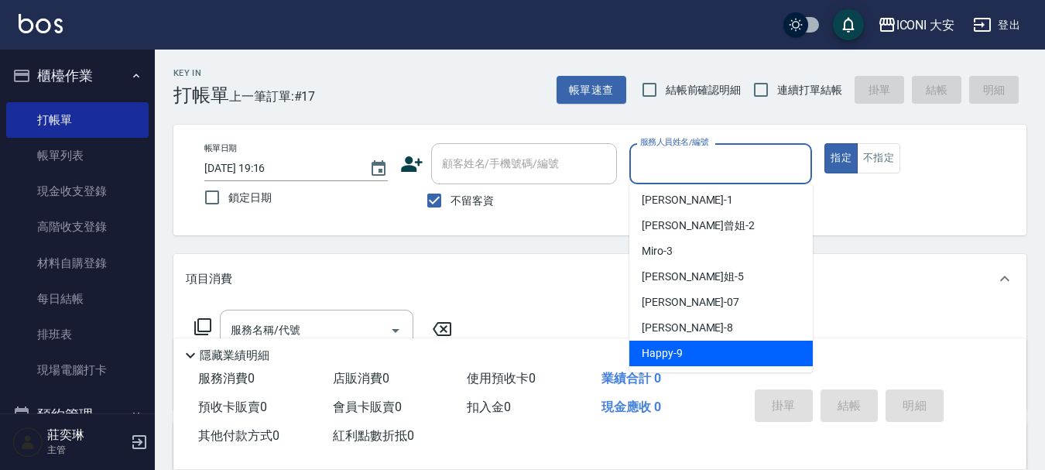
click at [695, 343] on div "Happy -9" at bounding box center [722, 354] width 184 height 26
type input "Happy-9"
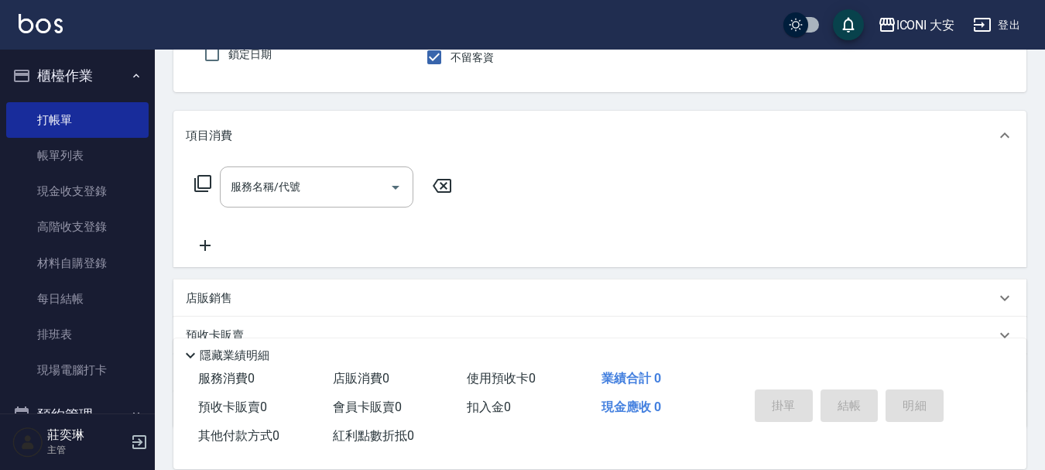
scroll to position [155, 0]
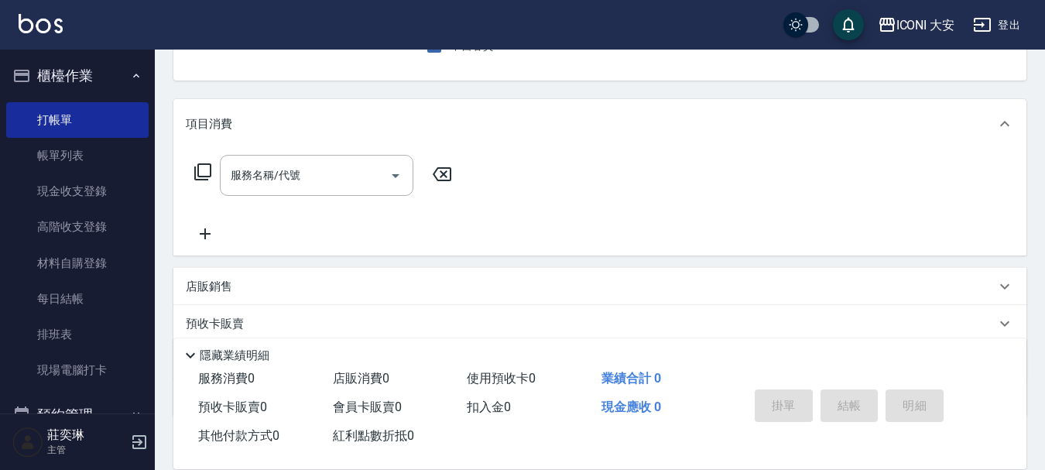
click at [206, 174] on icon at bounding box center [203, 172] width 19 height 19
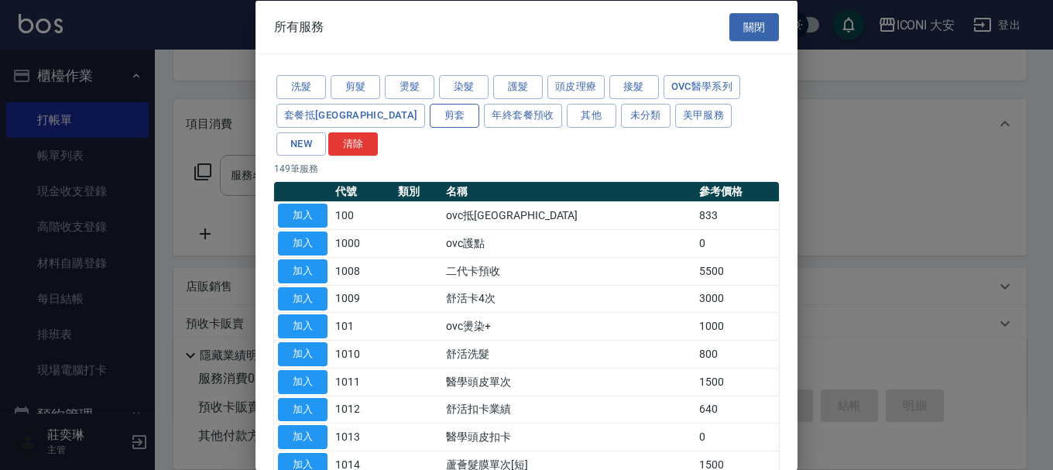
click at [430, 119] on button "剪套" at bounding box center [455, 115] width 50 height 24
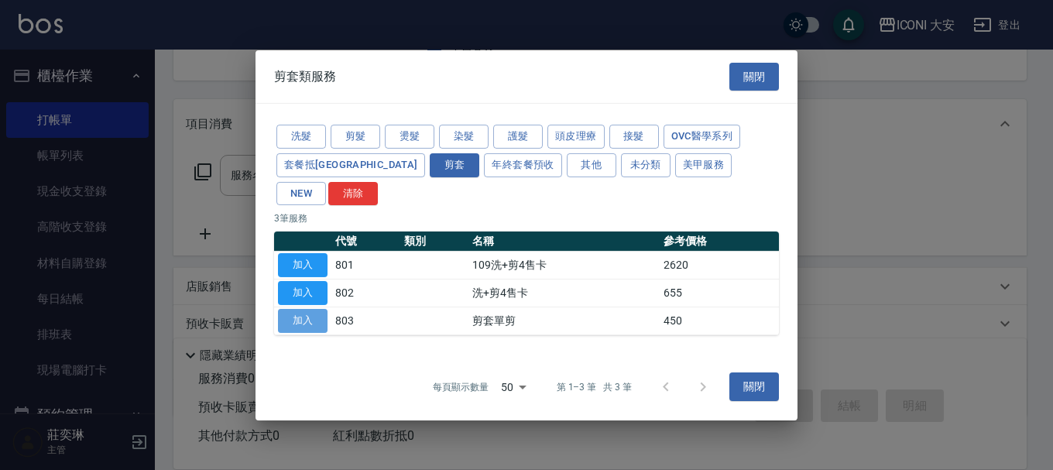
click at [301, 309] on button "加入" at bounding box center [303, 321] width 50 height 24
type input "剪套單剪(803)"
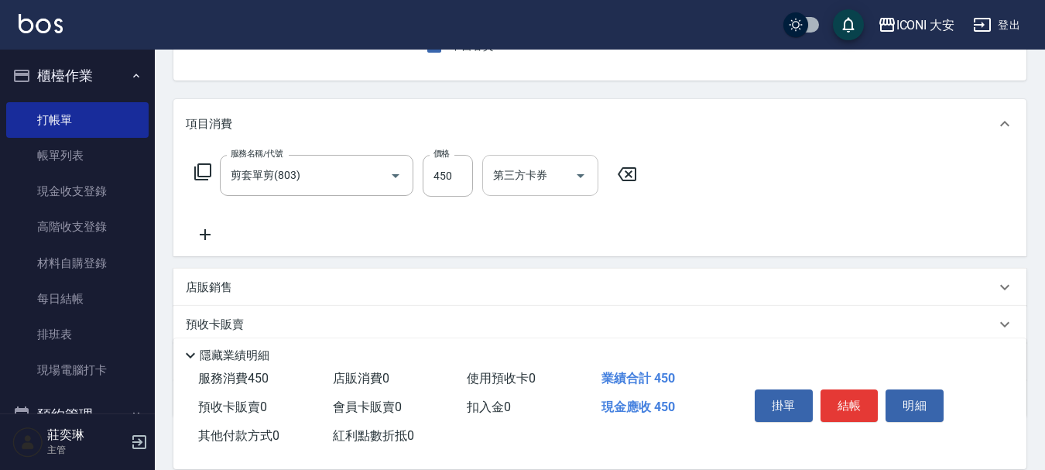
click at [577, 177] on icon "Open" at bounding box center [580, 175] width 19 height 19
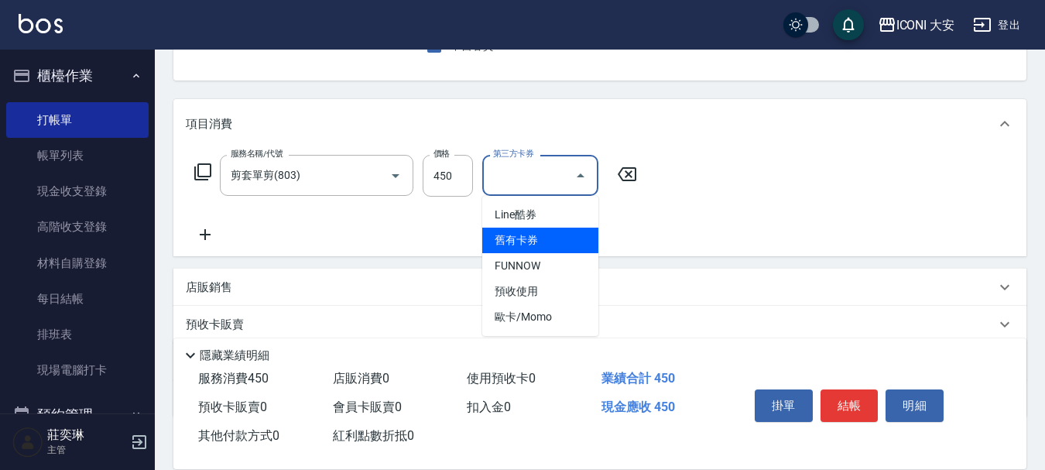
click at [543, 246] on span "舊有卡券" at bounding box center [540, 241] width 116 height 26
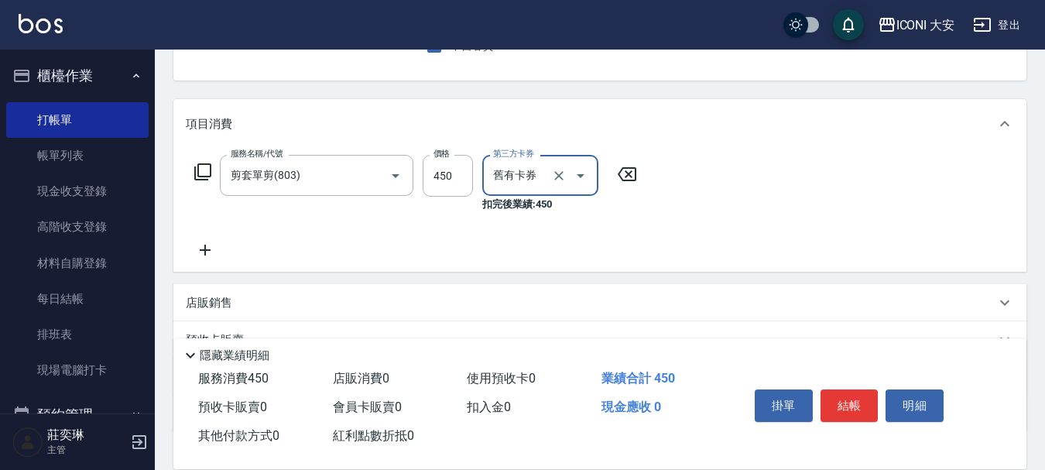
type input "舊有卡券"
click at [850, 407] on button "結帳" at bounding box center [850, 406] width 58 height 33
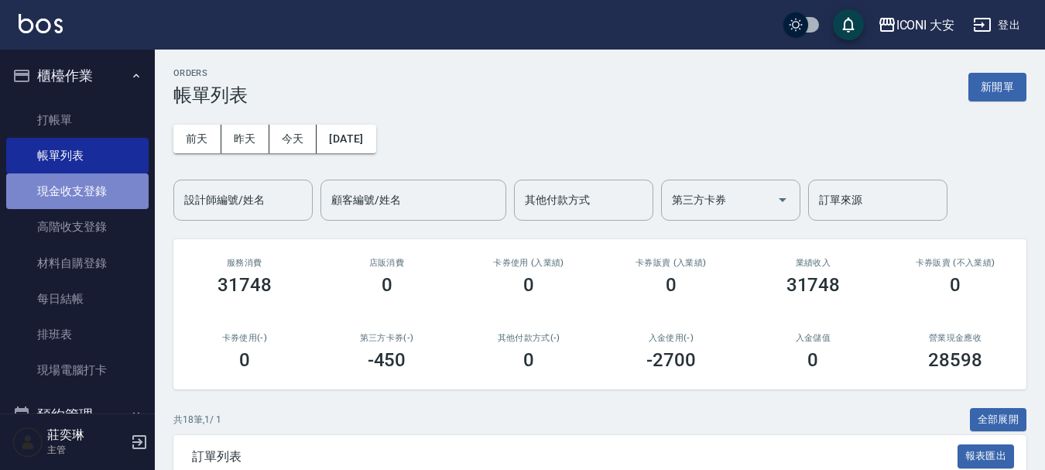
click at [78, 188] on link "現金收支登錄" at bounding box center [77, 191] width 142 height 36
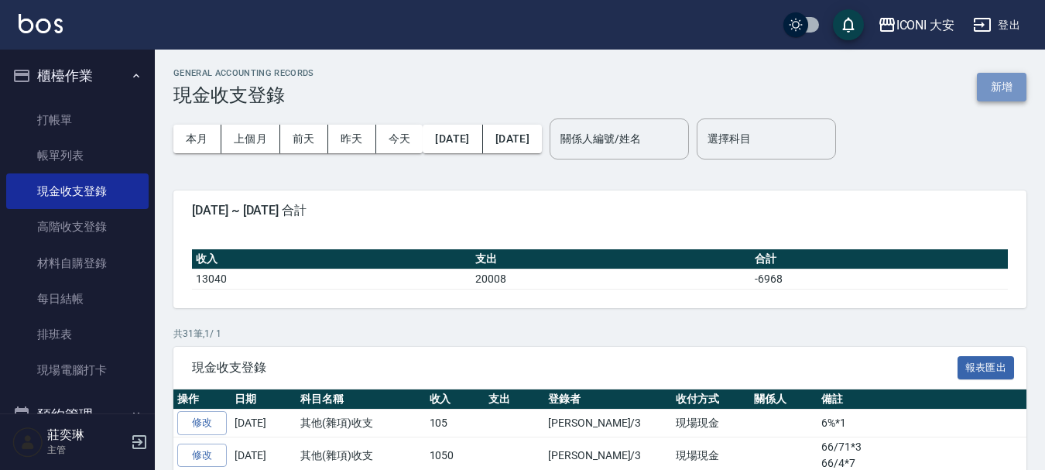
click at [1007, 84] on button "新增" at bounding box center [1002, 87] width 50 height 29
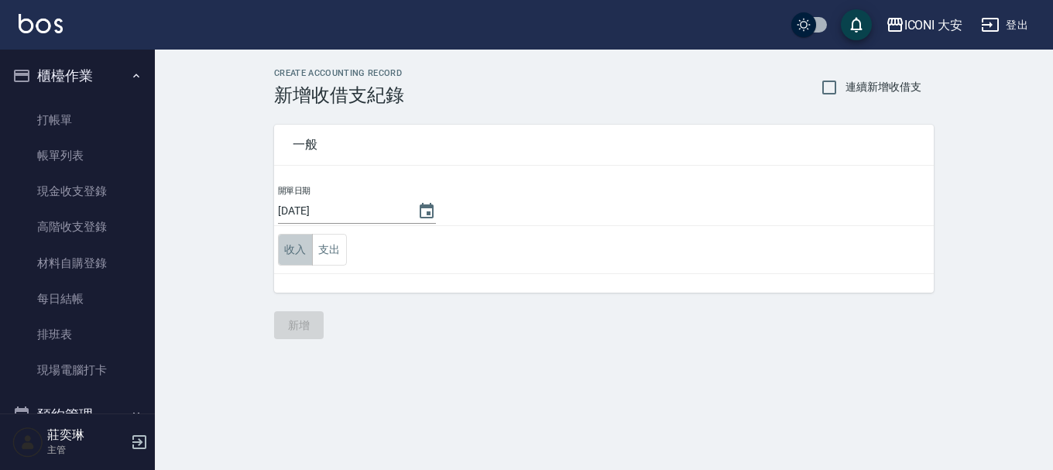
click at [289, 248] on button "收入" at bounding box center [295, 250] width 35 height 32
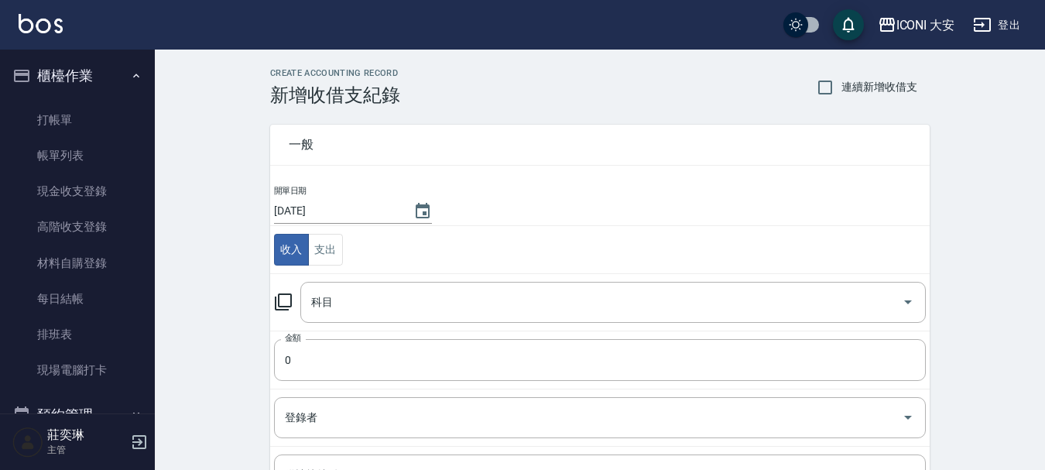
click at [284, 300] on icon at bounding box center [283, 302] width 19 height 19
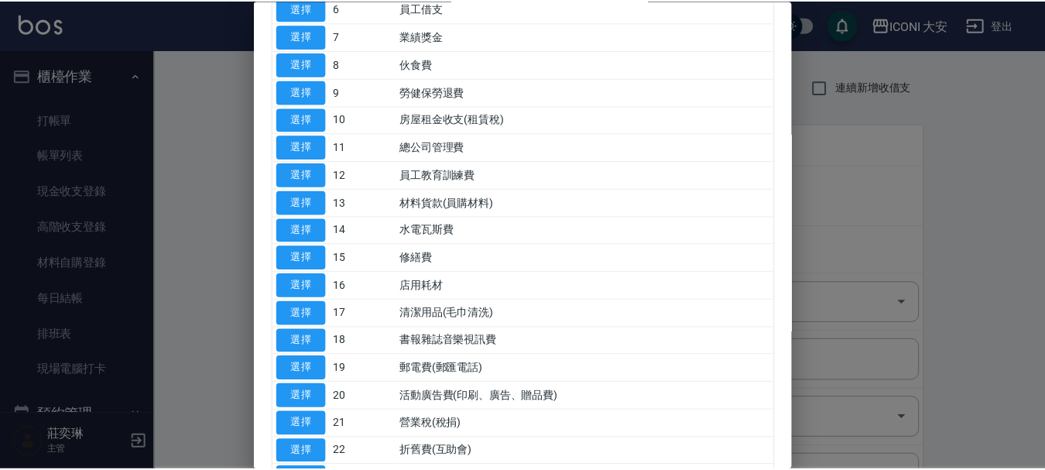
scroll to position [310, 0]
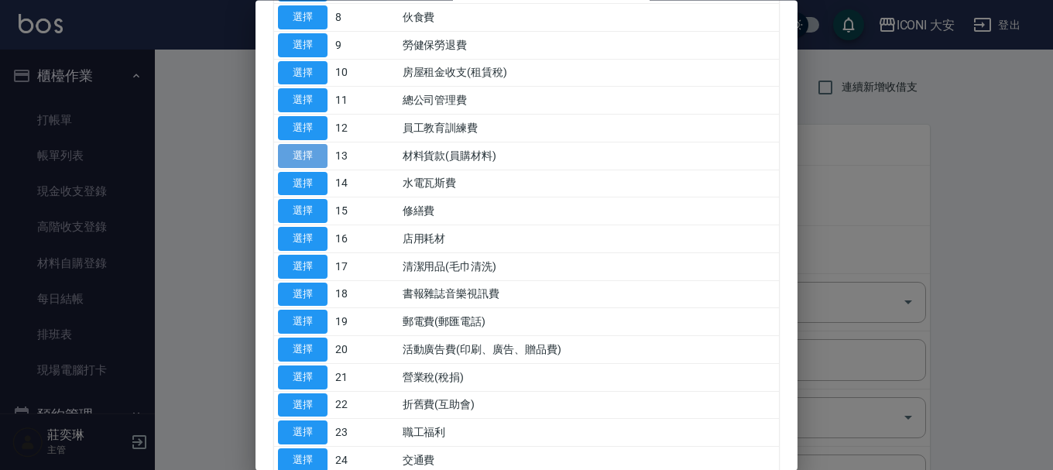
click at [298, 156] on button "選擇" at bounding box center [303, 156] width 50 height 24
type input "13 材料貨款(員購材料)"
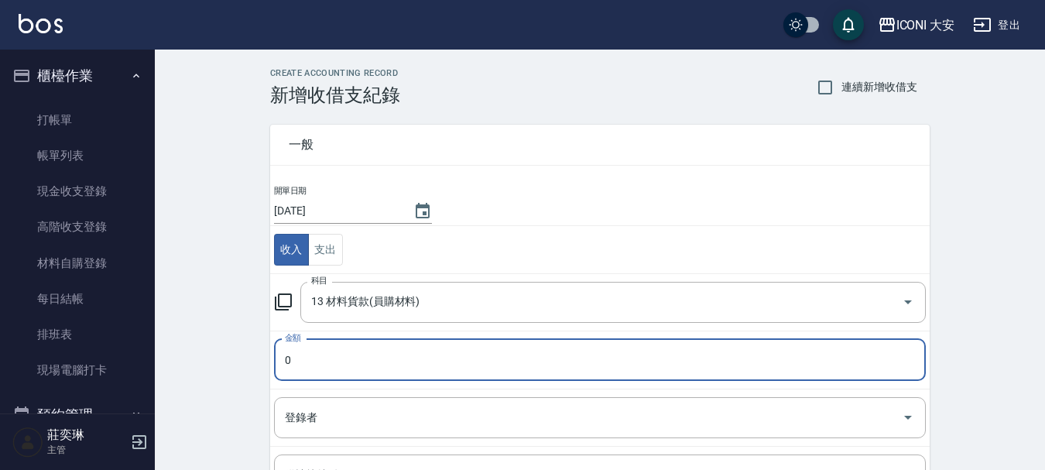
click at [328, 361] on input "0" at bounding box center [600, 360] width 652 height 42
type input "345"
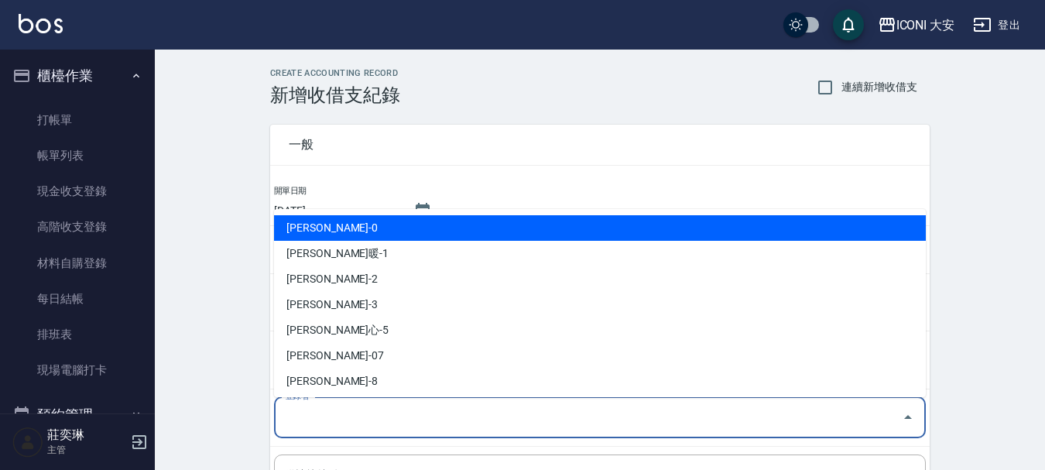
click at [352, 421] on input "登錄者" at bounding box center [588, 417] width 615 height 27
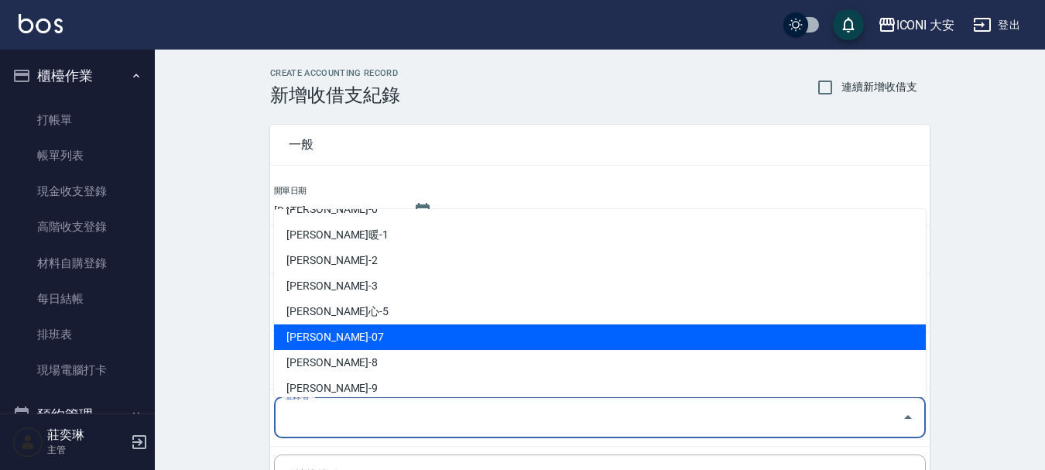
scroll to position [29, 0]
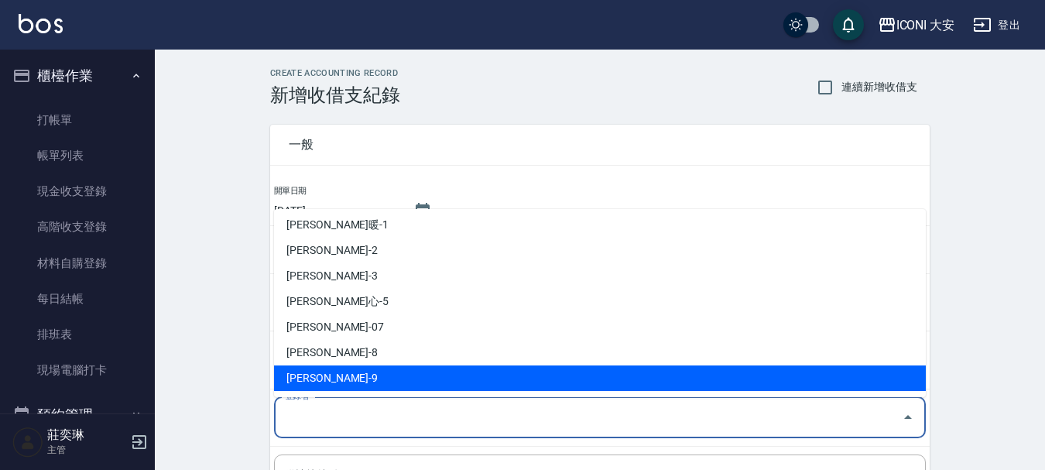
click at [288, 379] on li "[PERSON_NAME]-9" at bounding box center [600, 379] width 652 height 26
type input "[PERSON_NAME]-9"
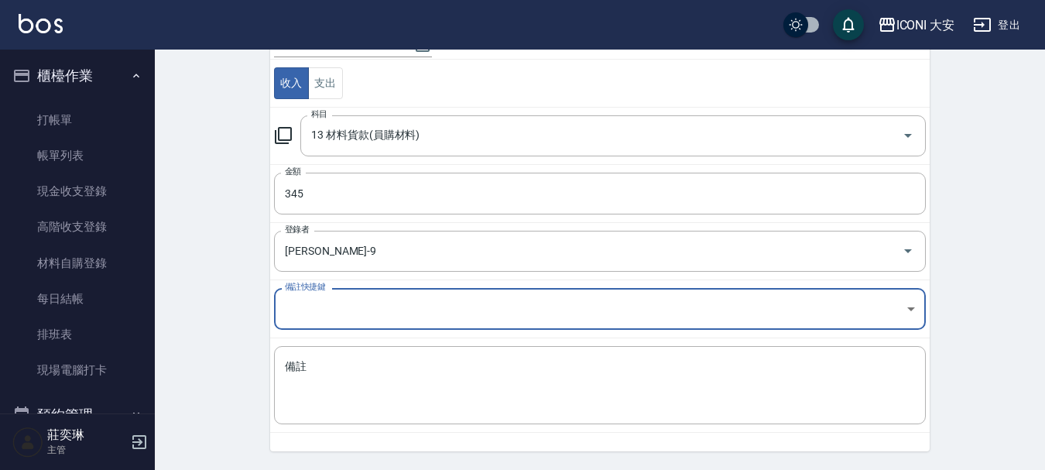
scroll to position [214, 0]
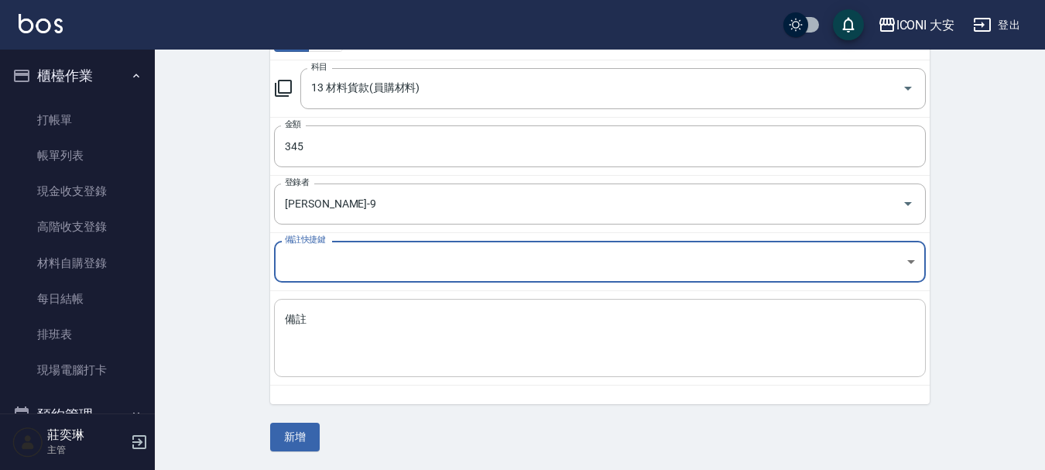
click at [351, 352] on textarea "備註" at bounding box center [600, 338] width 630 height 53
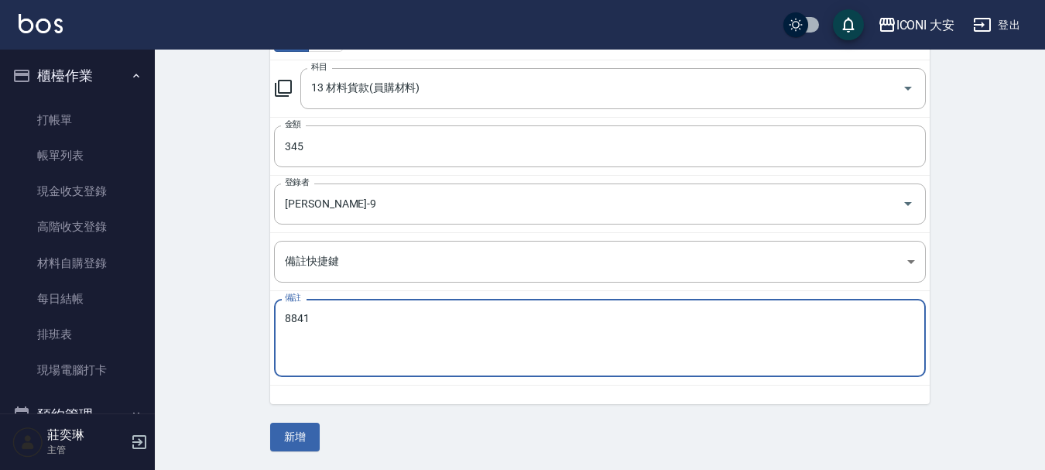
click at [293, 314] on textarea "8841" at bounding box center [600, 338] width 630 height 53
click at [300, 317] on textarea "8841" at bounding box center [600, 338] width 630 height 53
click at [338, 318] on textarea "88/41" at bounding box center [600, 338] width 630 height 53
click at [289, 348] on textarea "88/41*2" at bounding box center [600, 338] width 630 height 53
type textarea "88/41*2 66-4*1"
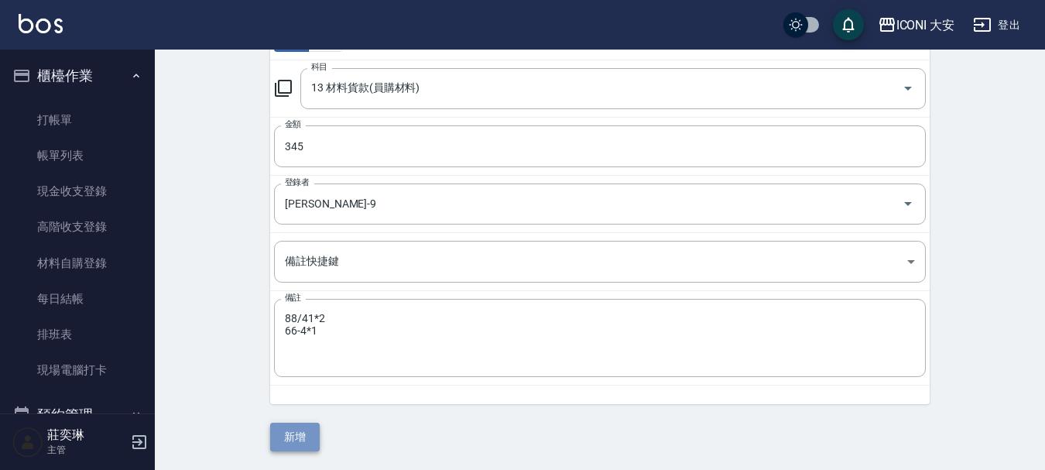
click at [284, 437] on button "新增" at bounding box center [295, 437] width 50 height 29
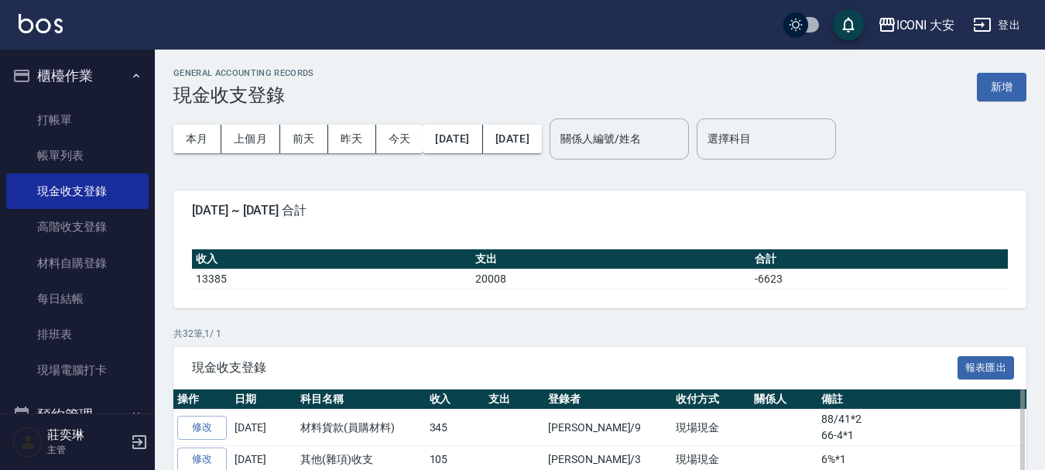
drag, startPoint x: 284, startPoint y: 437, endPoint x: 288, endPoint y: 466, distance: 29.7
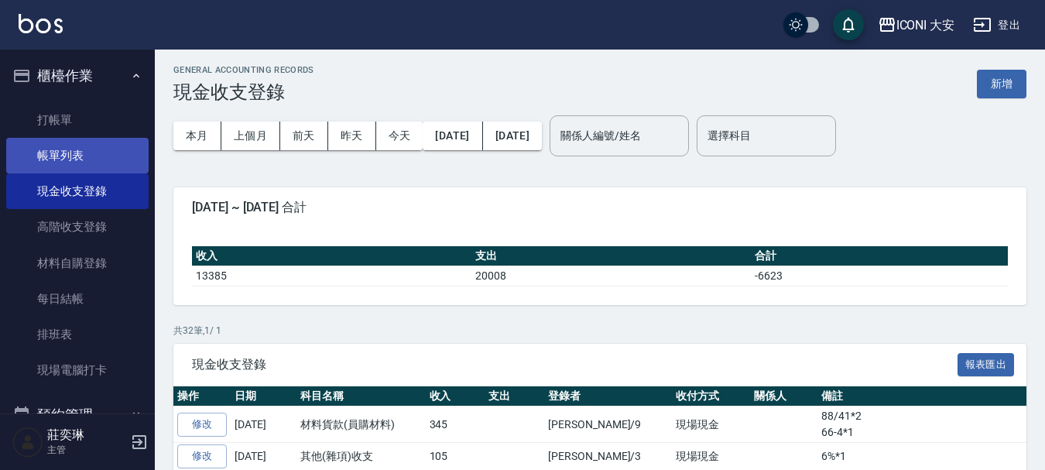
click at [67, 153] on link "帳單列表" at bounding box center [77, 156] width 142 height 36
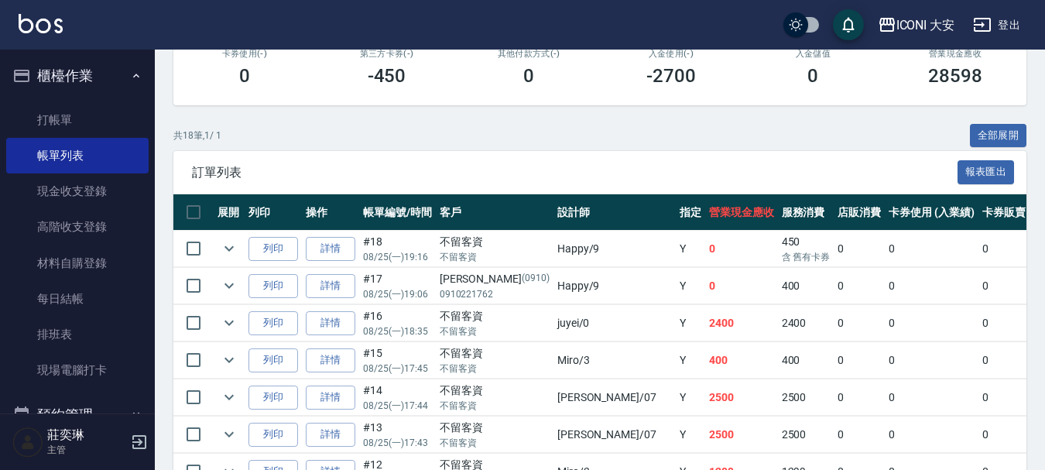
scroll to position [310, 0]
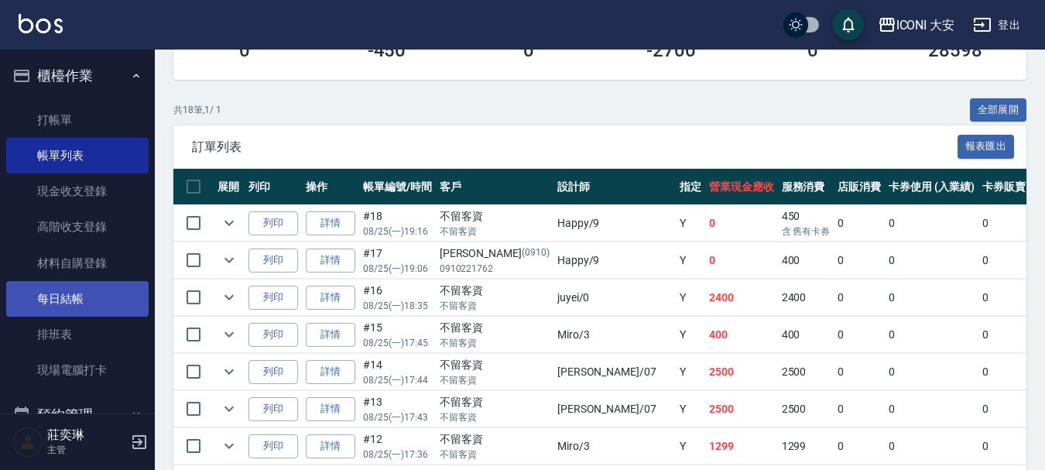
click at [94, 306] on link "每日結帳" at bounding box center [77, 299] width 142 height 36
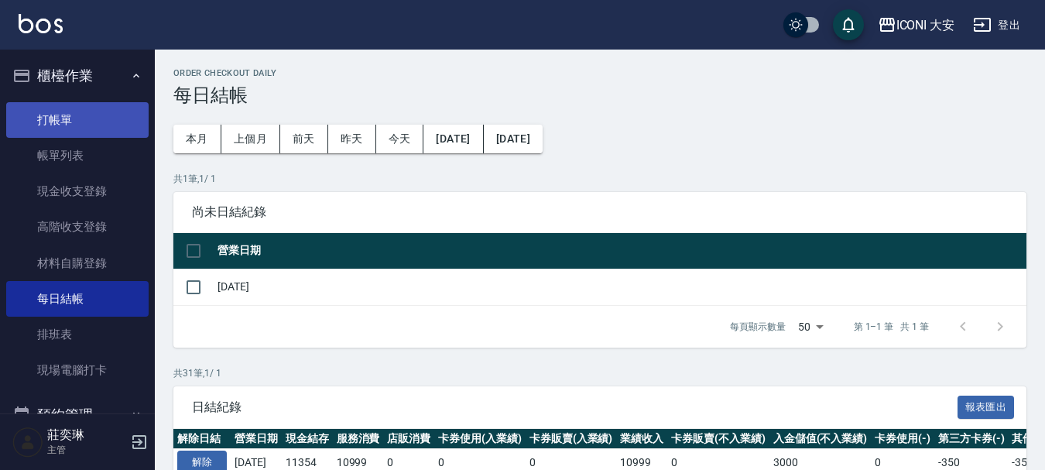
click at [105, 105] on link "打帳單" at bounding box center [77, 120] width 142 height 36
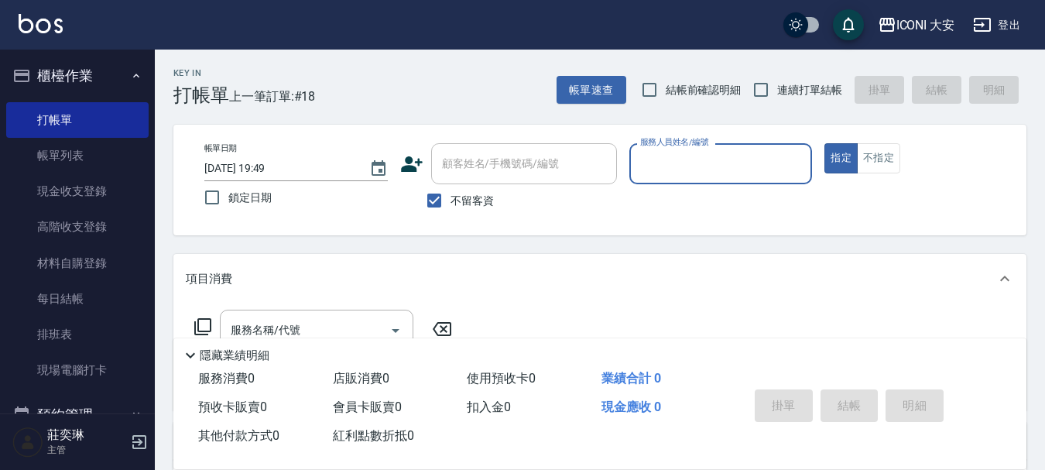
click at [698, 163] on input "服務人員姓名/編號" at bounding box center [722, 163] width 170 height 27
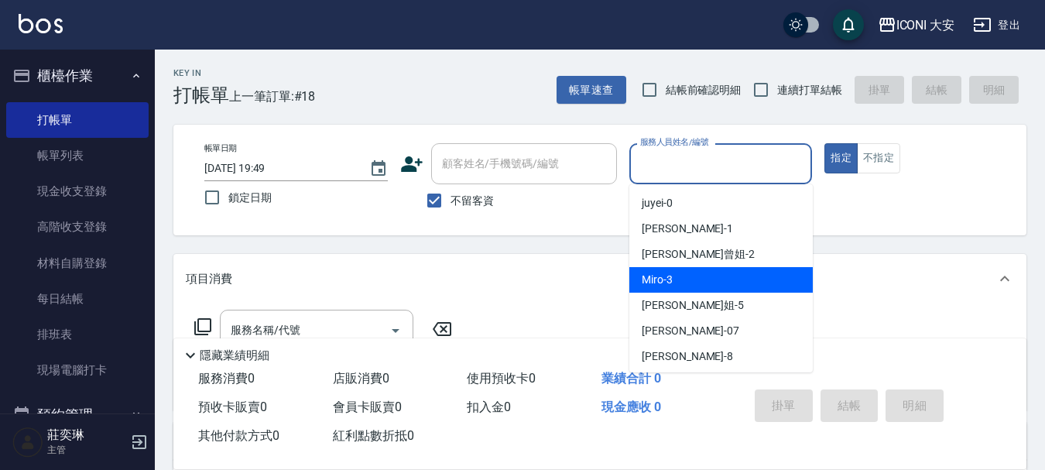
click at [678, 270] on div "Miro -3" at bounding box center [722, 280] width 184 height 26
type input "Miro-3"
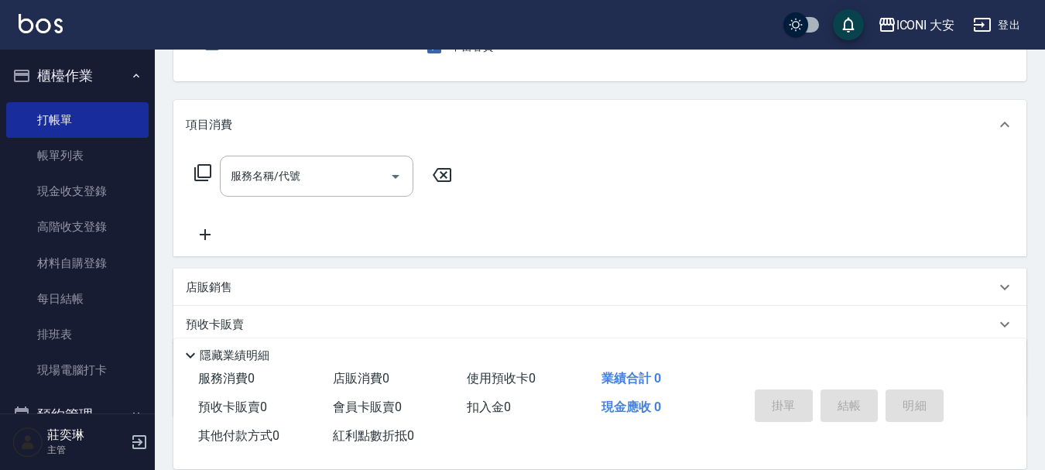
scroll to position [155, 0]
click at [198, 176] on icon at bounding box center [202, 171] width 17 height 17
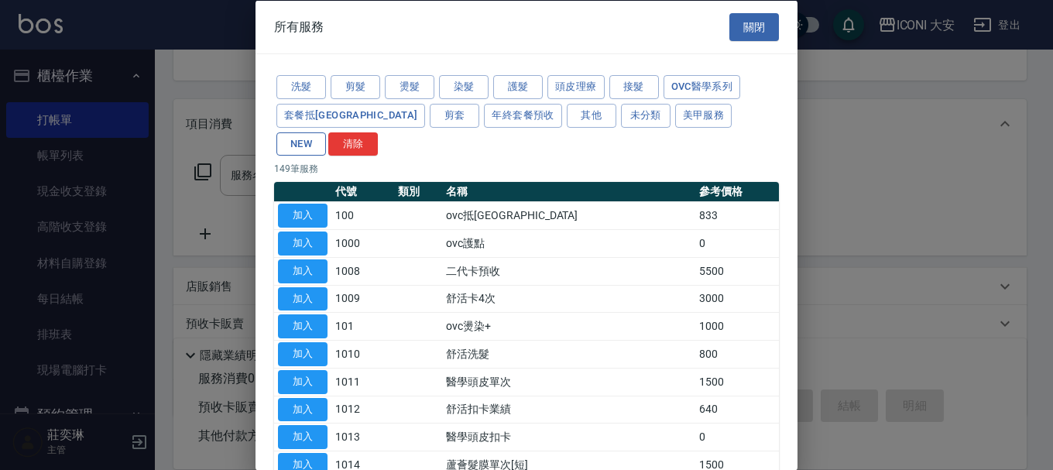
click at [326, 132] on button "NEW" at bounding box center [301, 144] width 50 height 24
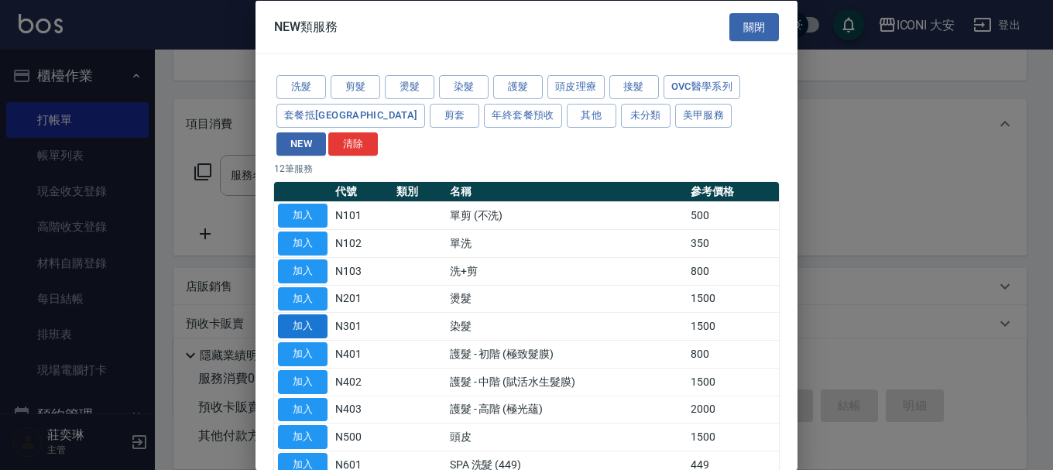
click at [318, 314] on button "加入" at bounding box center [303, 326] width 50 height 24
type input "染髮(N301)"
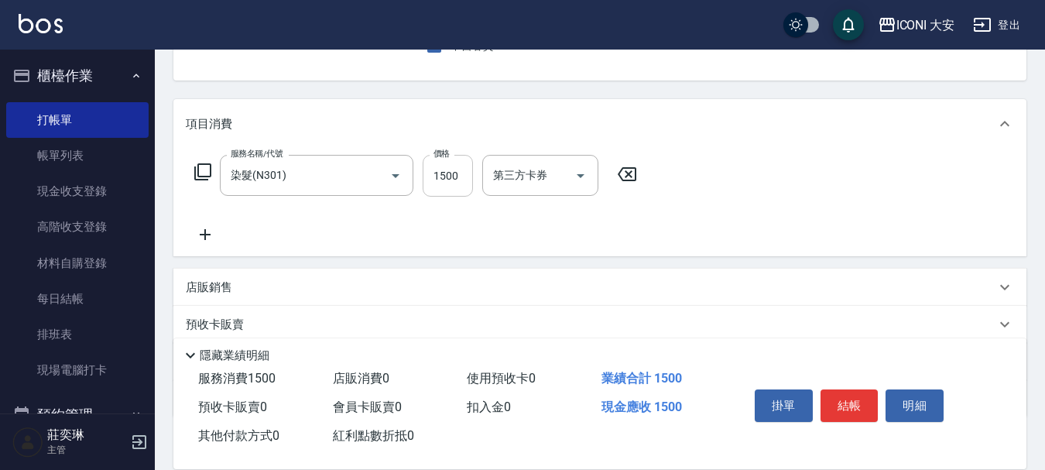
click at [444, 182] on input "1500" at bounding box center [448, 176] width 50 height 42
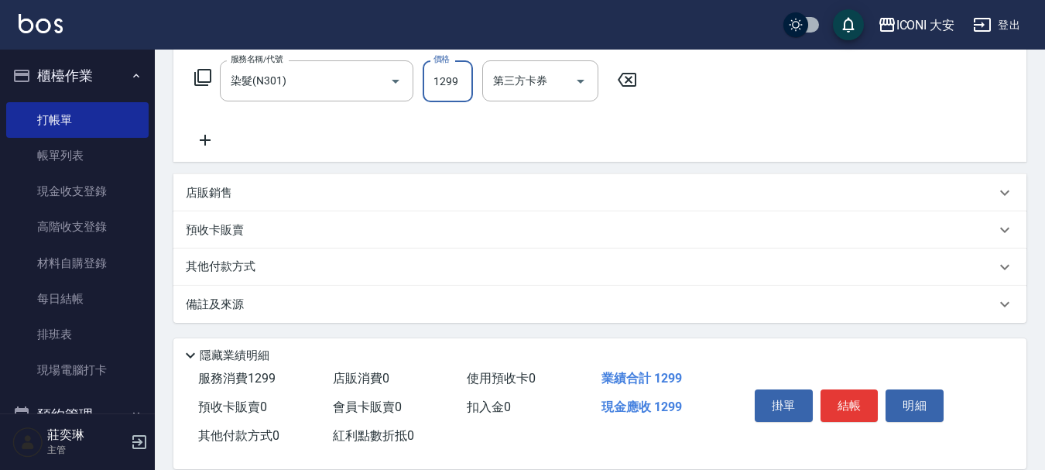
scroll to position [251, 0]
type input "1299"
click at [228, 259] on p "其他付款方式" at bounding box center [224, 265] width 77 height 17
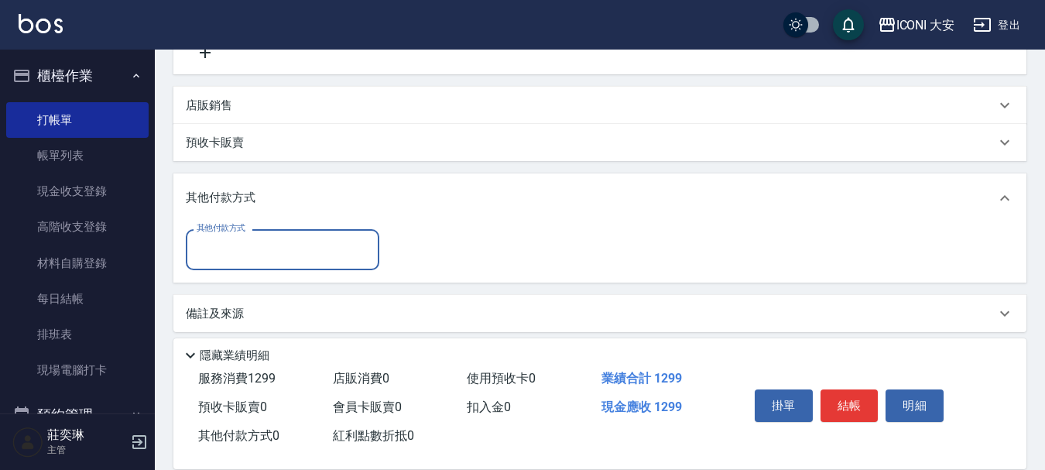
scroll to position [348, 0]
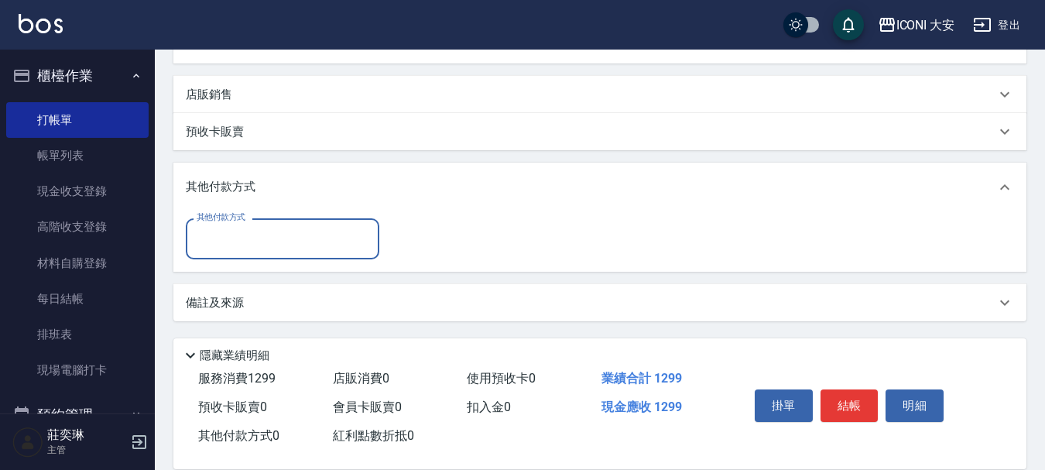
click at [280, 246] on input "其他付款方式" at bounding box center [283, 238] width 180 height 27
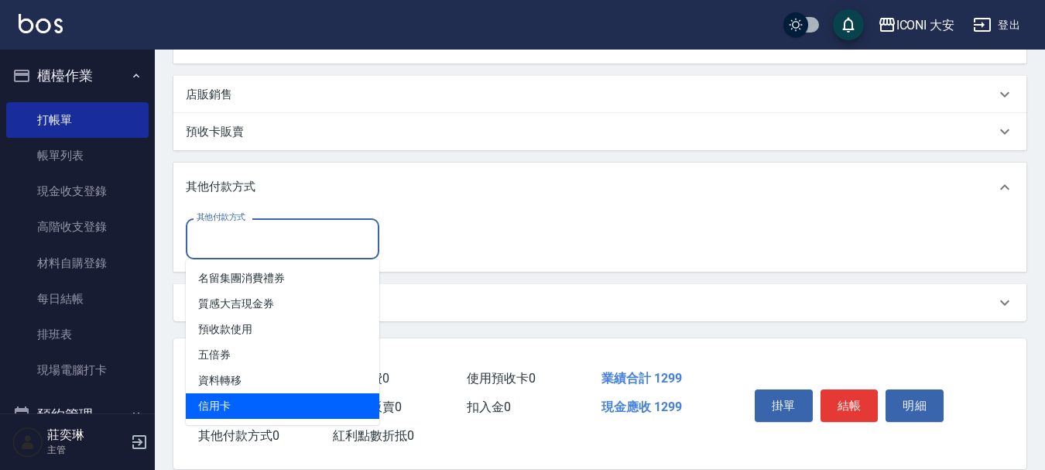
click at [283, 402] on span "信用卡" at bounding box center [283, 406] width 194 height 26
type input "信用卡"
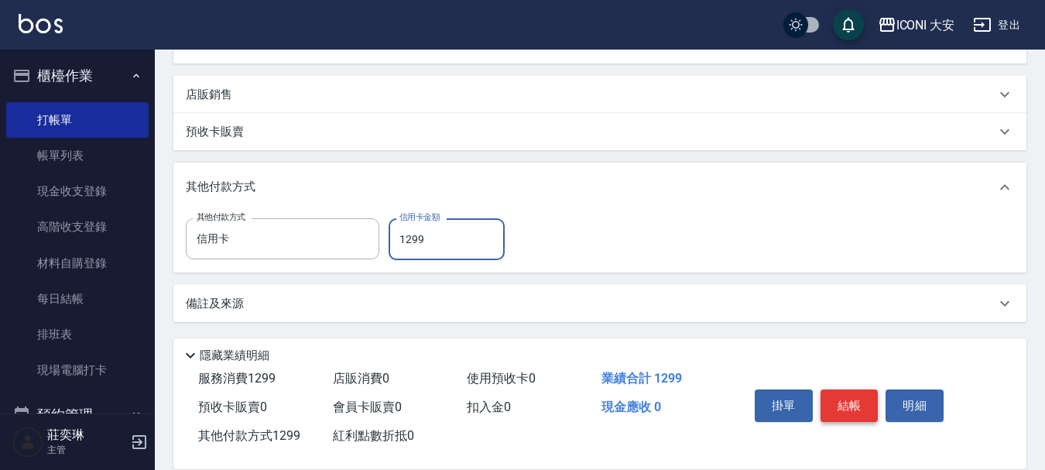
type input "1299"
click at [868, 390] on button "結帳" at bounding box center [850, 406] width 58 height 33
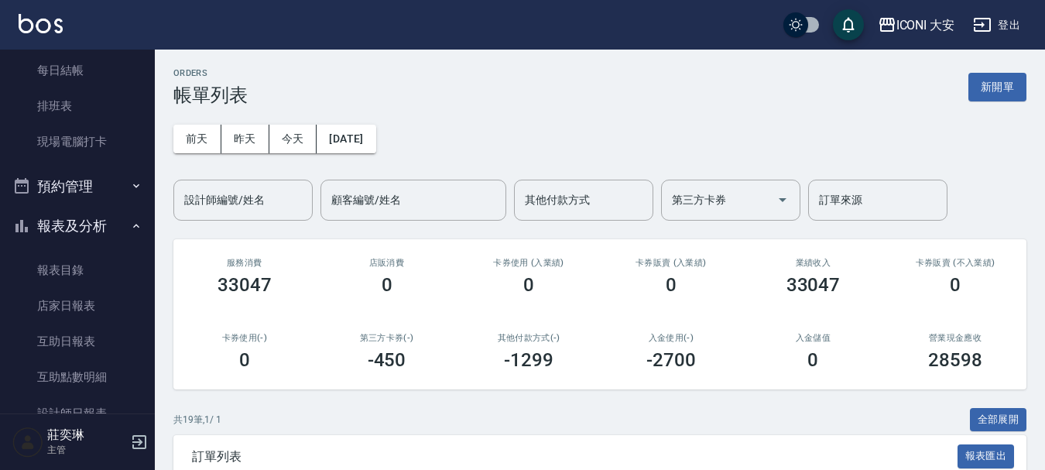
scroll to position [310, 0]
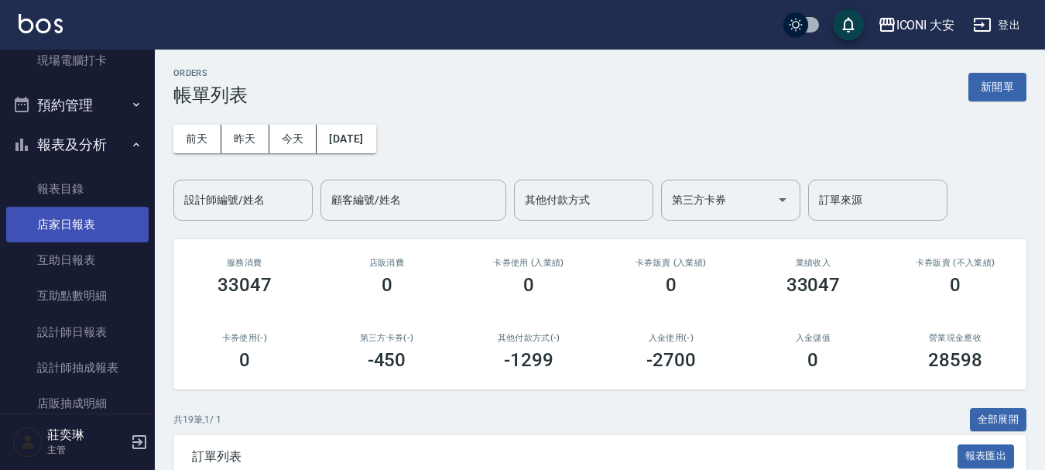
click at [77, 224] on link "店家日報表" at bounding box center [77, 225] width 142 height 36
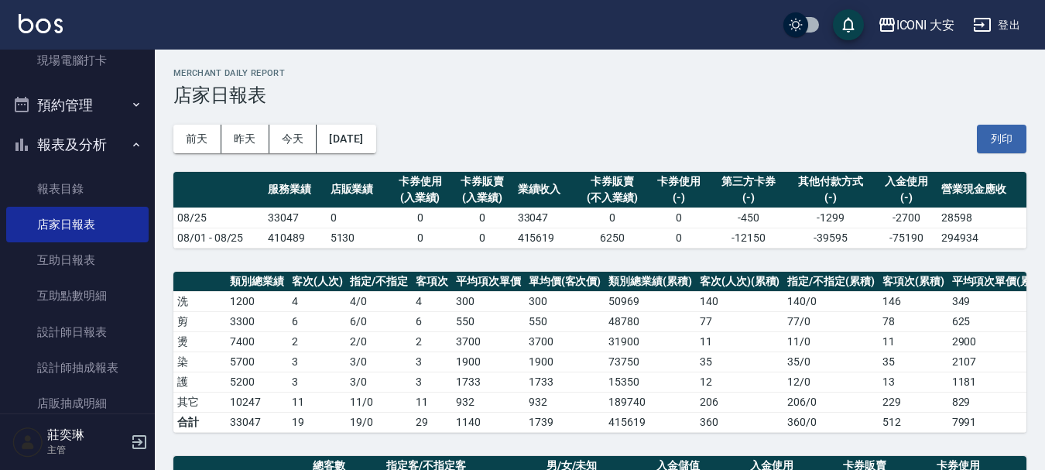
scroll to position [155, 0]
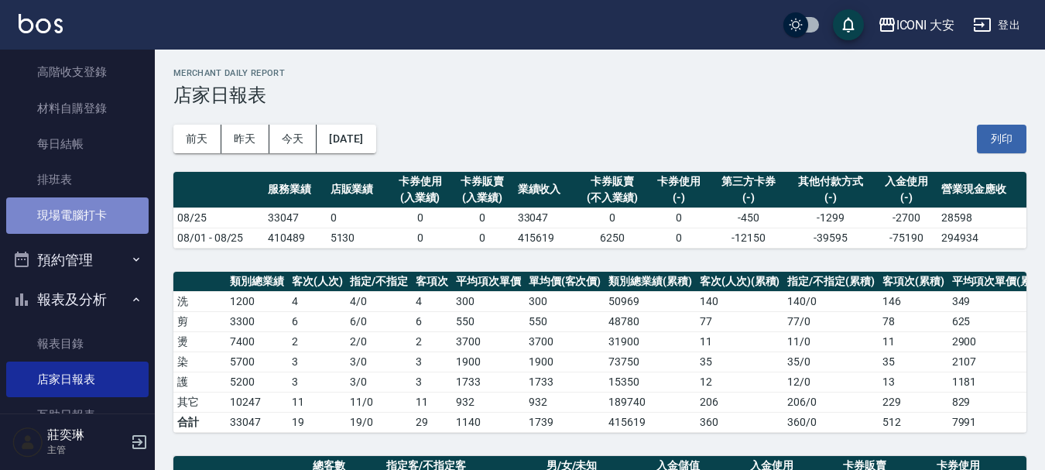
click at [89, 217] on link "現場電腦打卡" at bounding box center [77, 215] width 142 height 36
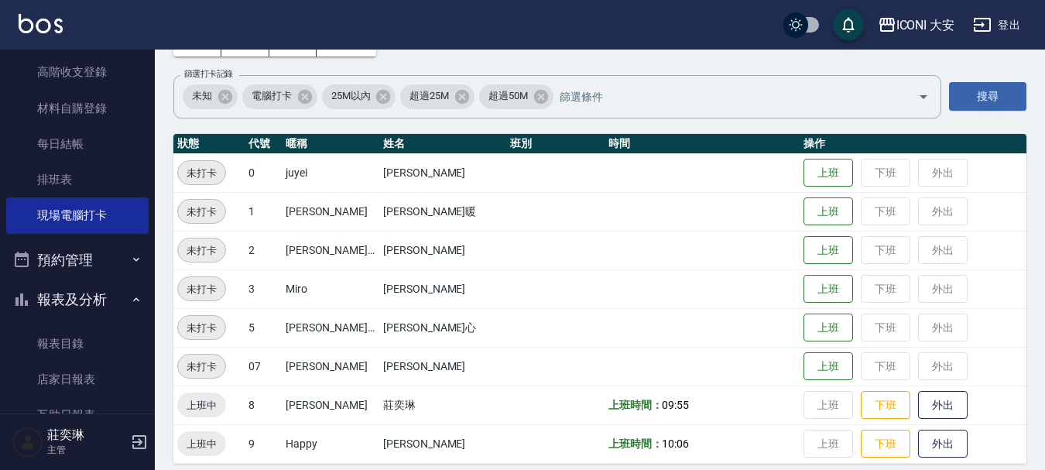
scroll to position [109, 0]
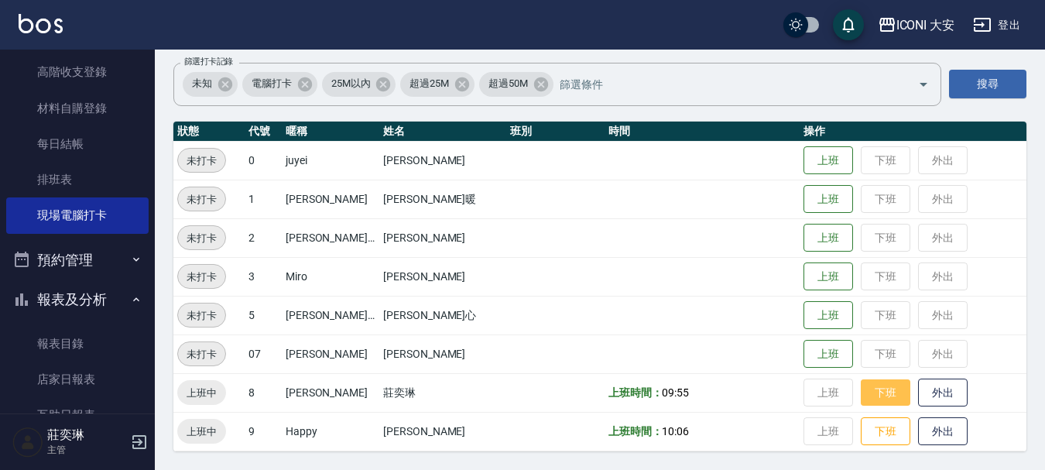
click at [884, 392] on button "下班" at bounding box center [886, 392] width 50 height 27
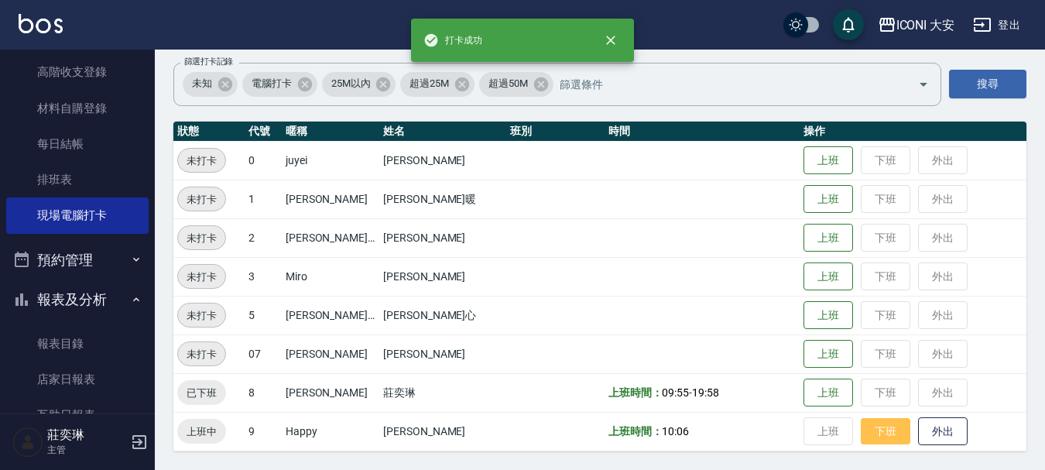
click at [867, 437] on button "下班" at bounding box center [886, 431] width 50 height 27
